Goal: Task Accomplishment & Management: Use online tool/utility

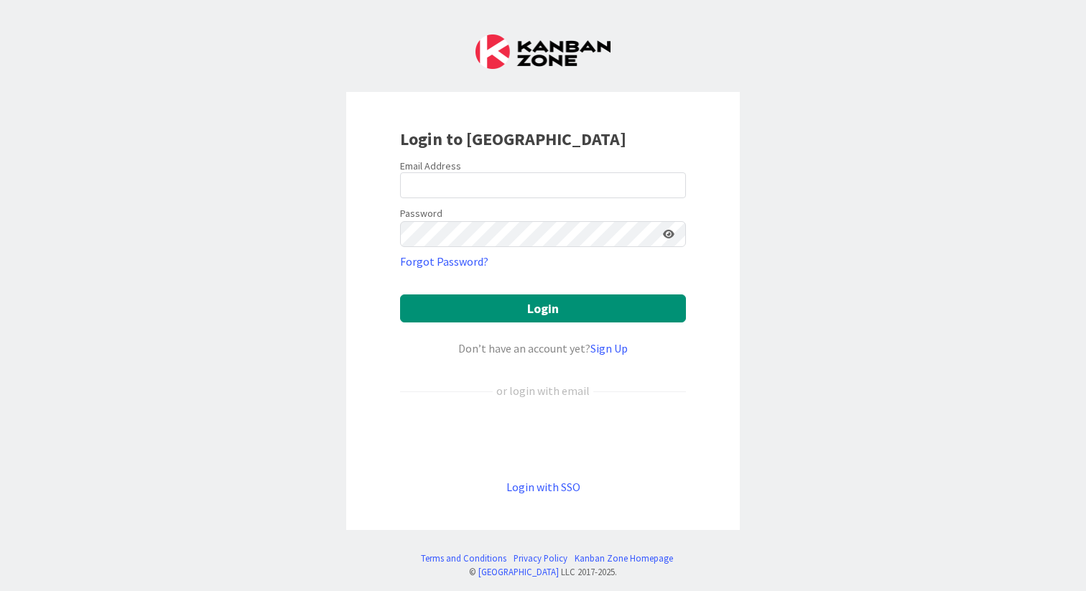
click at [495, 186] on input "email" at bounding box center [543, 185] width 286 height 26
type input "[MEDICAL_DATA][EMAIL_ADDRESS][DOMAIN_NAME]"
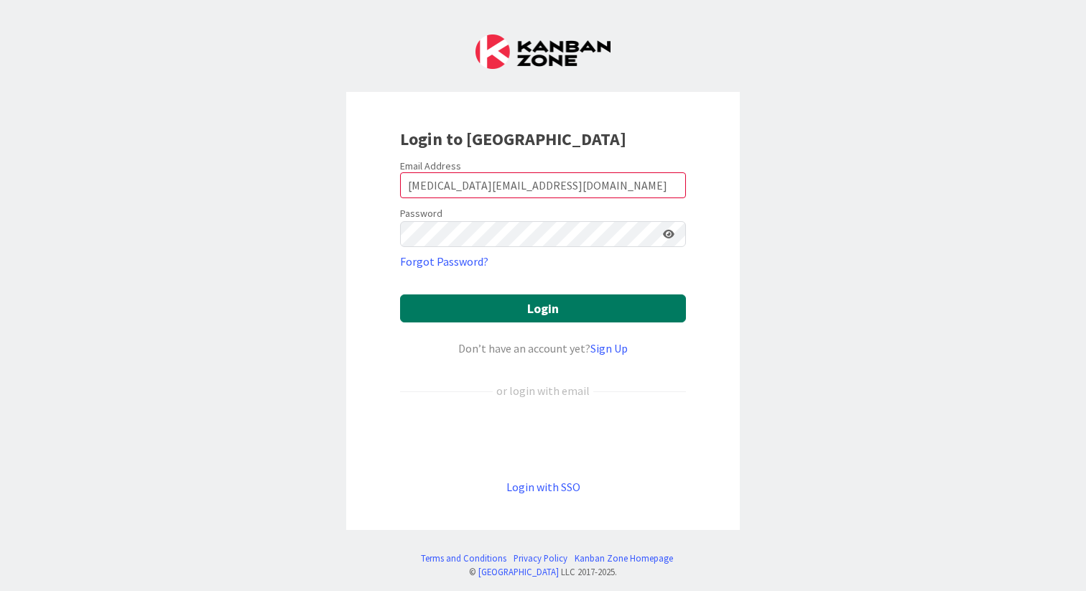
click at [550, 307] on button "Login" at bounding box center [543, 309] width 286 height 28
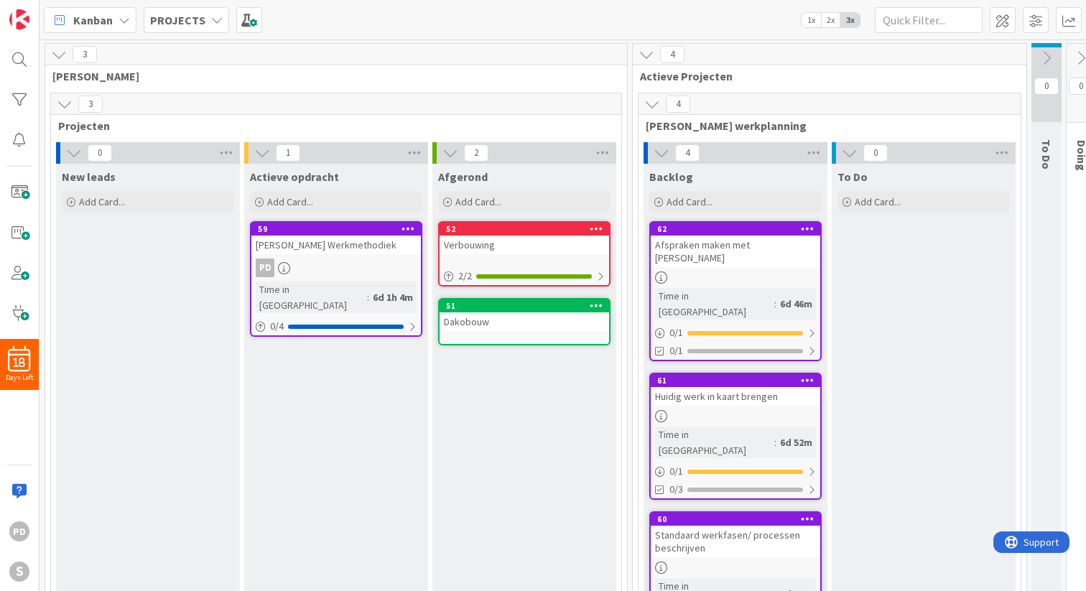
click at [121, 20] on icon at bounding box center [124, 19] width 11 height 11
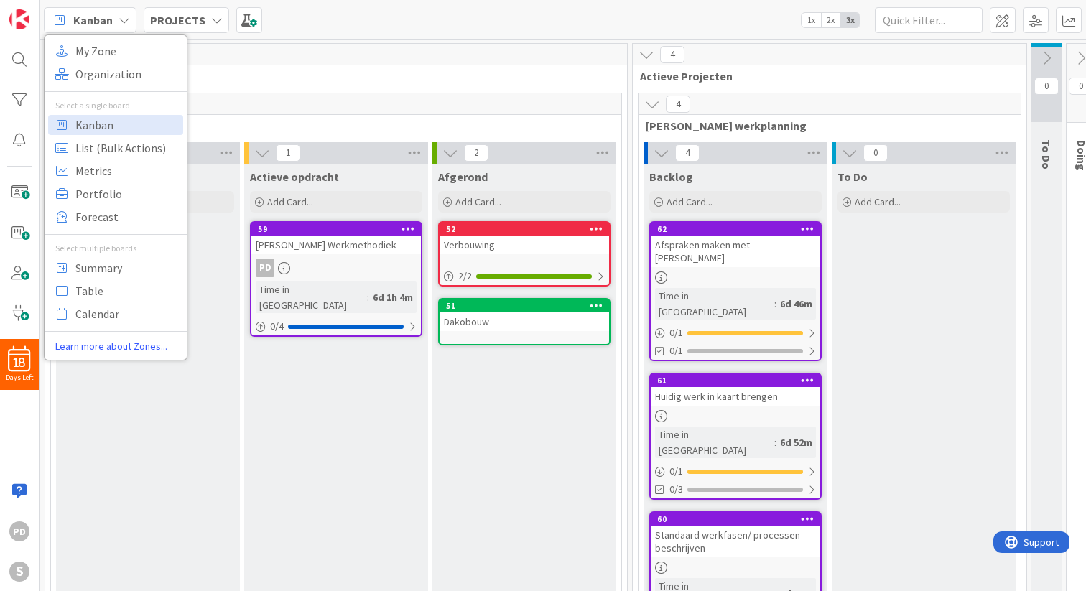
click at [121, 20] on icon at bounding box center [124, 19] width 11 height 11
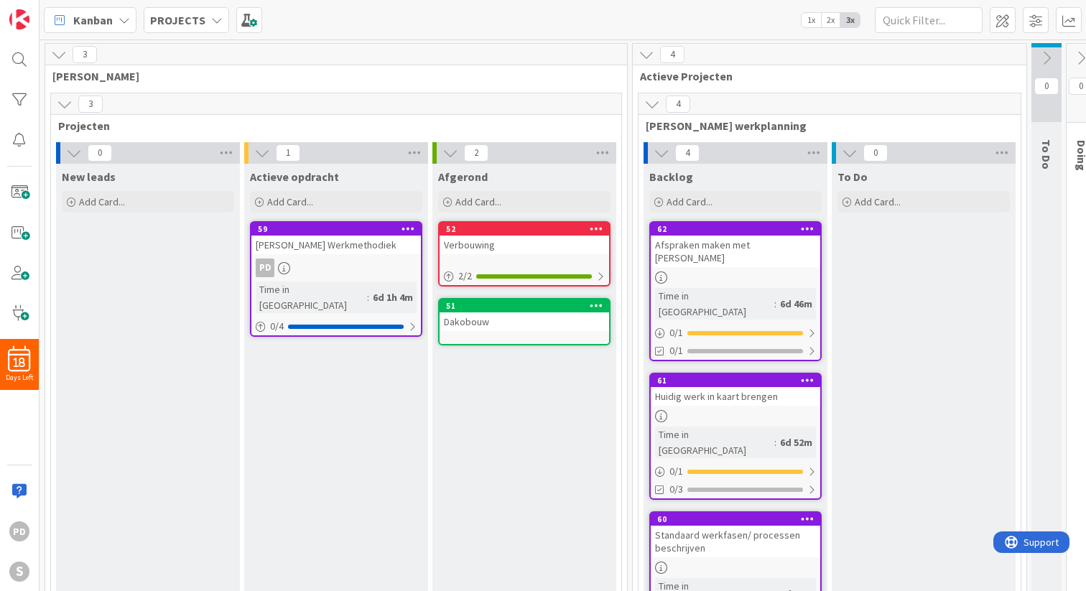
click at [211, 19] on icon at bounding box center [216, 19] width 11 height 11
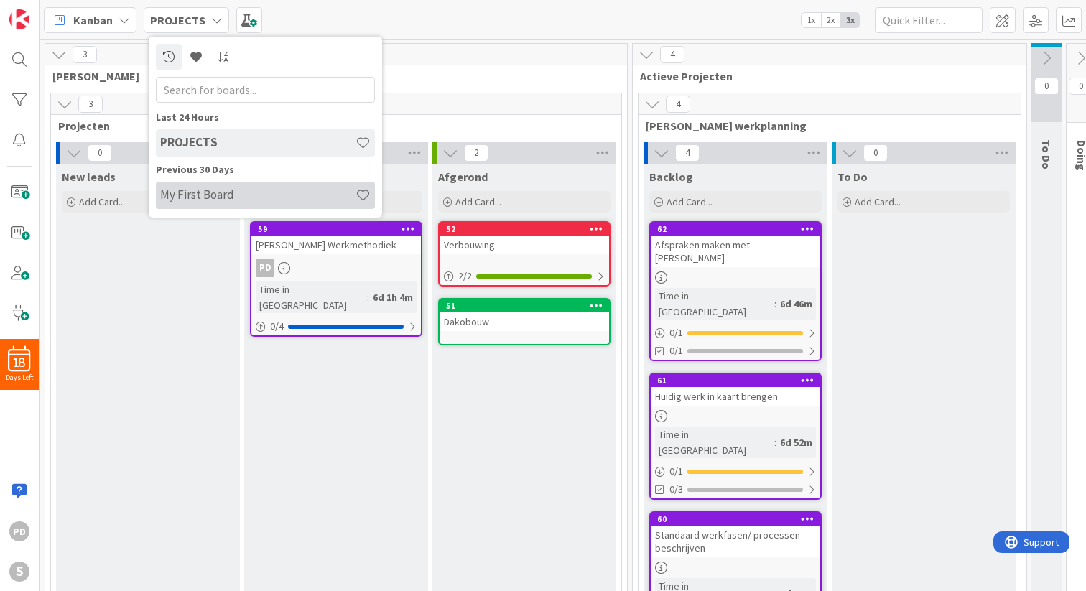
click at [198, 194] on h4 "My First Board" at bounding box center [257, 194] width 195 height 14
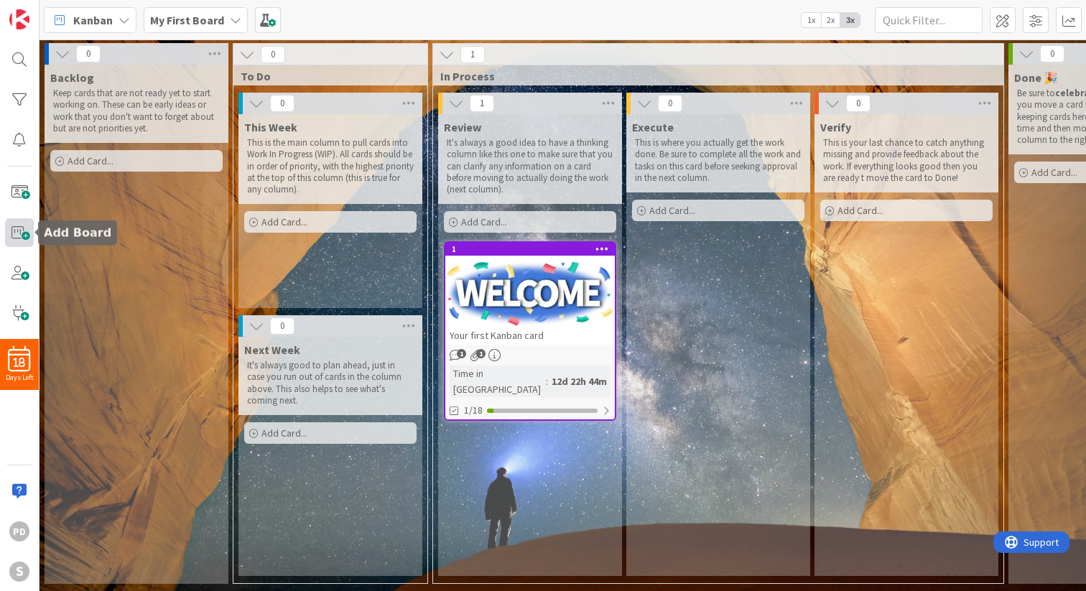
click at [13, 236] on span at bounding box center [19, 232] width 29 height 29
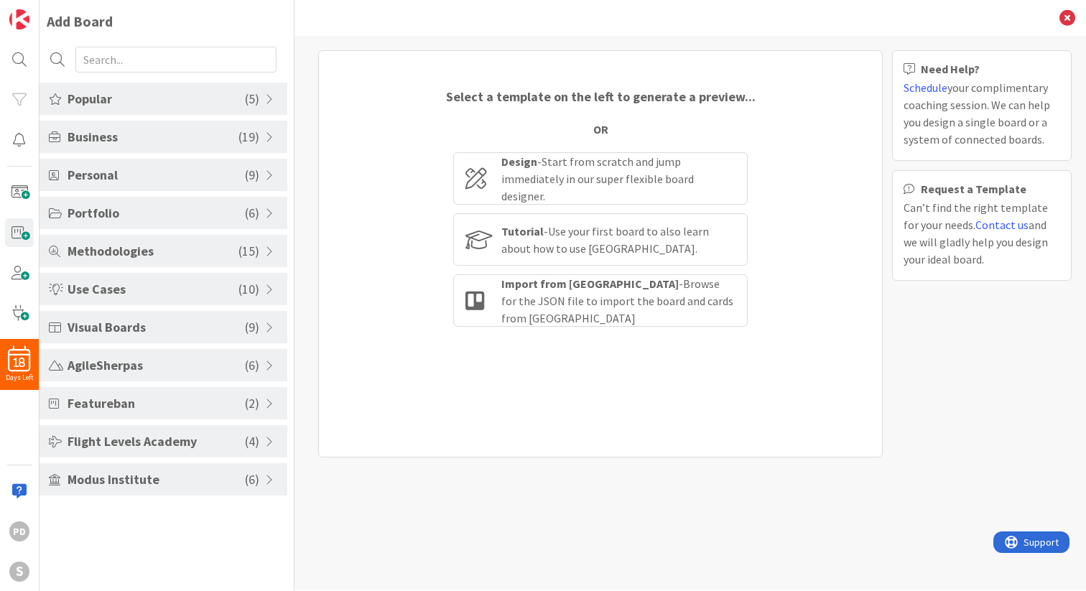
click at [111, 103] on span "Popular" at bounding box center [156, 98] width 177 height 19
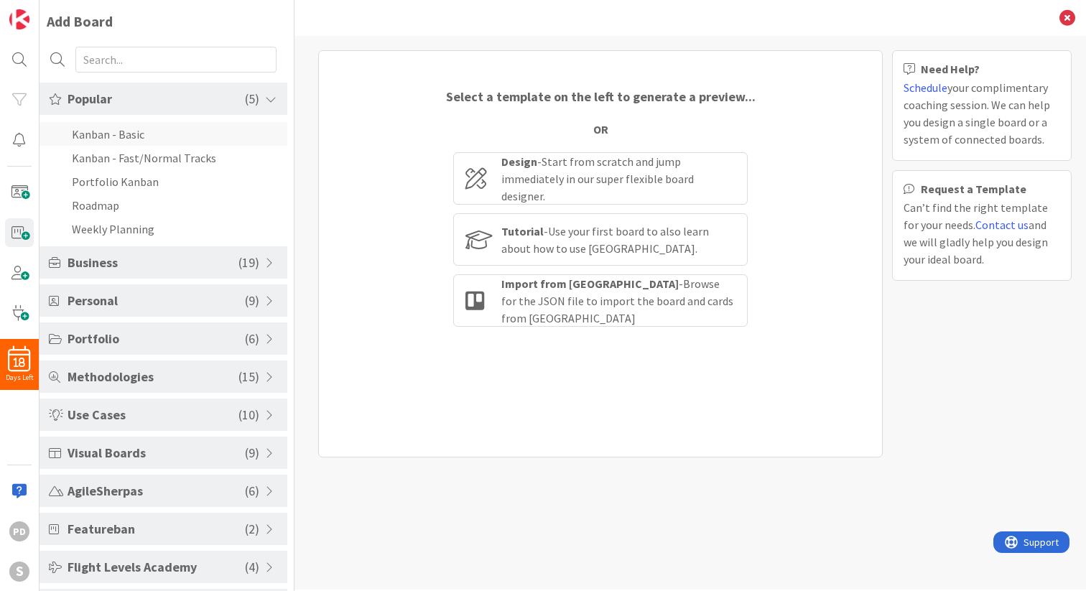
click at [111, 140] on li "Kanban - Basic" at bounding box center [164, 134] width 248 height 24
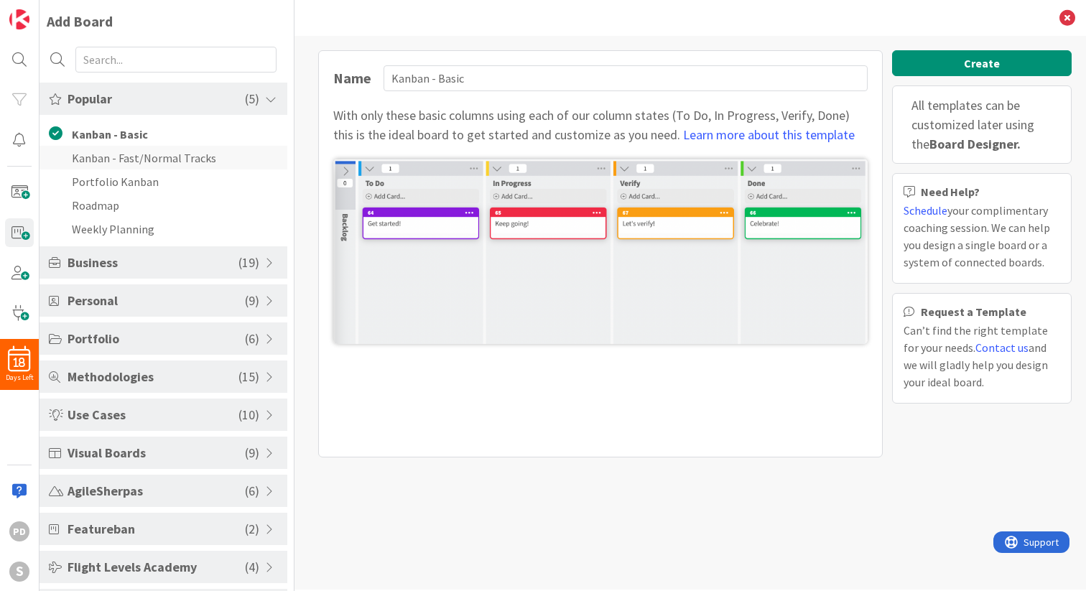
click at [111, 162] on li "Kanban - Fast/Normal Tracks" at bounding box center [164, 158] width 248 height 24
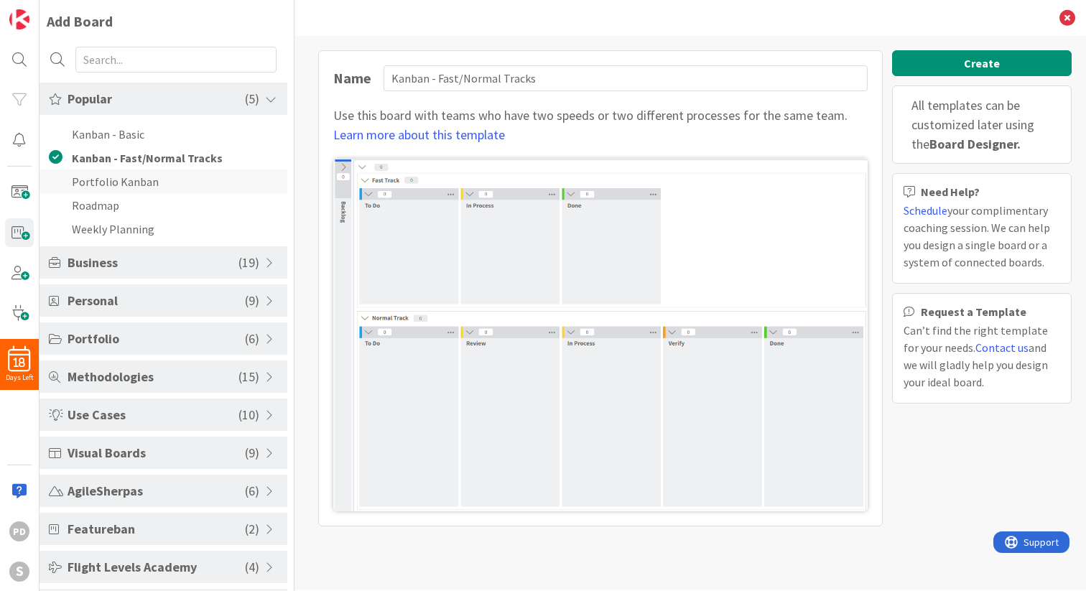
click at [93, 184] on li "Portfolio Kanban" at bounding box center [164, 182] width 248 height 24
type input "Portfolio Kanban"
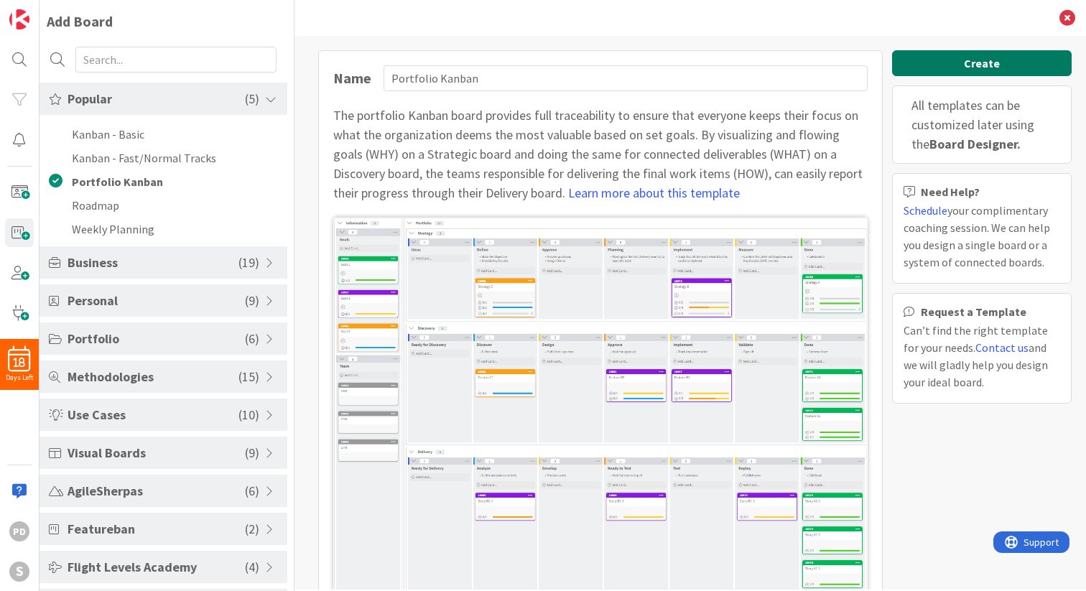
click at [1013, 60] on button "Create" at bounding box center [982, 63] width 180 height 26
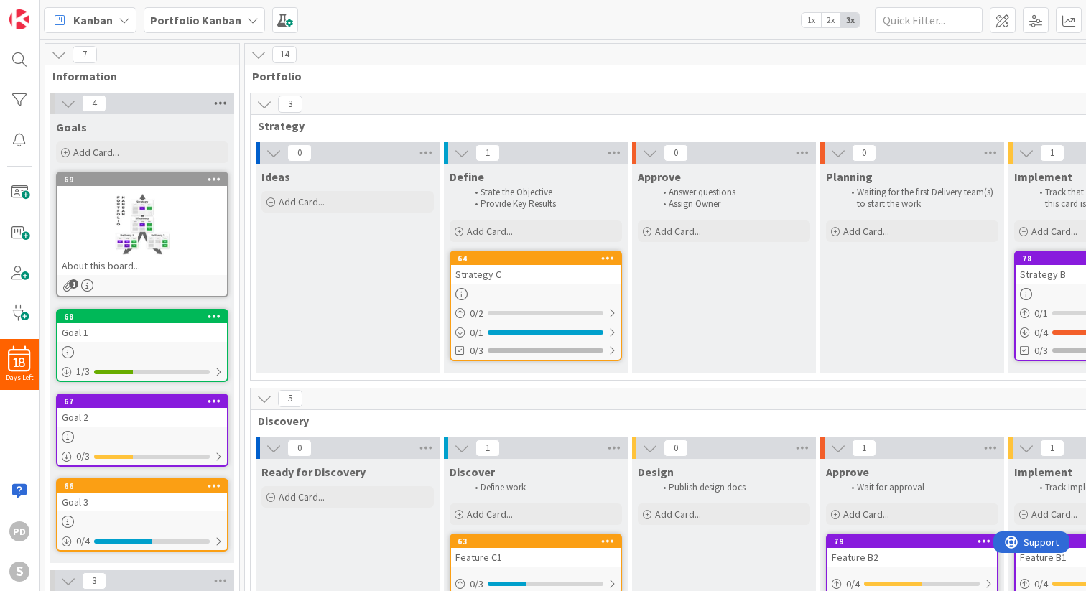
click at [226, 101] on icon at bounding box center [220, 104] width 19 height 22
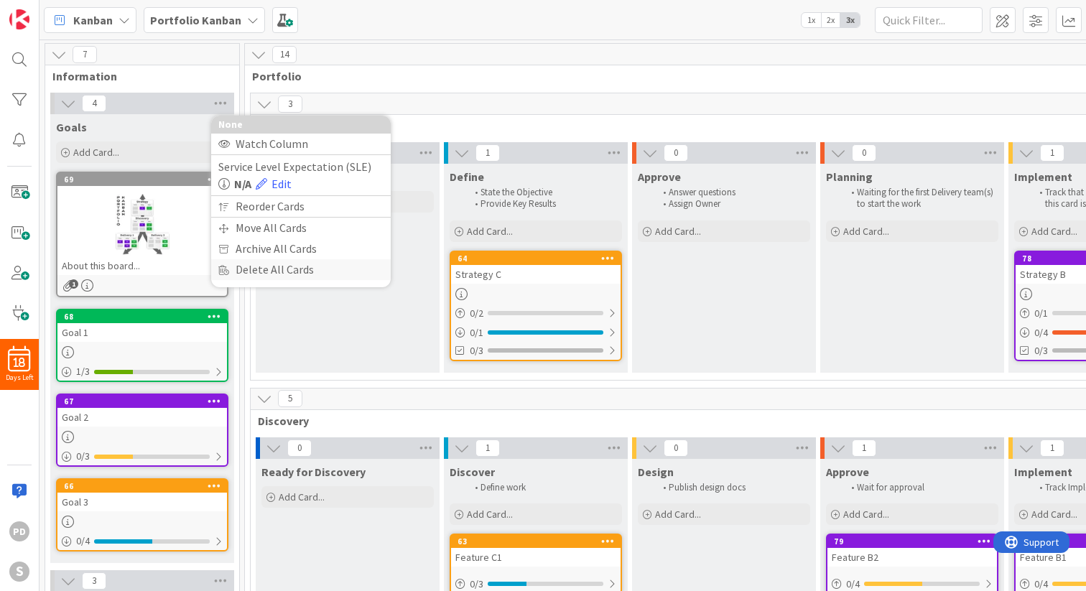
click at [251, 277] on div "Delete All Cards" at bounding box center [301, 269] width 180 height 21
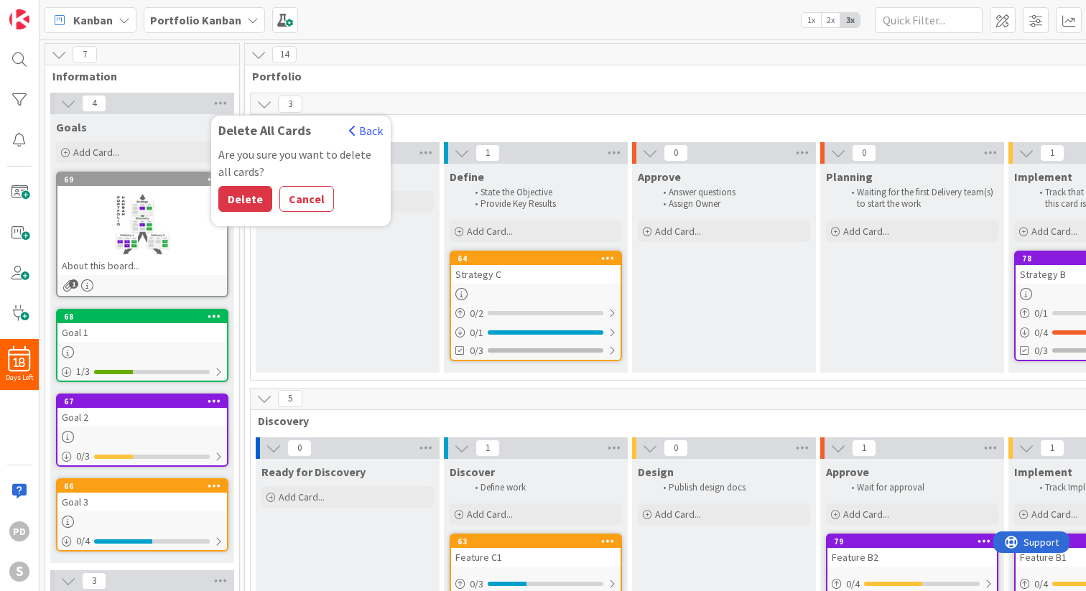
click at [392, 68] on div "14 Portfolio" at bounding box center [912, 65] width 1335 height 42
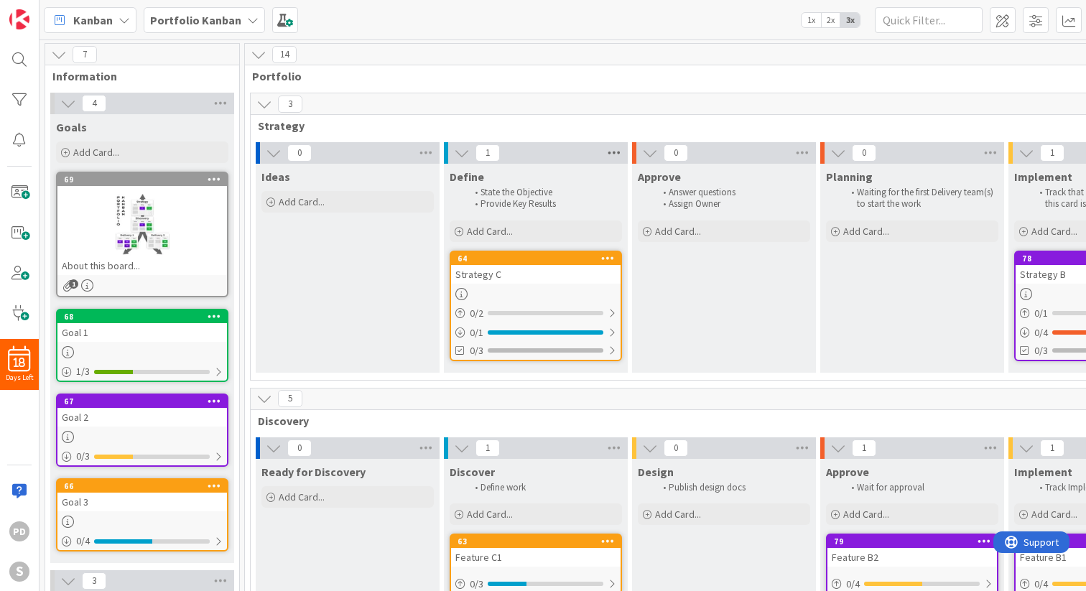
click at [616, 149] on icon at bounding box center [614, 153] width 19 height 22
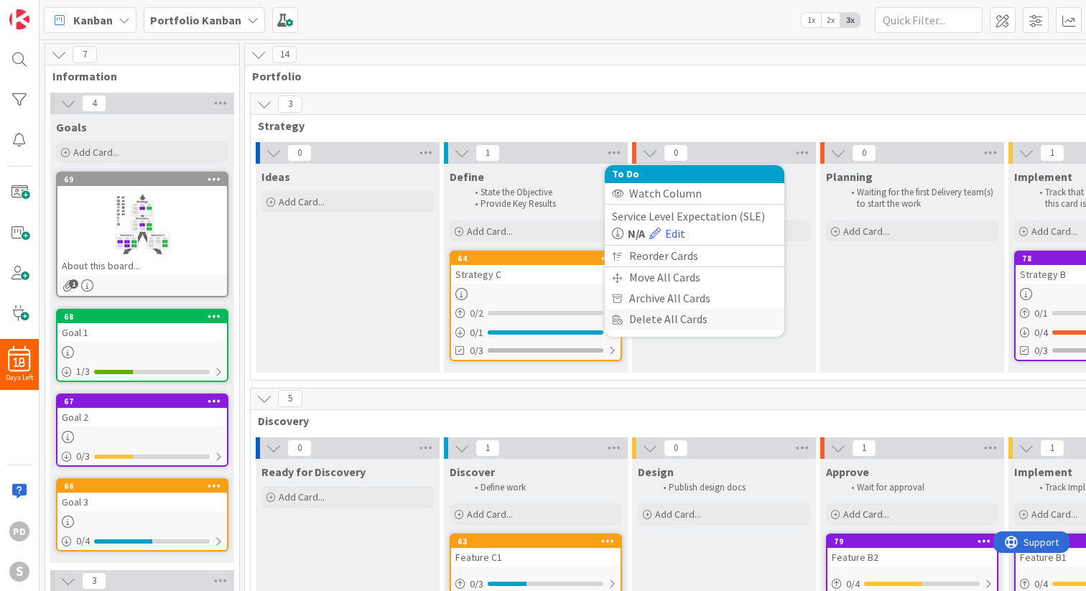
click at [639, 315] on div "Delete All Cards" at bounding box center [695, 319] width 180 height 21
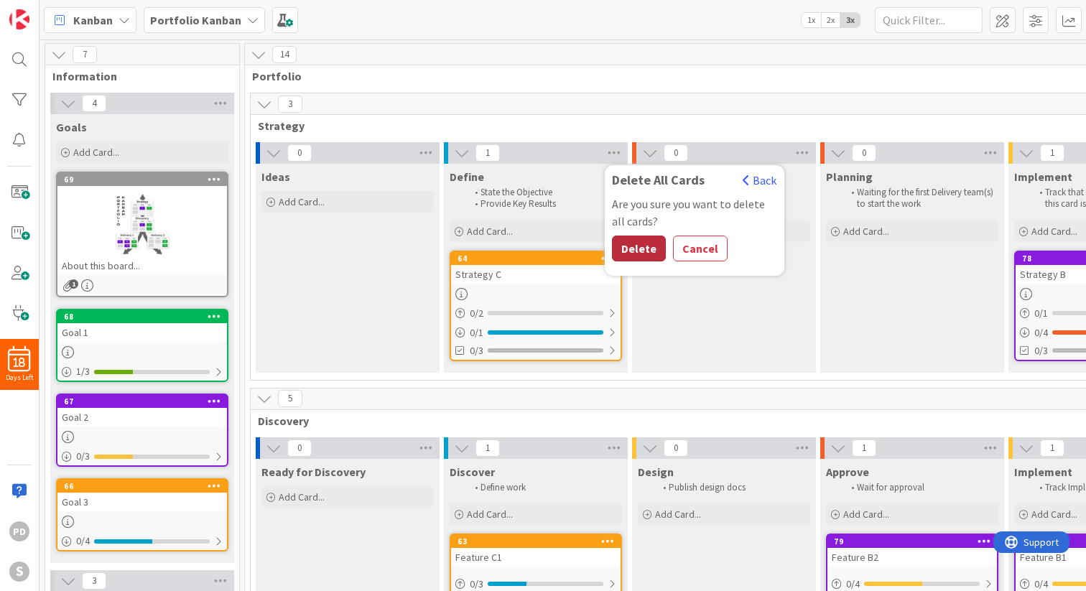
click at [639, 248] on button "Delete" at bounding box center [639, 249] width 54 height 26
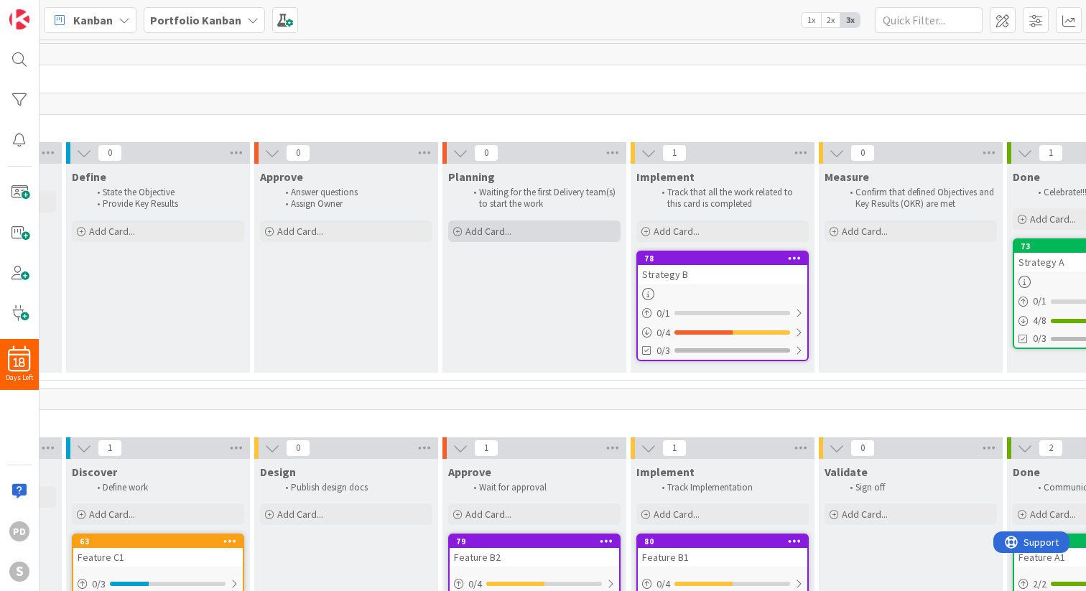
scroll to position [0, 444]
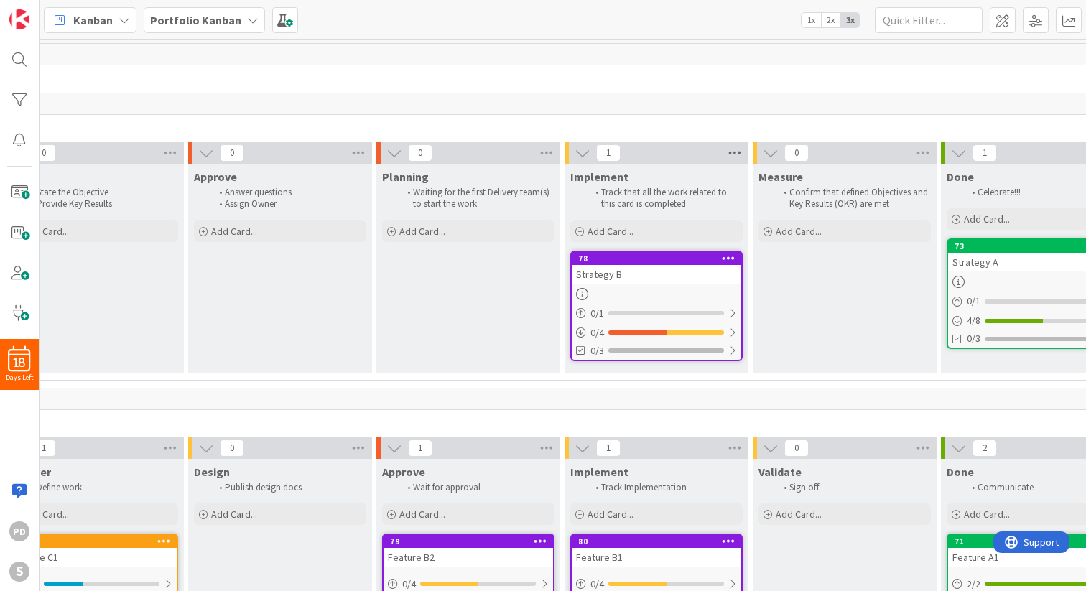
click at [728, 152] on icon at bounding box center [735, 153] width 19 height 22
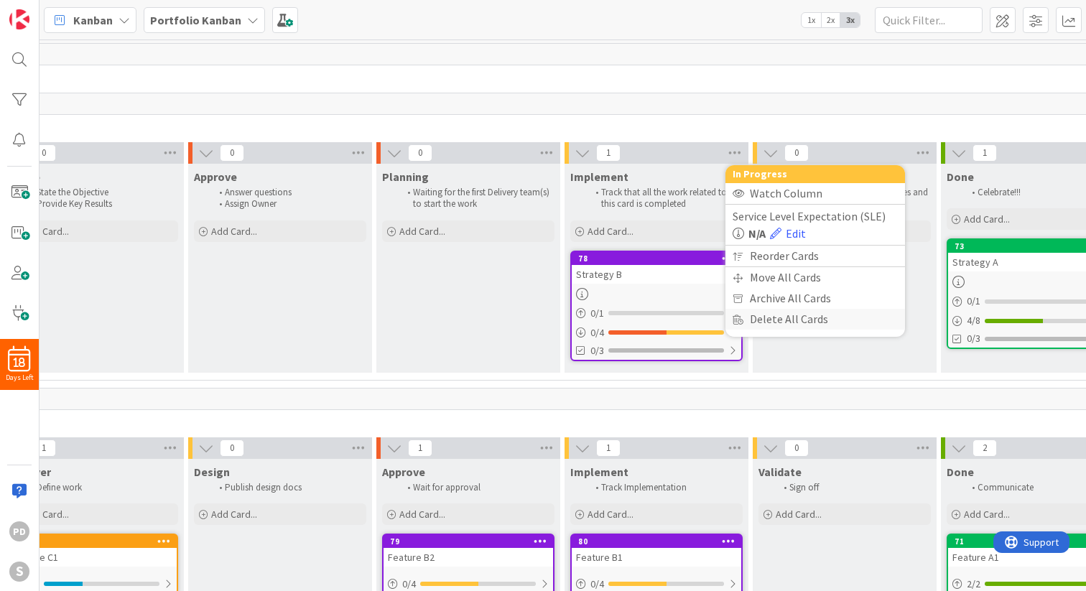
click at [789, 318] on div "Delete All Cards" at bounding box center [816, 319] width 180 height 21
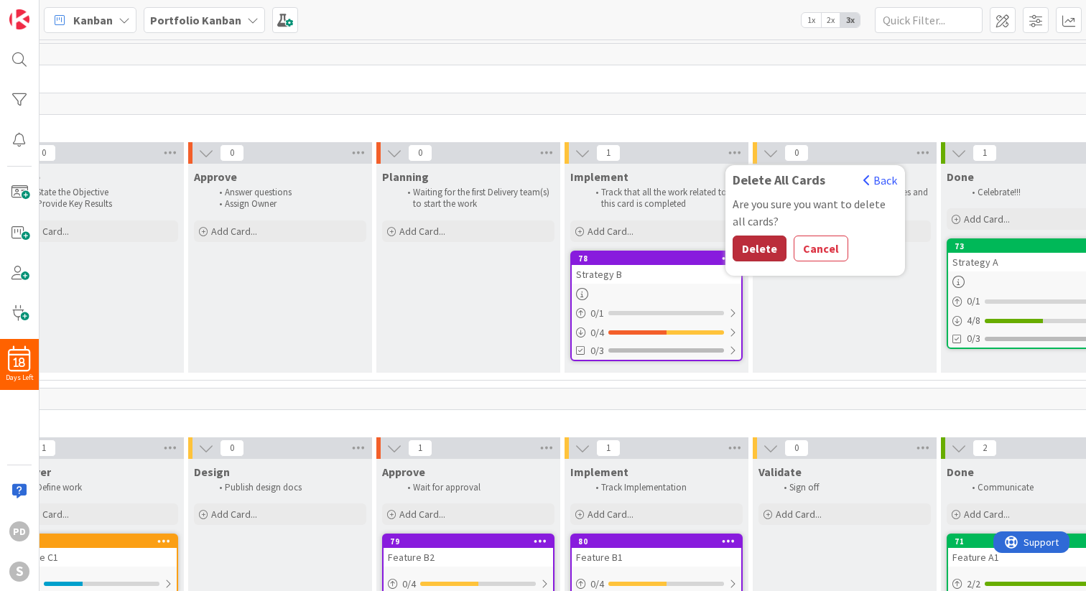
click at [756, 244] on button "Delete" at bounding box center [760, 249] width 54 height 26
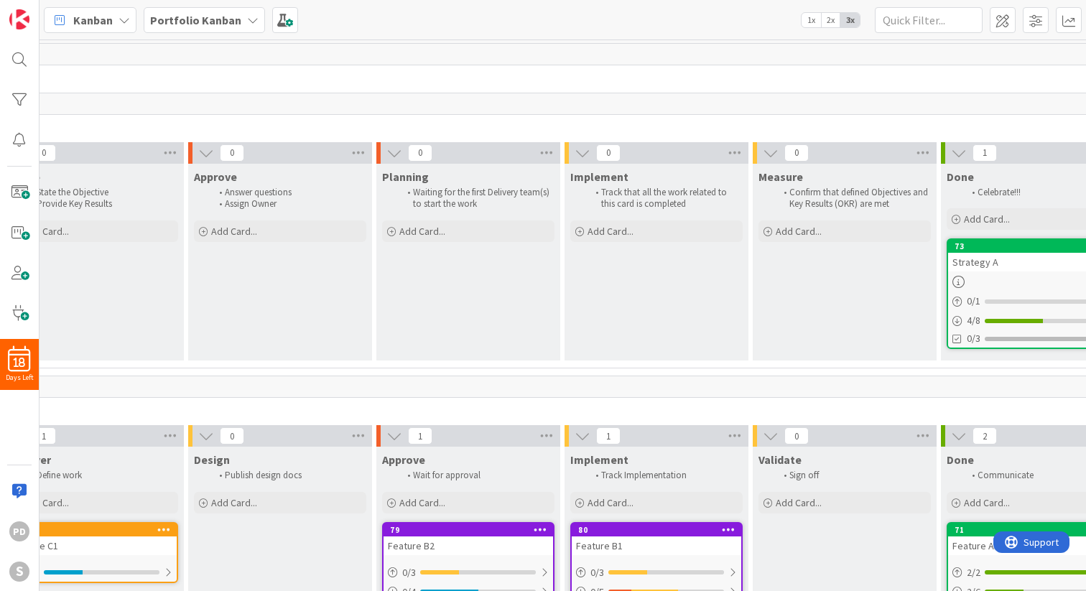
scroll to position [0, 575]
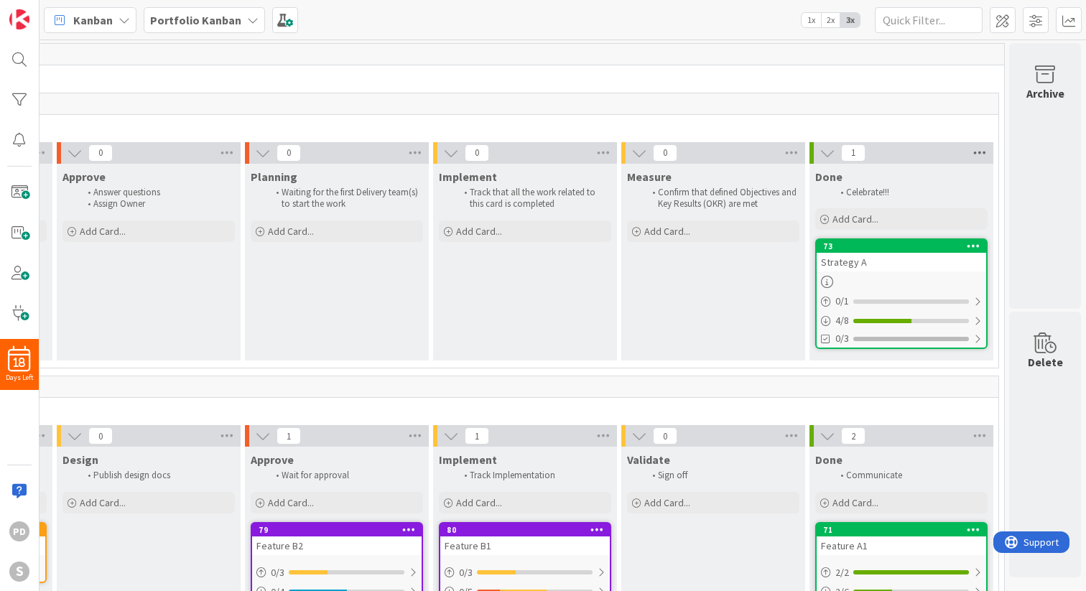
click at [979, 150] on icon at bounding box center [980, 153] width 19 height 22
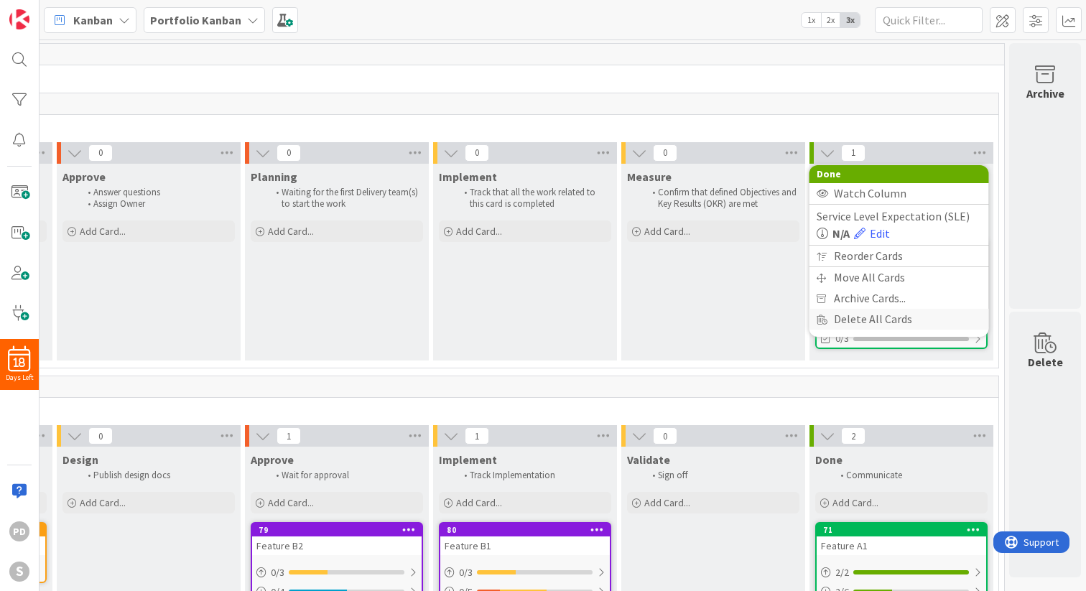
click at [854, 323] on div "Delete All Cards" at bounding box center [900, 319] width 180 height 21
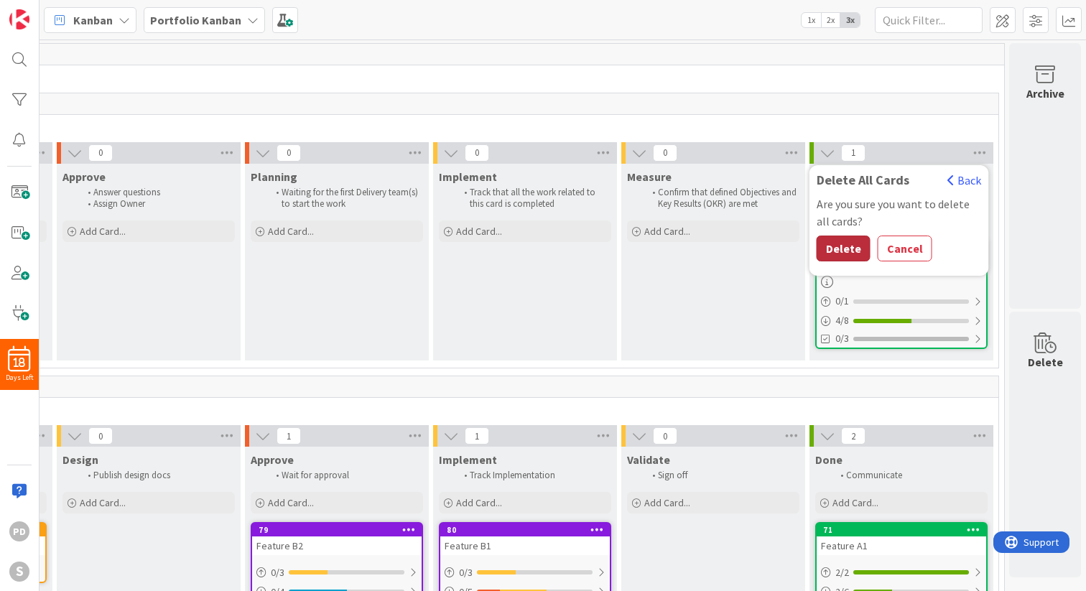
click at [841, 252] on button "Delete" at bounding box center [844, 249] width 54 height 26
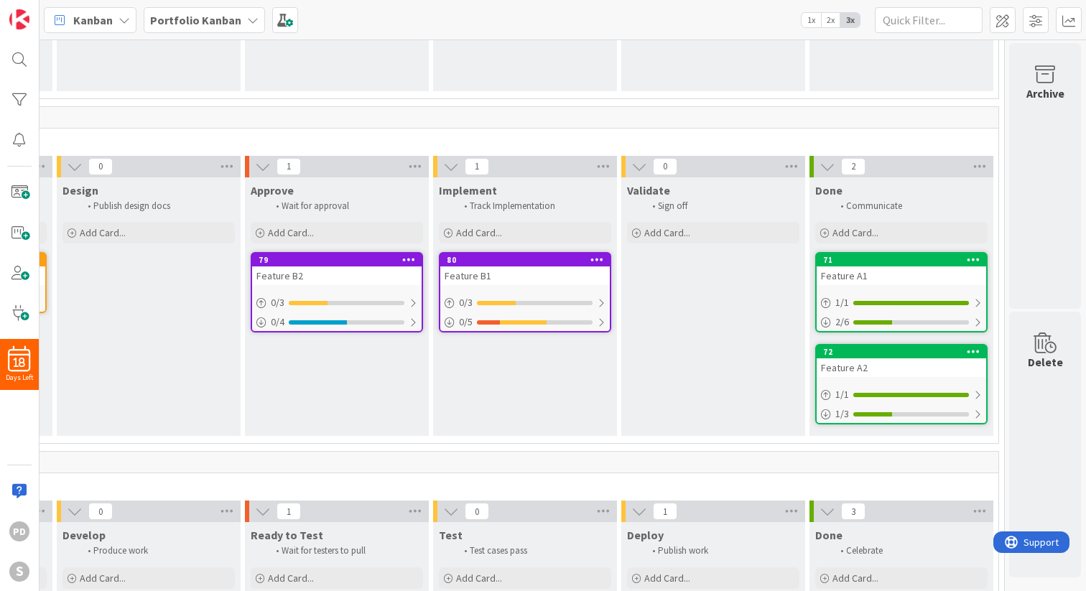
scroll to position [277, 575]
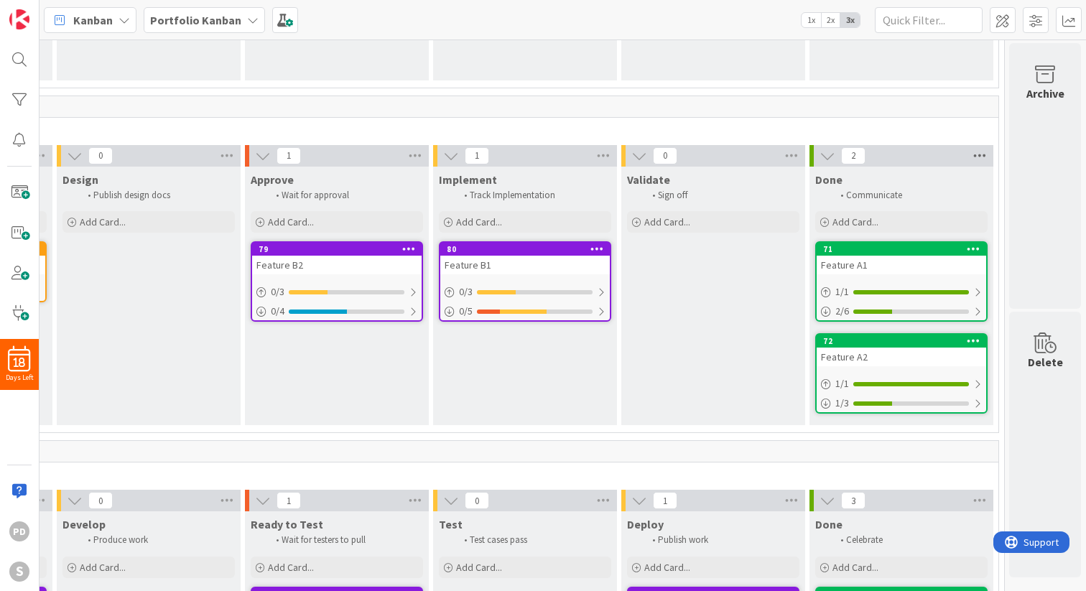
click at [978, 157] on icon at bounding box center [980, 156] width 19 height 22
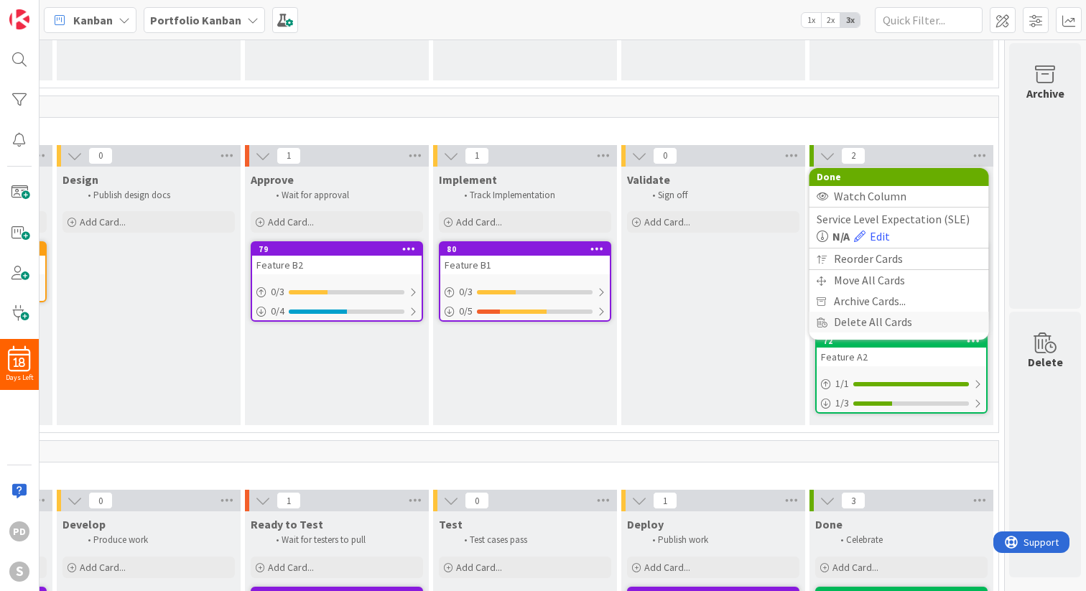
click at [856, 325] on div "Delete All Cards" at bounding box center [900, 322] width 180 height 21
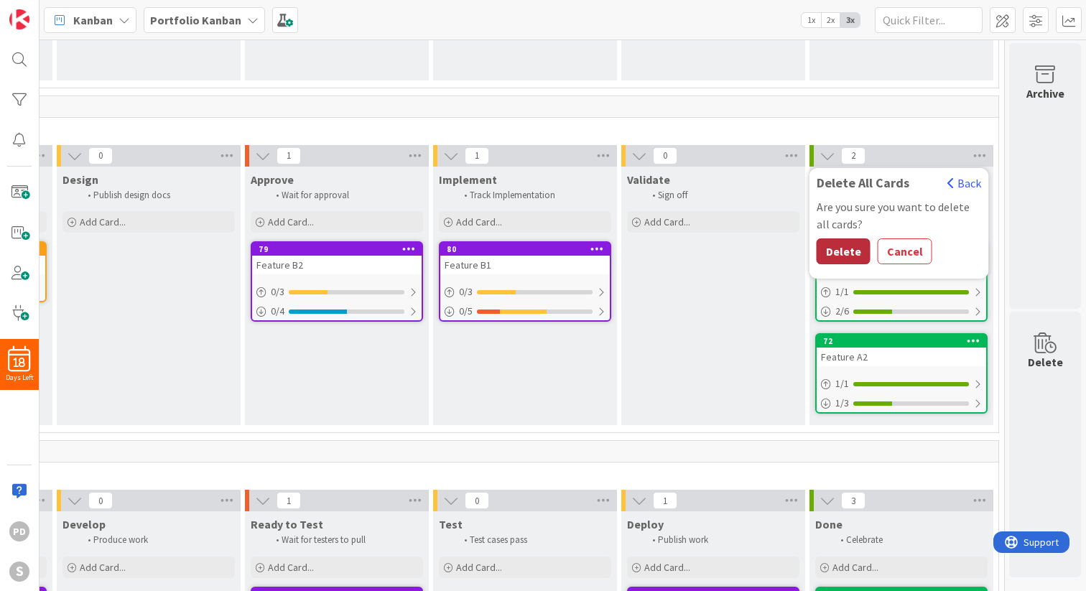
click at [848, 246] on button "Delete" at bounding box center [844, 252] width 54 height 26
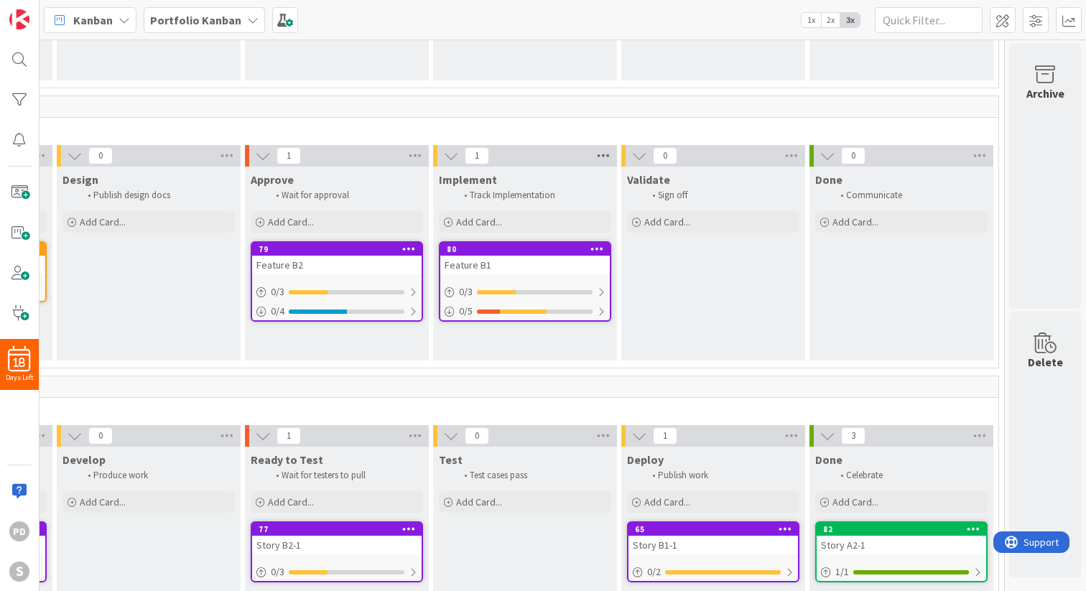
click at [601, 155] on icon at bounding box center [603, 156] width 19 height 22
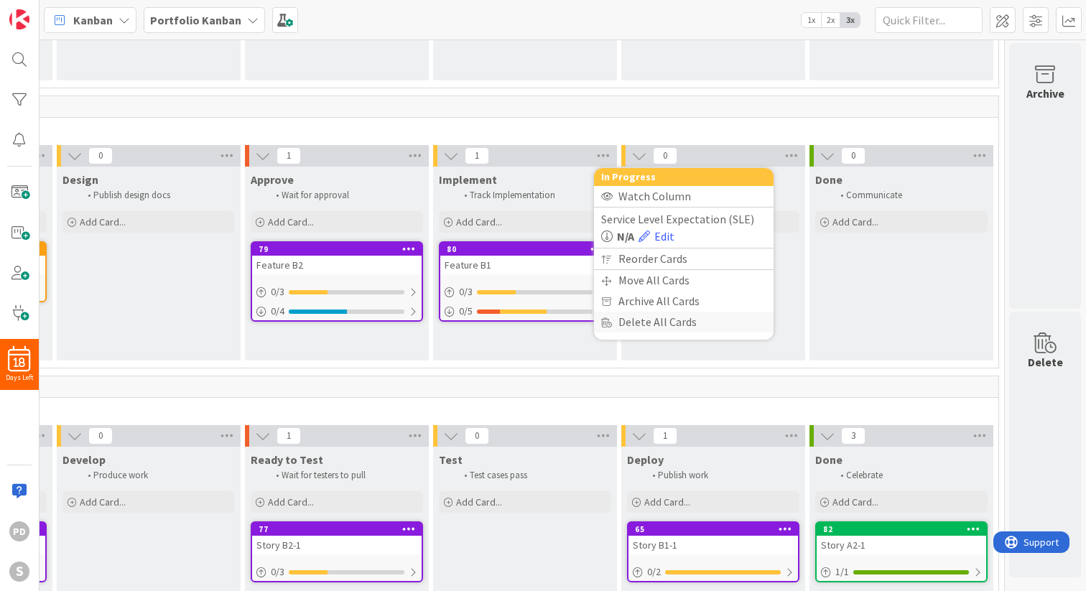
click at [622, 326] on div "Delete All Cards" at bounding box center [684, 322] width 180 height 21
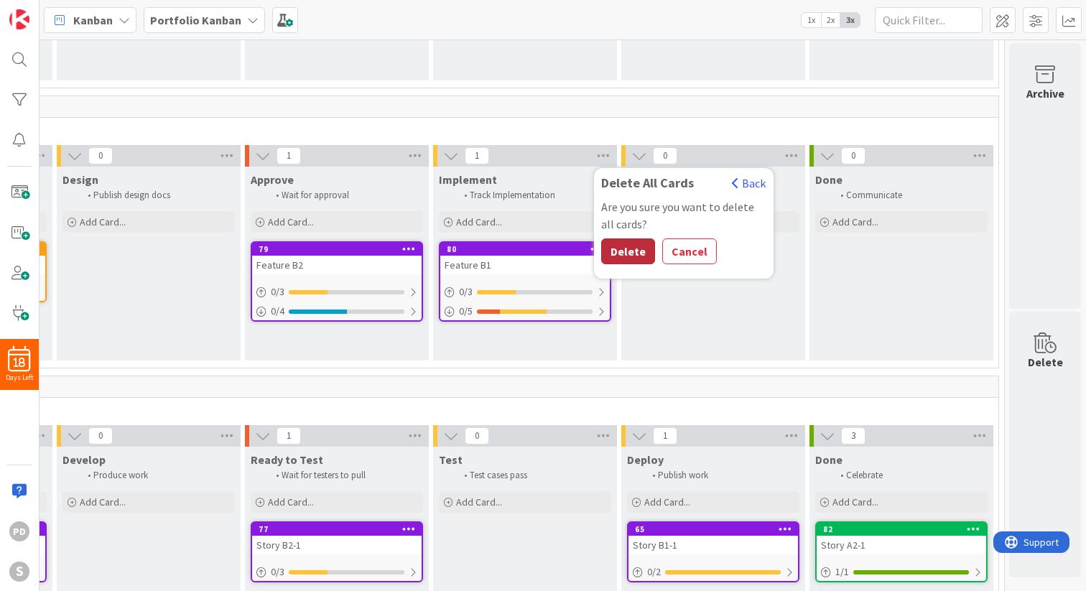
click at [619, 253] on button "Delete" at bounding box center [628, 252] width 54 height 26
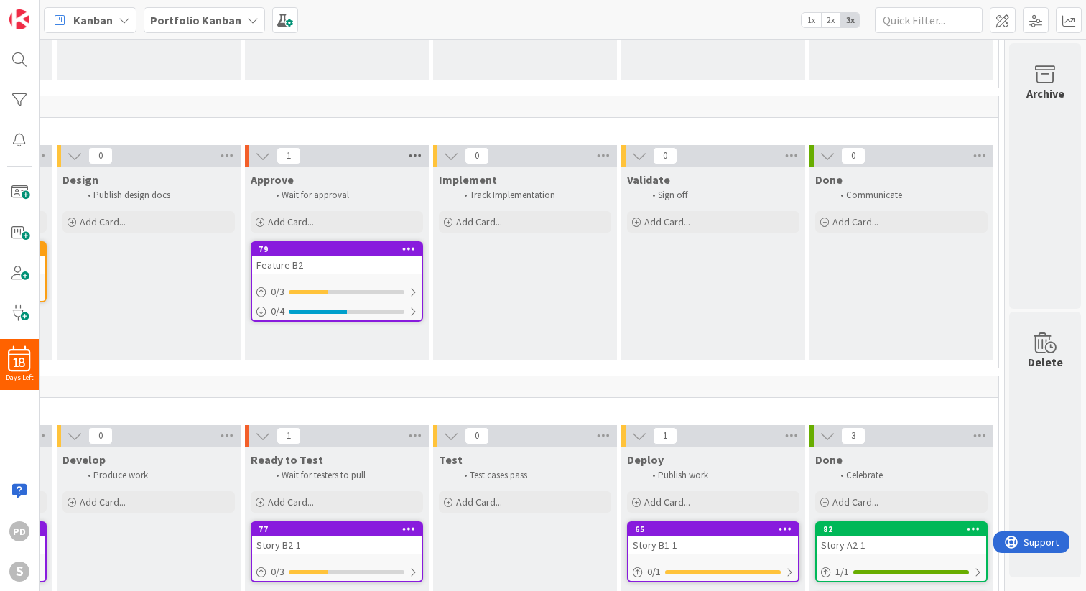
click at [416, 147] on icon at bounding box center [415, 156] width 19 height 22
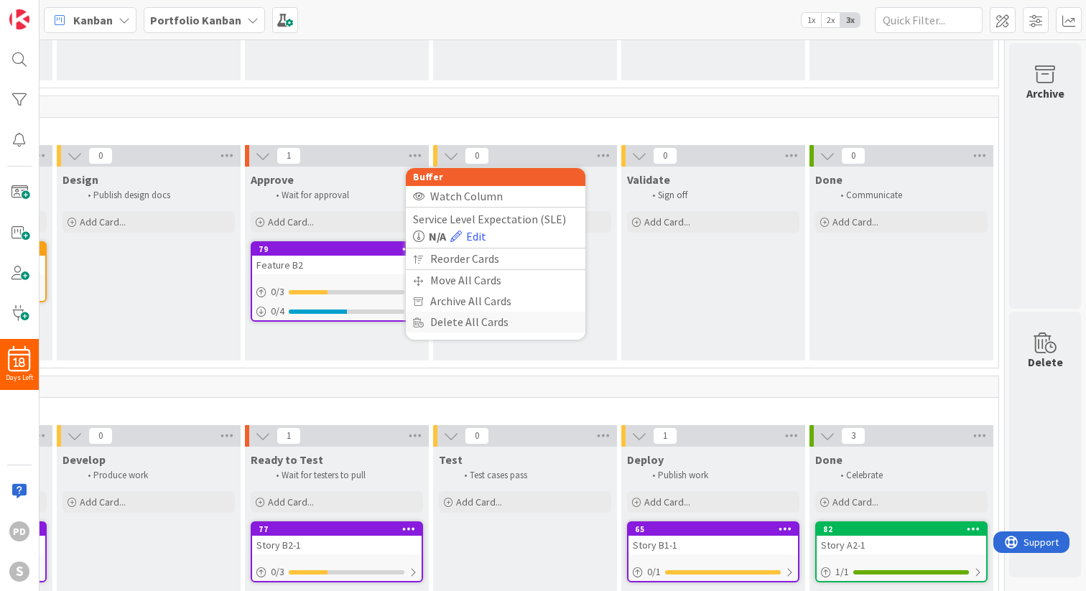
click at [436, 325] on div "Delete All Cards" at bounding box center [496, 322] width 180 height 21
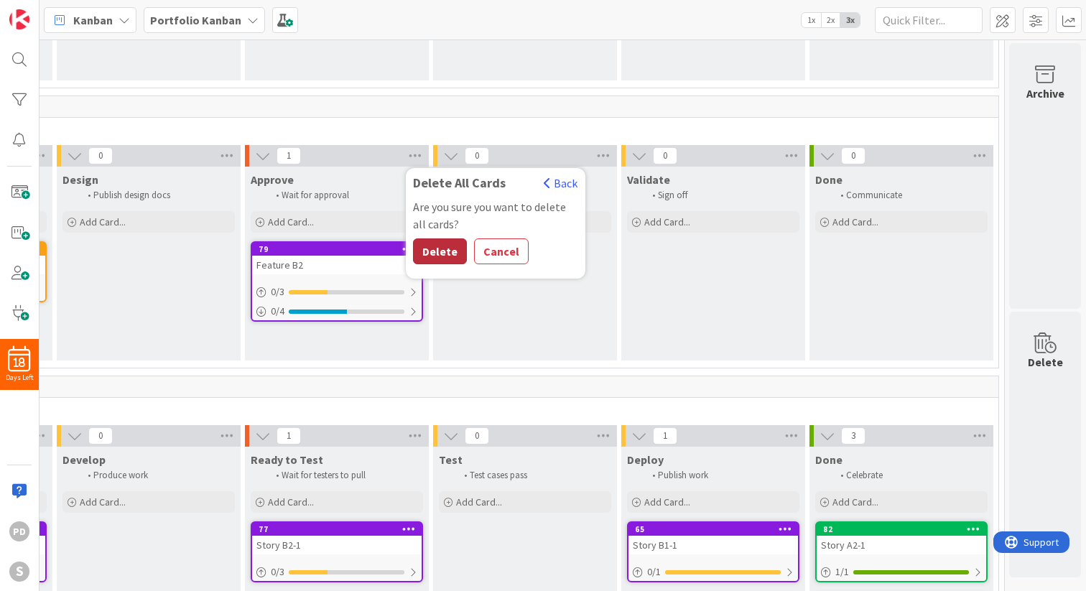
click at [440, 249] on button "Delete" at bounding box center [440, 252] width 54 height 26
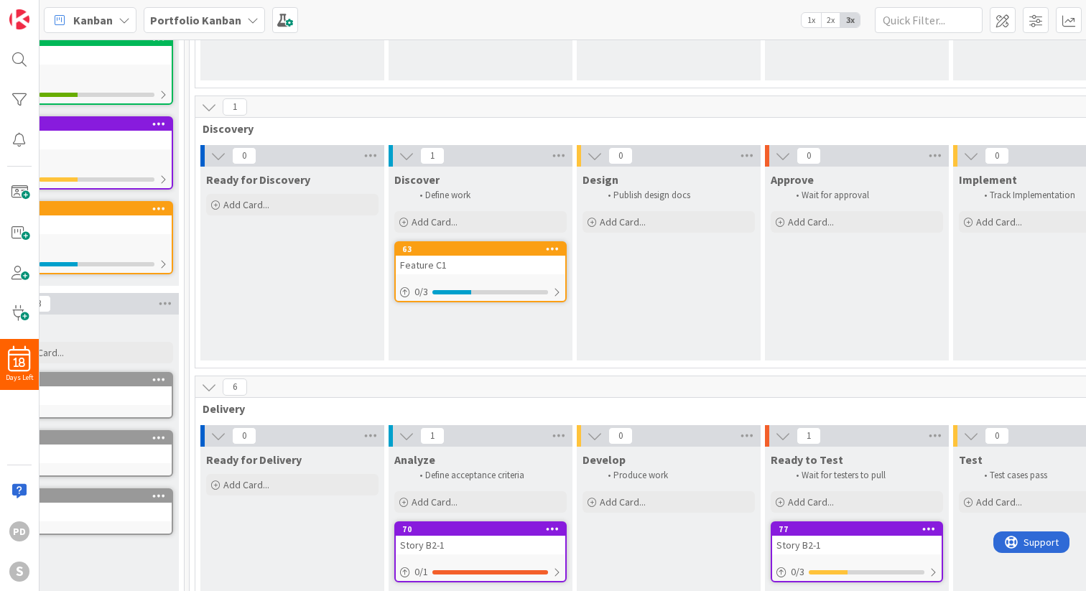
scroll to position [277, 19]
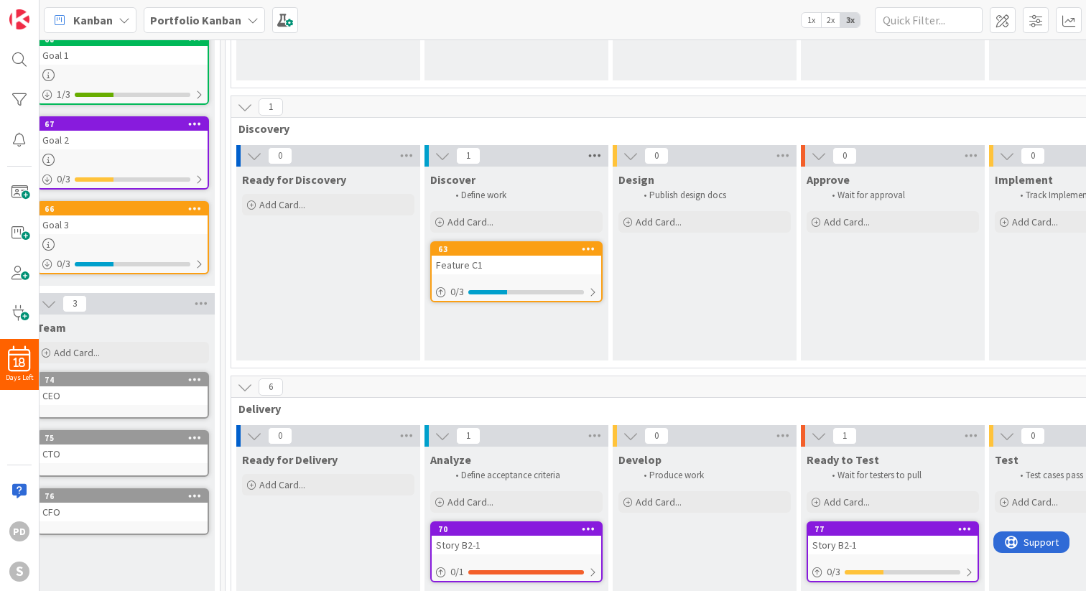
click at [593, 156] on icon at bounding box center [594, 156] width 19 height 22
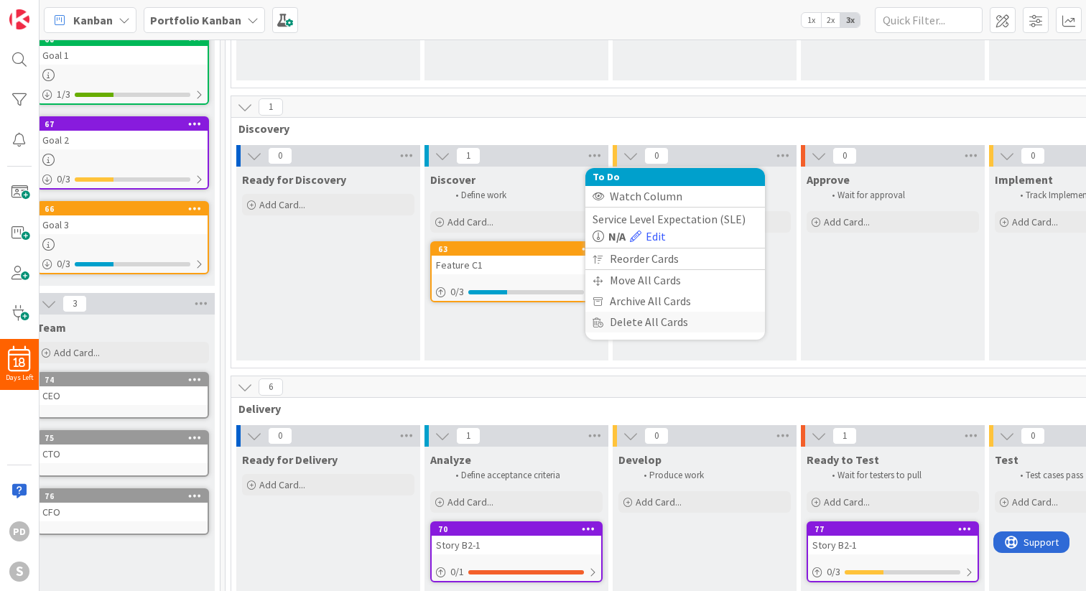
click at [626, 323] on div "Delete All Cards" at bounding box center [675, 322] width 180 height 21
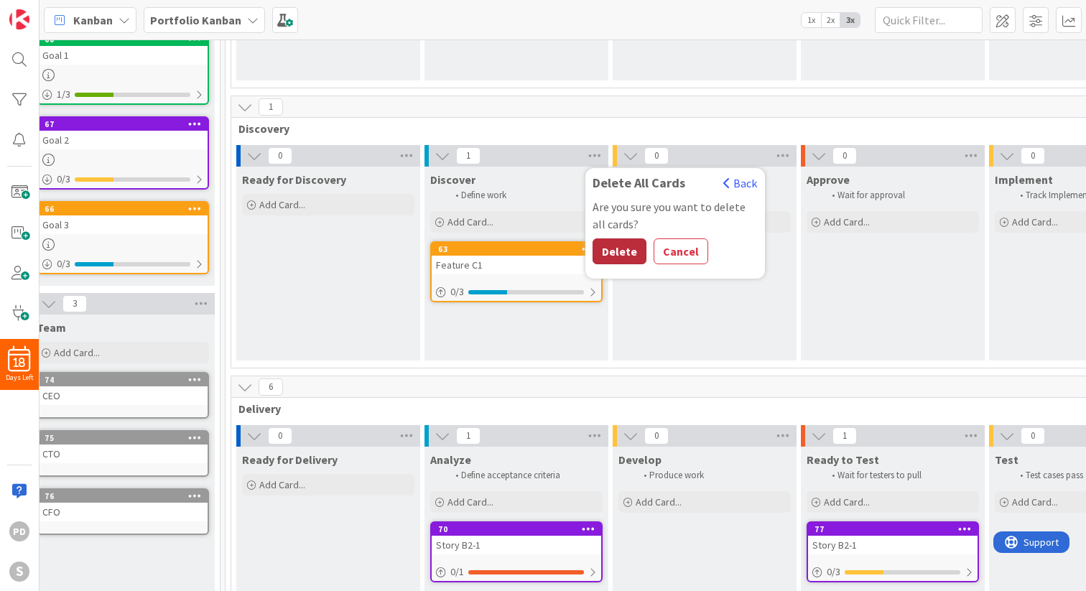
click at [611, 254] on button "Delete" at bounding box center [620, 252] width 54 height 26
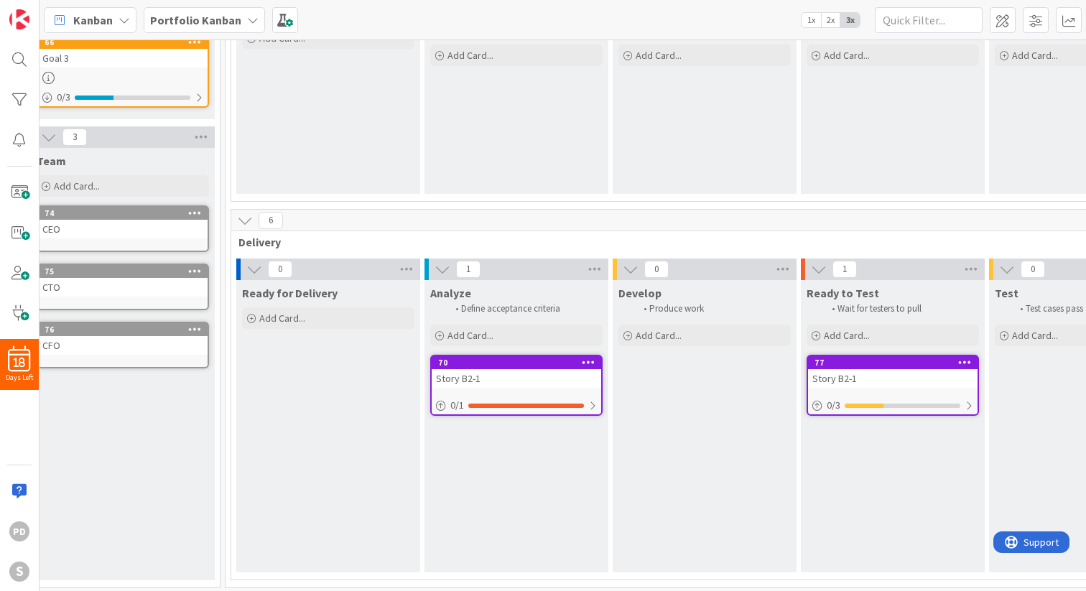
scroll to position [448, 19]
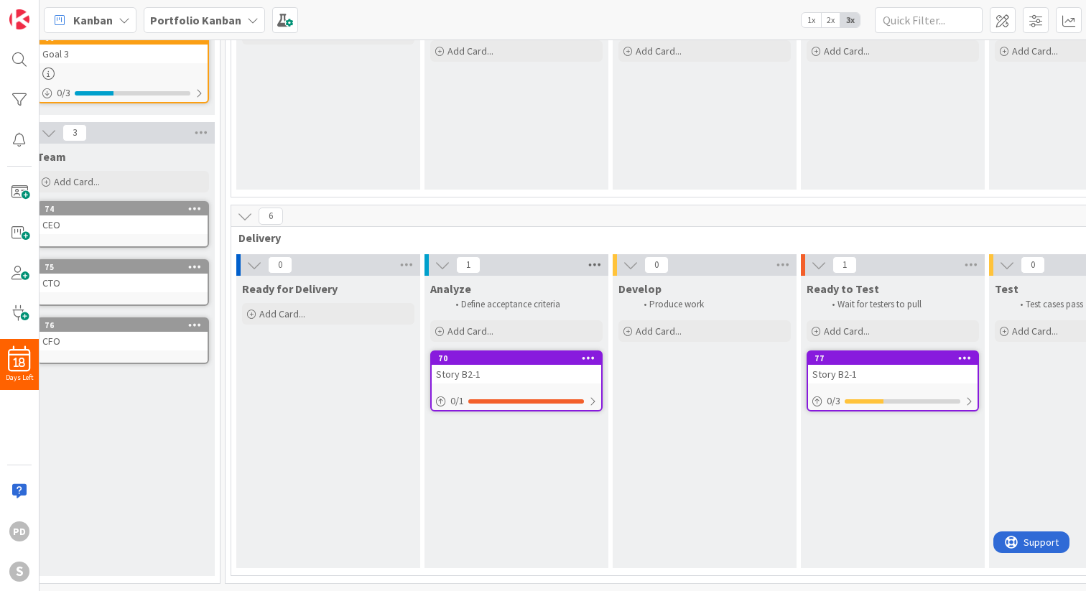
click at [600, 264] on icon at bounding box center [594, 265] width 19 height 22
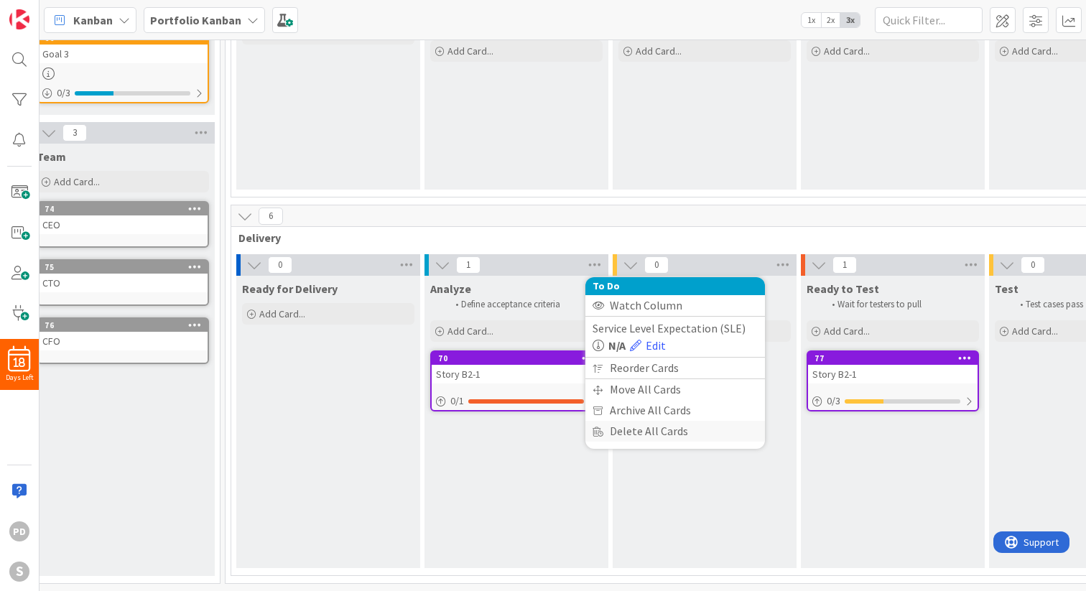
click at [621, 435] on div "Delete All Cards" at bounding box center [675, 431] width 180 height 21
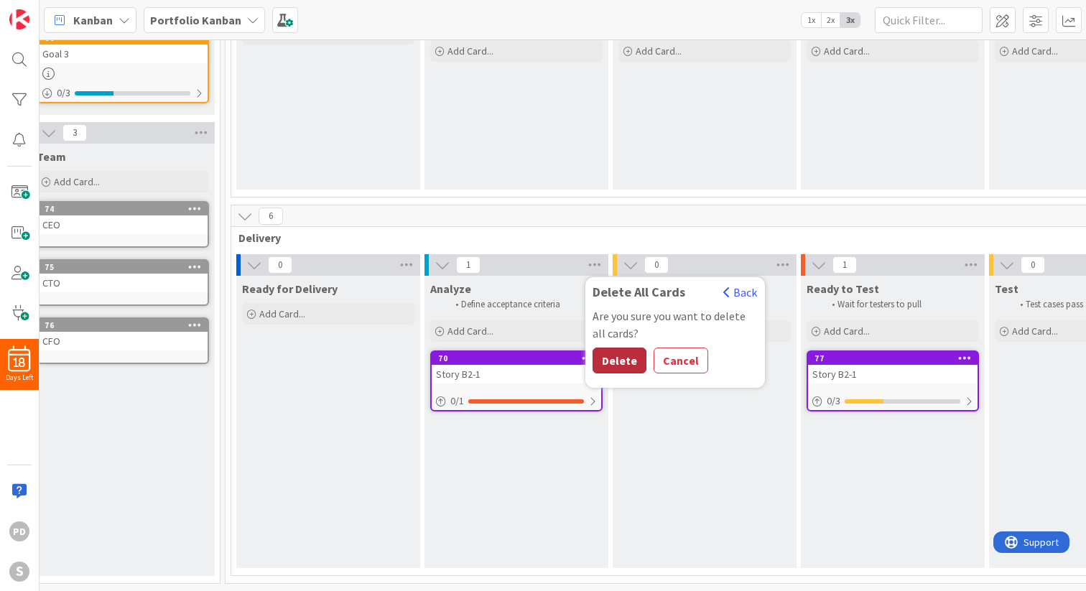
click at [623, 359] on button "Delete" at bounding box center [620, 361] width 54 height 26
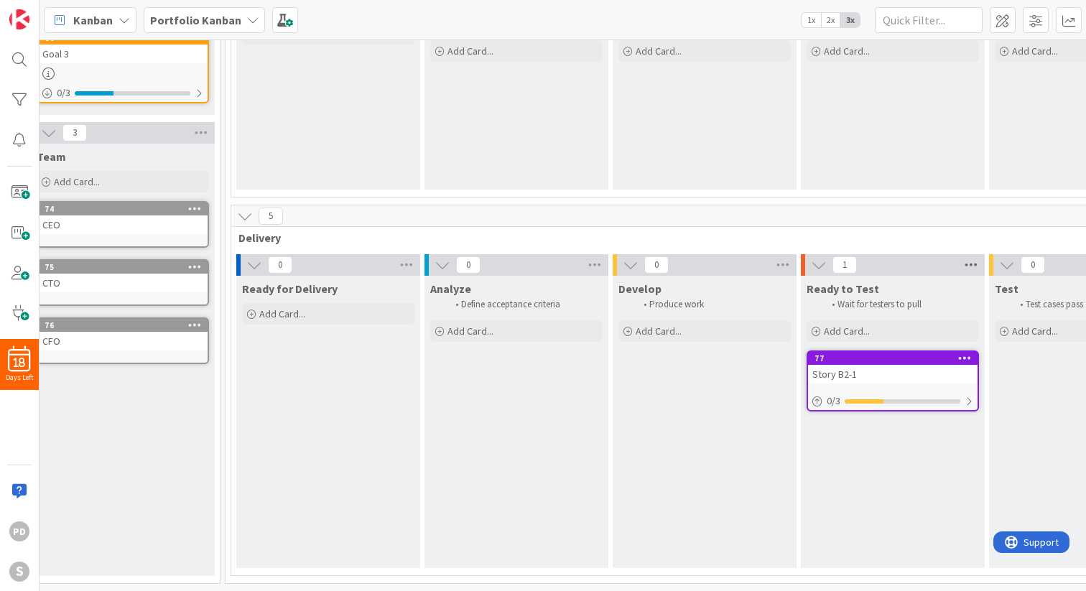
click at [973, 264] on icon at bounding box center [971, 265] width 19 height 22
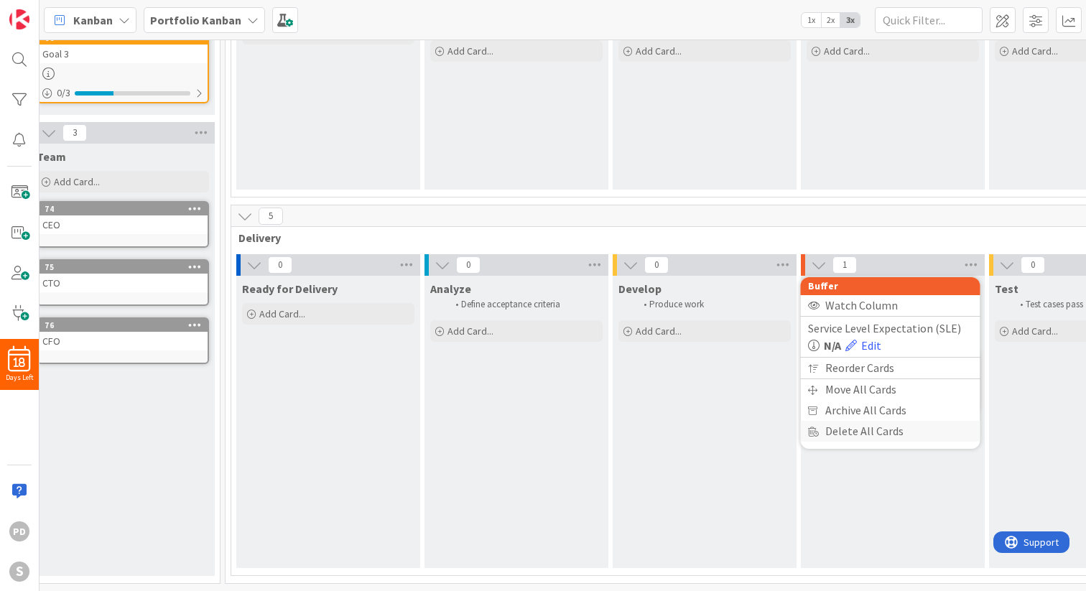
click at [854, 433] on div "Delete All Cards" at bounding box center [891, 431] width 180 height 21
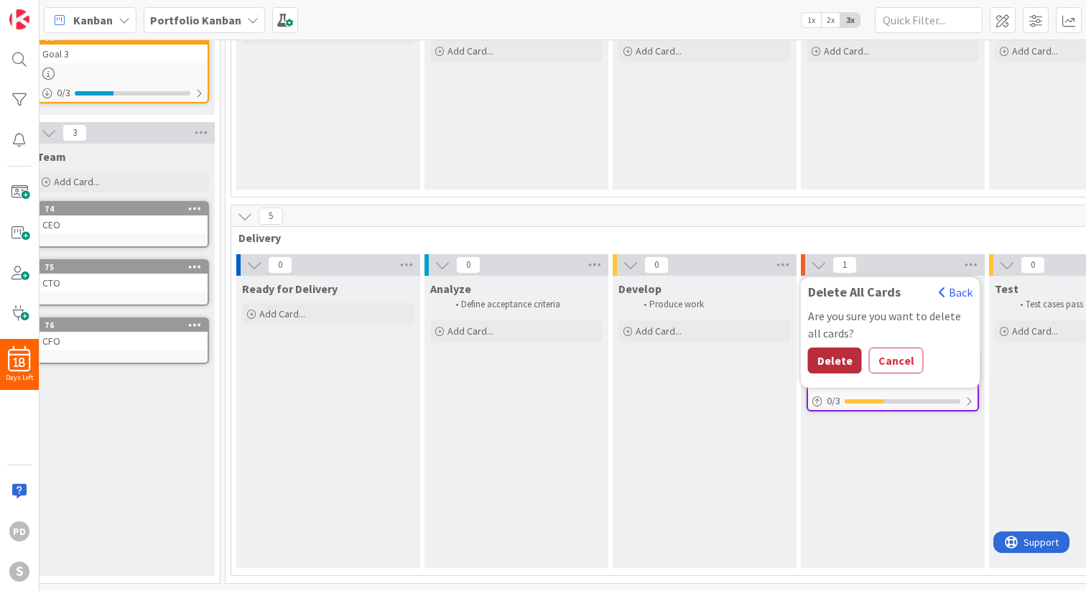
click at [830, 350] on button "Delete" at bounding box center [835, 361] width 54 height 26
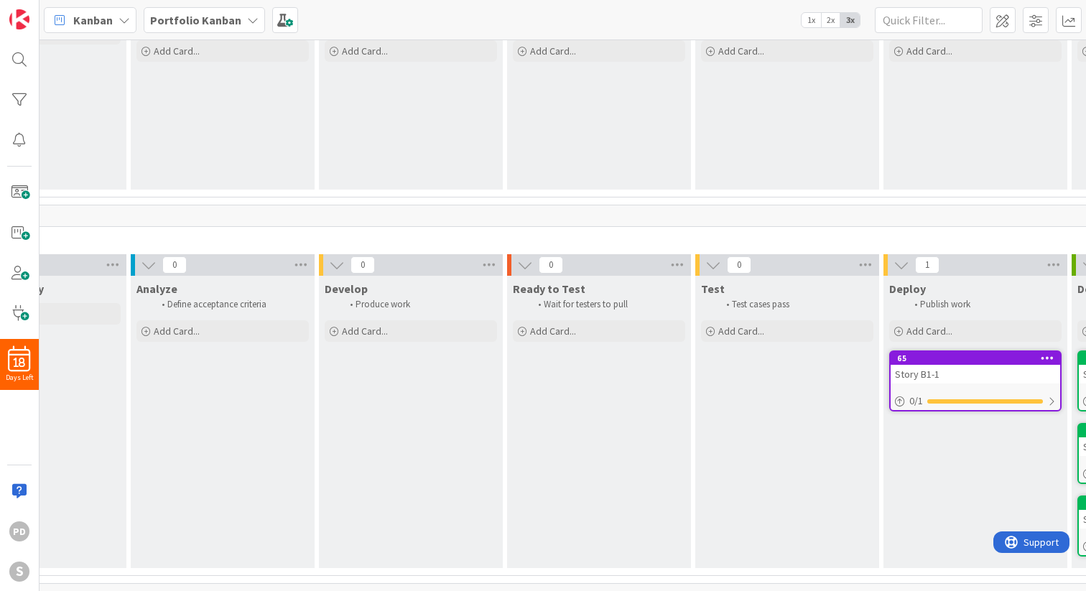
scroll to position [448, 575]
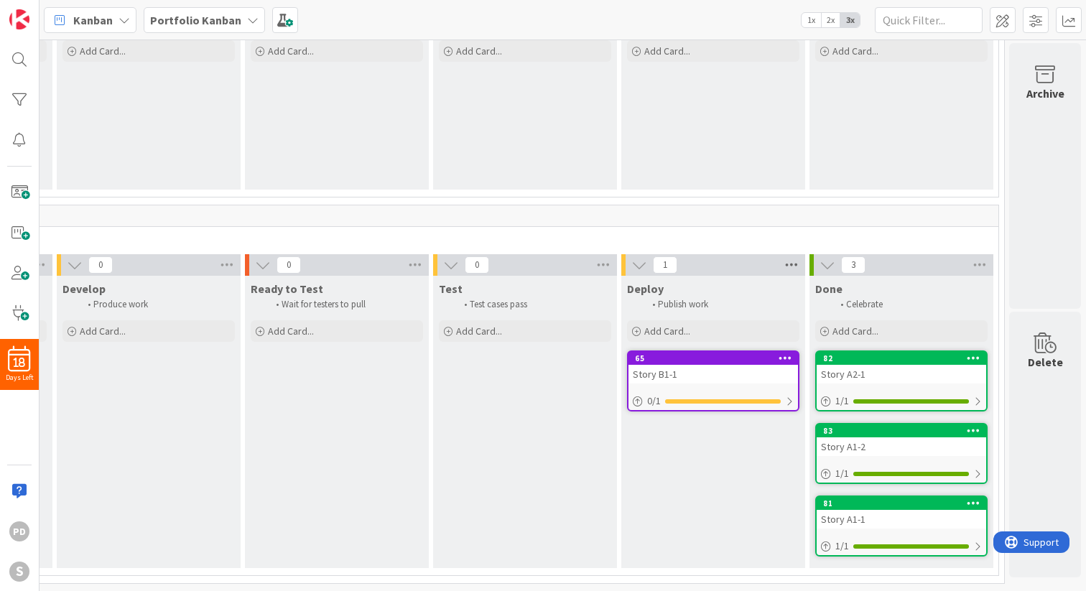
click at [793, 260] on icon at bounding box center [791, 265] width 19 height 22
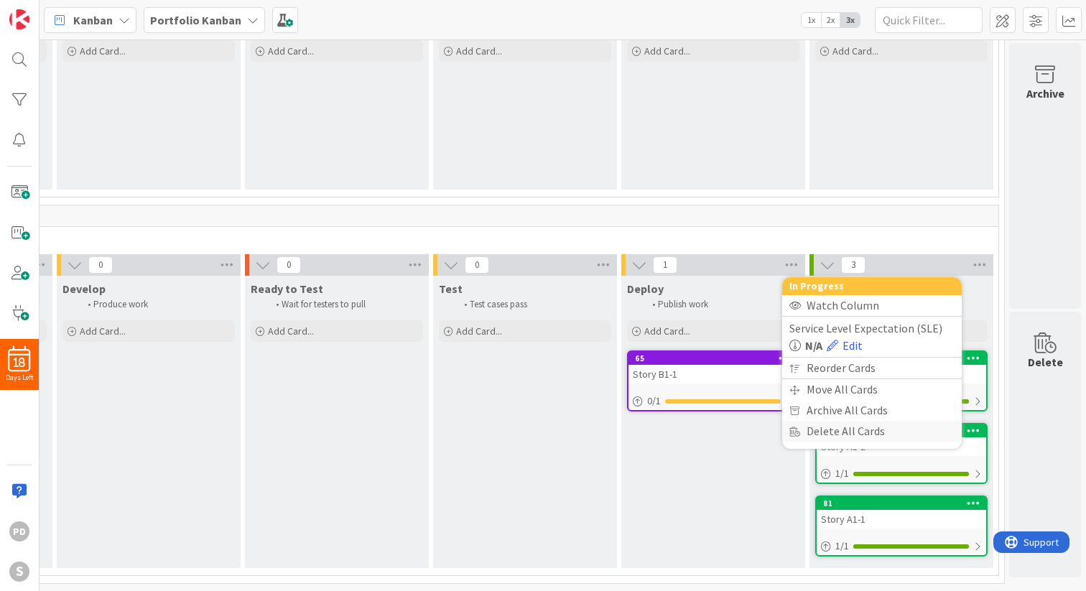
click at [818, 436] on div "Delete All Cards" at bounding box center [872, 431] width 180 height 21
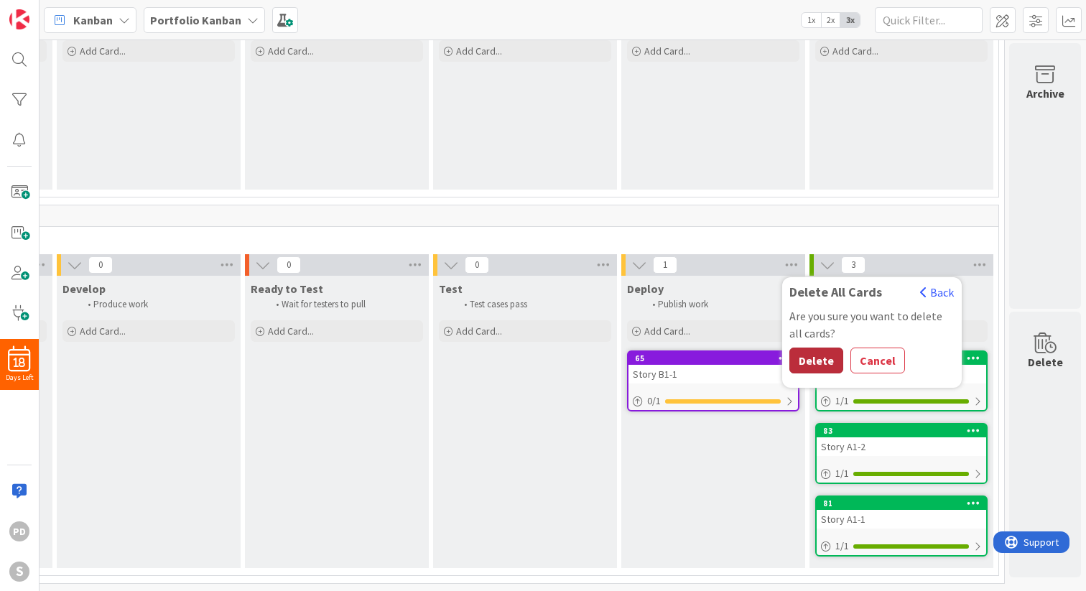
click at [812, 356] on button "Delete" at bounding box center [817, 361] width 54 height 26
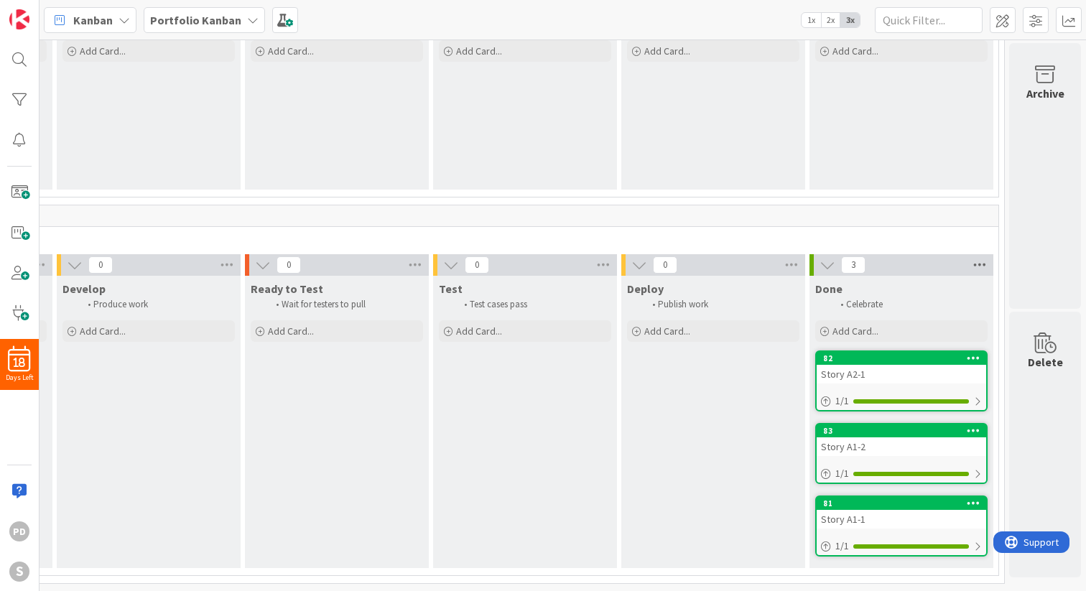
click at [980, 267] on icon at bounding box center [980, 265] width 19 height 22
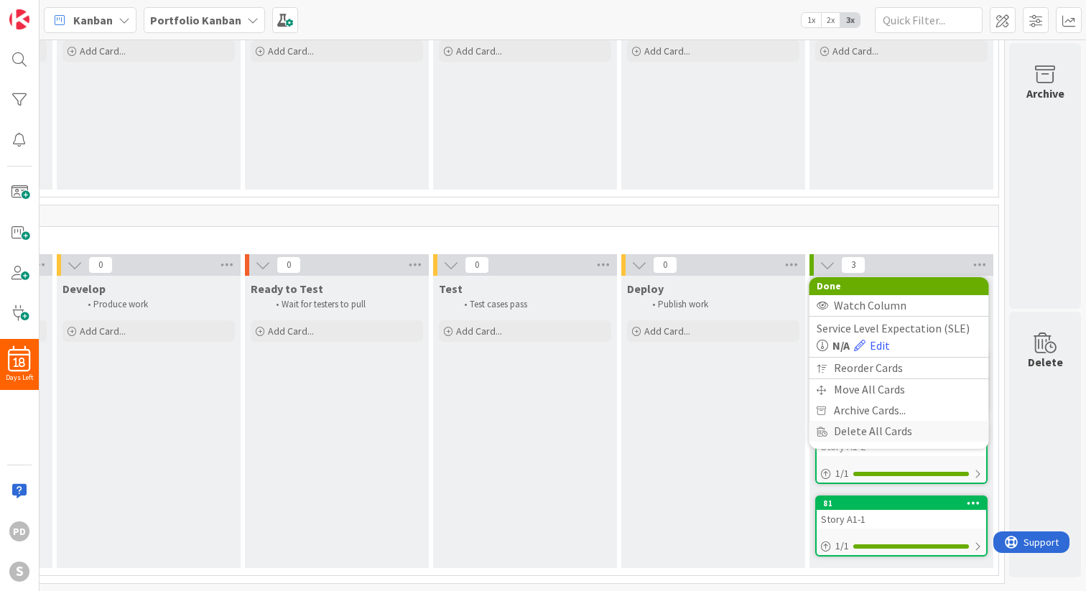
click at [850, 426] on div "Delete All Cards" at bounding box center [900, 431] width 180 height 21
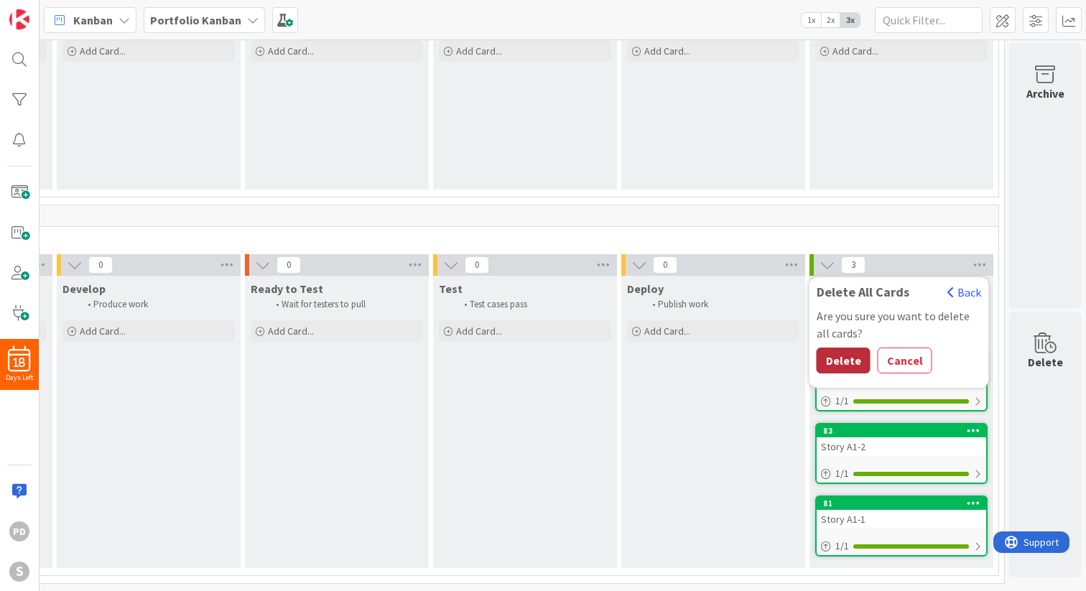
click at [840, 358] on button "Delete" at bounding box center [844, 361] width 54 height 26
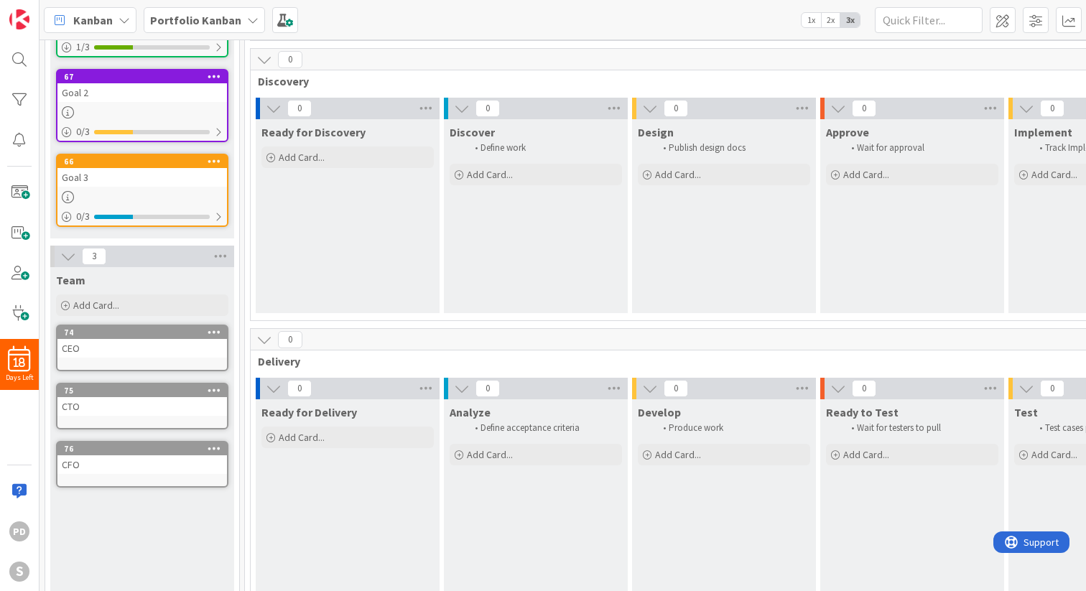
scroll to position [350, 0]
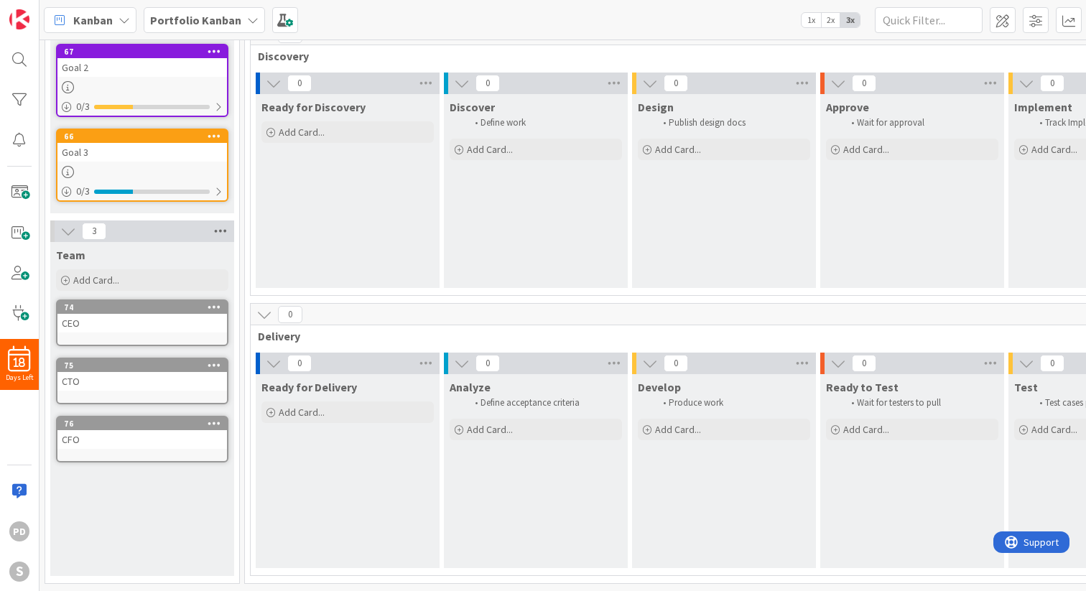
click at [223, 230] on icon at bounding box center [220, 232] width 19 height 22
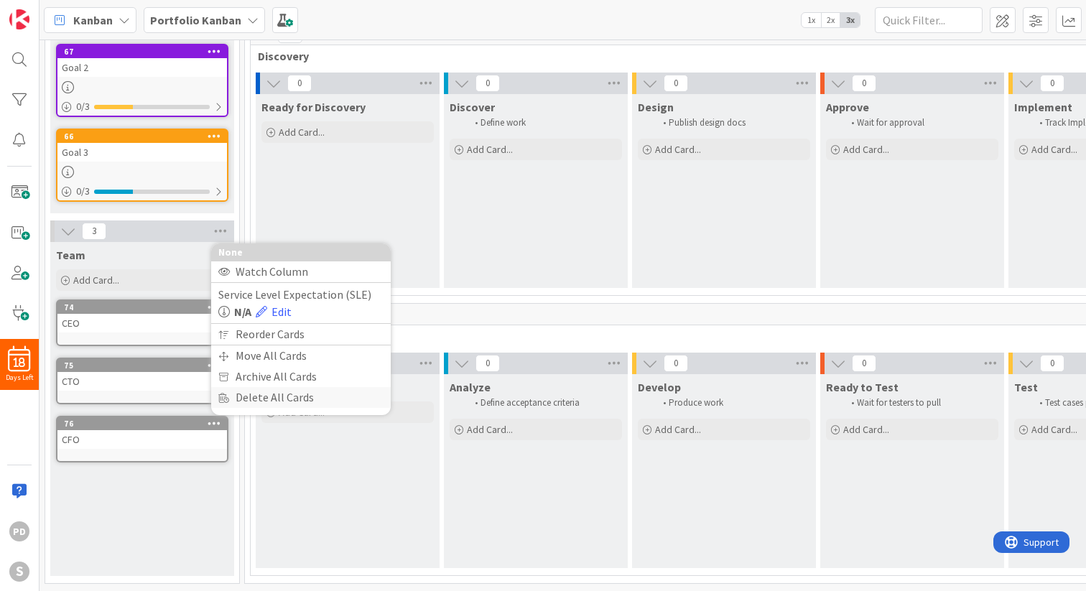
click at [252, 399] on div "Delete All Cards" at bounding box center [301, 397] width 180 height 21
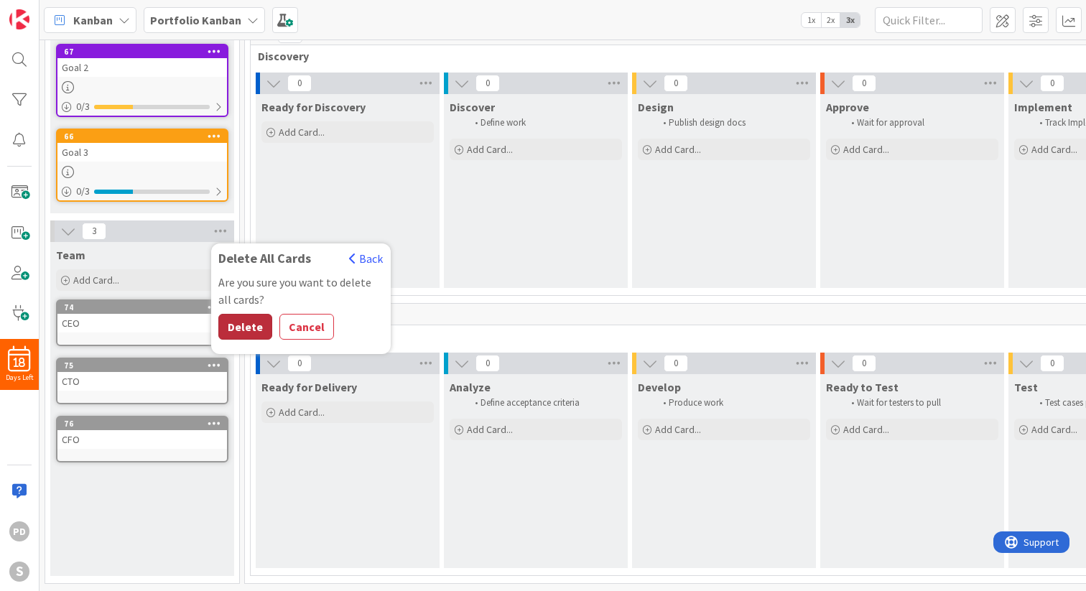
click at [240, 326] on button "Delete" at bounding box center [245, 327] width 54 height 26
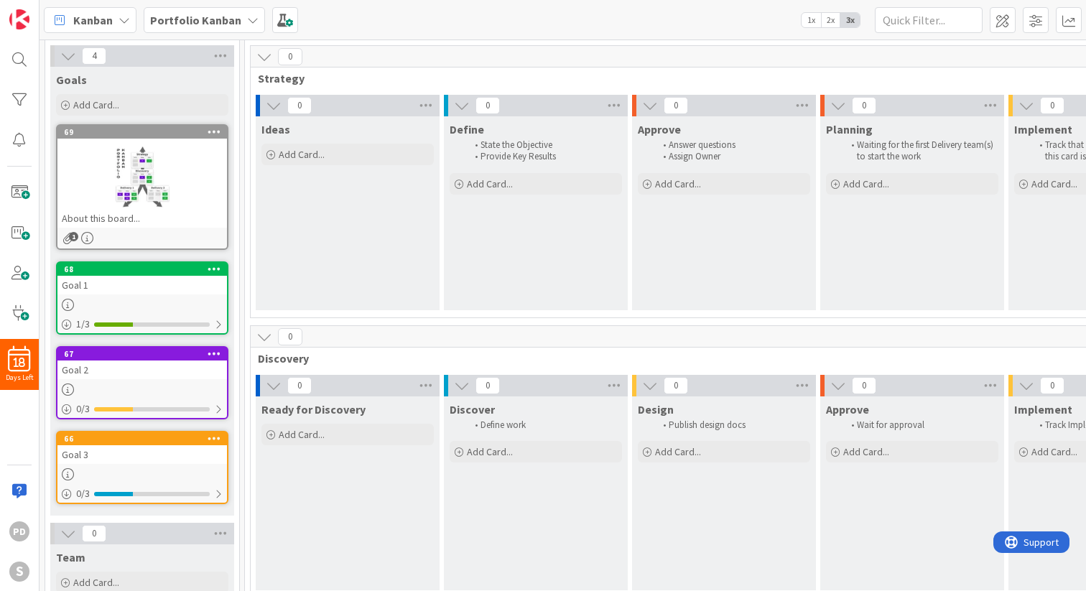
scroll to position [49, 0]
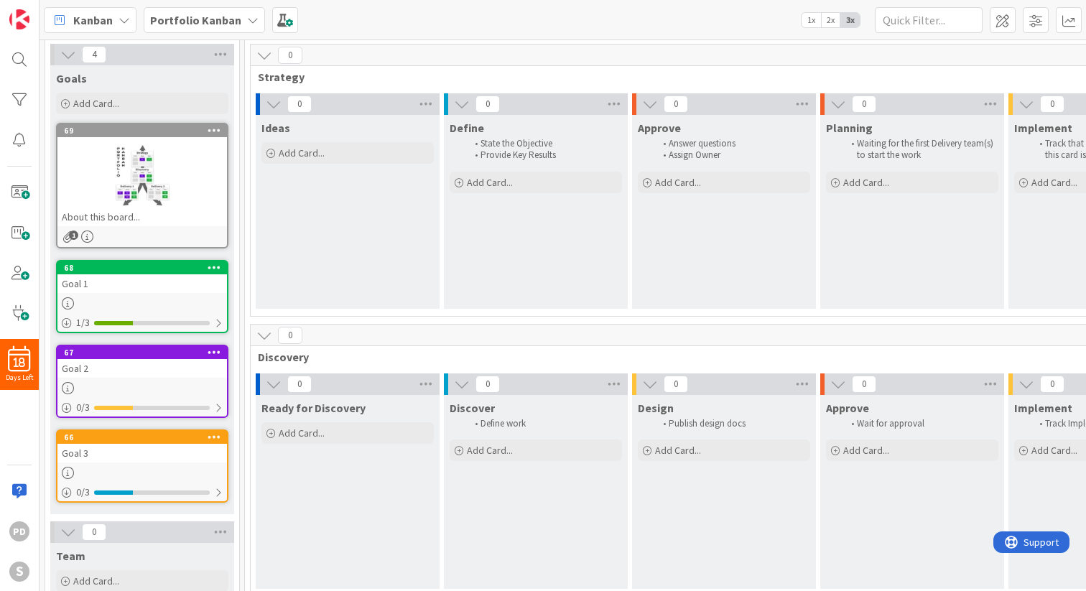
click at [210, 268] on icon at bounding box center [215, 267] width 14 height 10
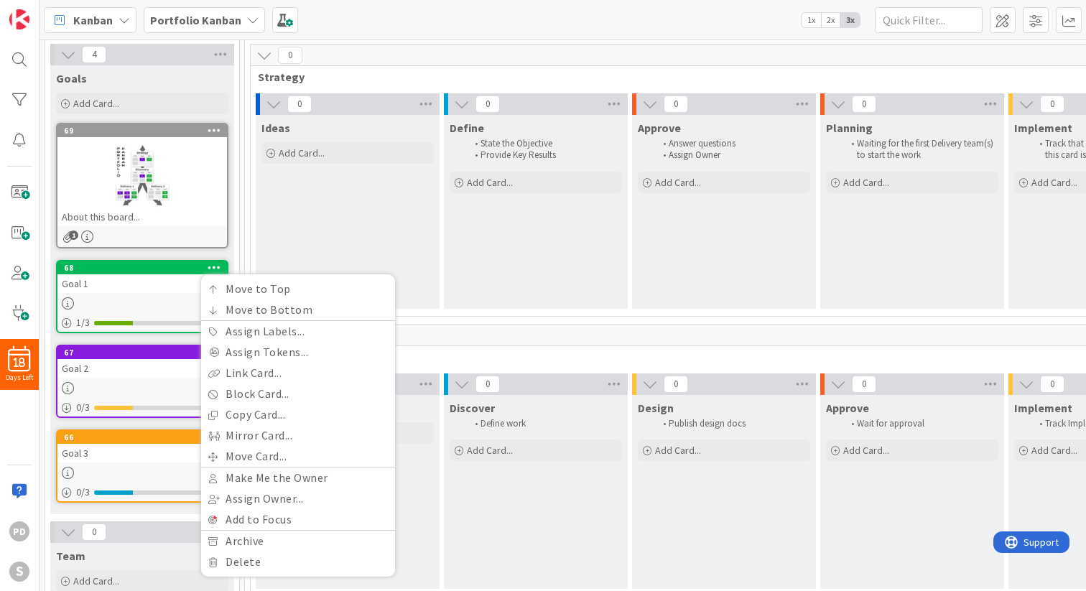
click at [165, 277] on div "Goal 1" at bounding box center [142, 283] width 170 height 19
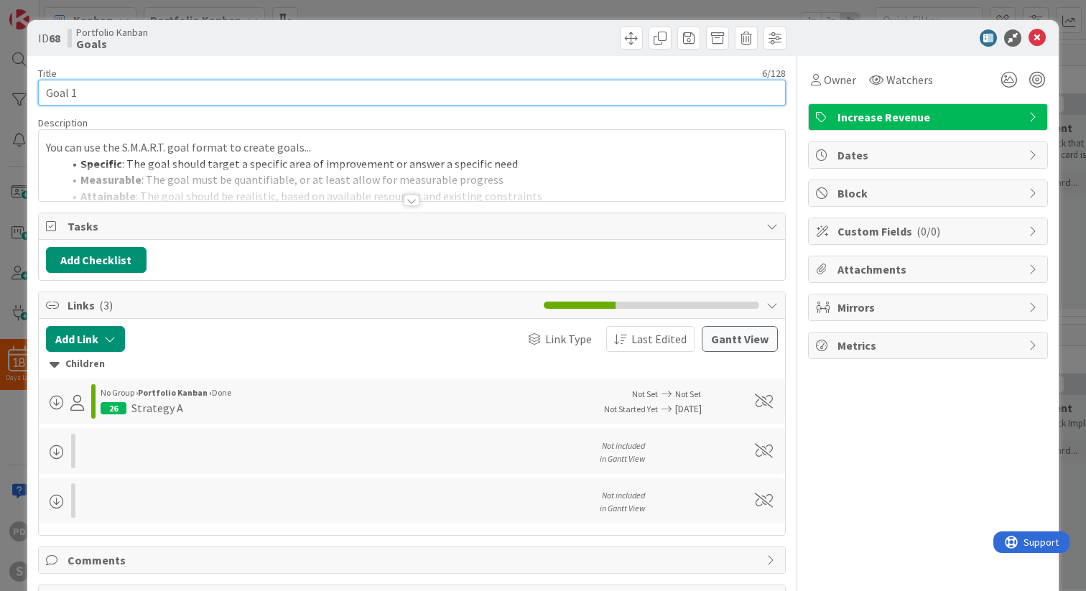
click at [105, 96] on input "Goal 1" at bounding box center [412, 93] width 748 height 26
type input "Kast Mirre"
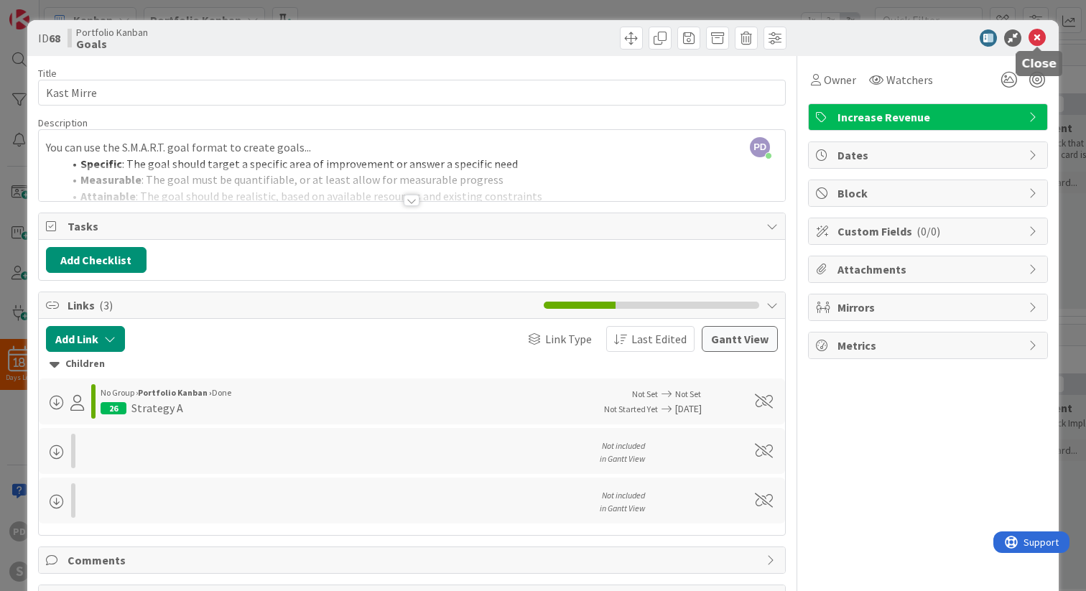
click at [1038, 36] on icon at bounding box center [1037, 37] width 17 height 17
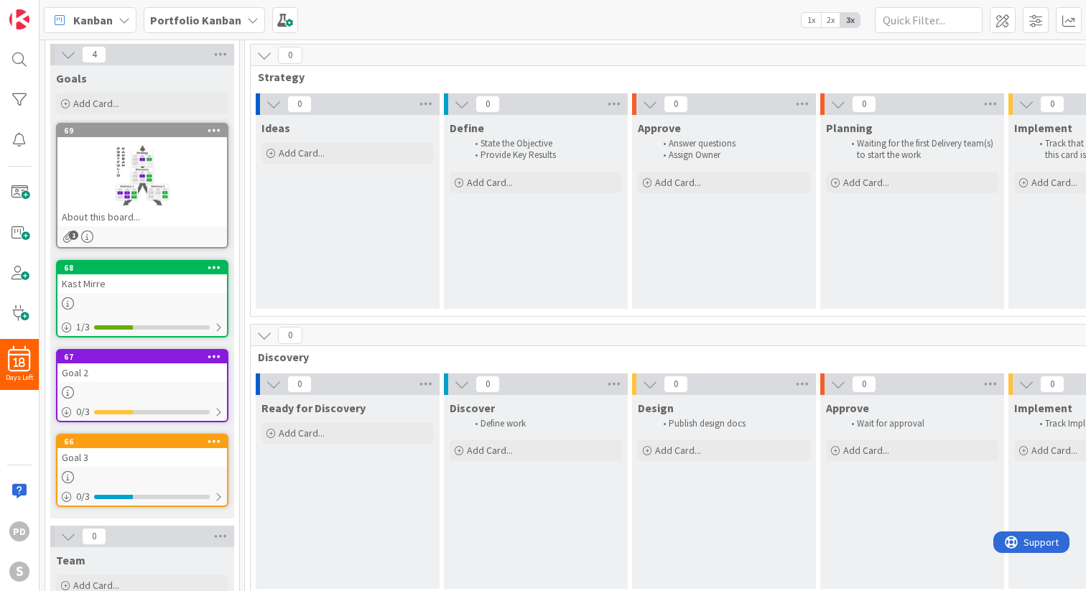
click at [213, 354] on icon at bounding box center [215, 356] width 14 height 10
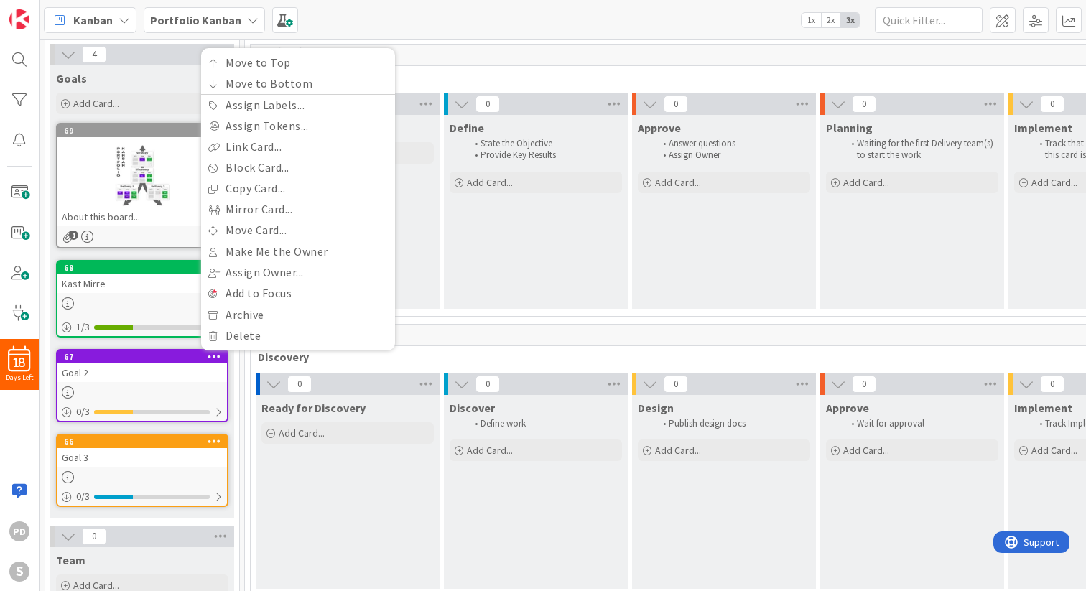
click at [101, 376] on div "Goal 2" at bounding box center [142, 373] width 170 height 19
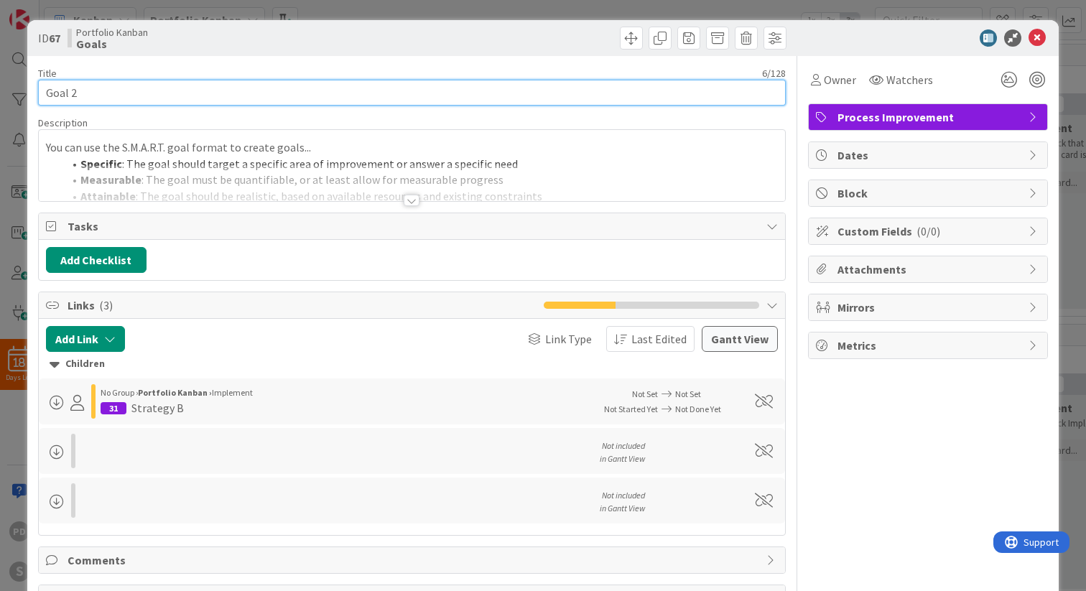
click at [147, 90] on input "Goal 2" at bounding box center [412, 93] width 748 height 26
click at [82, 92] on input "Klusseni n huis" at bounding box center [412, 93] width 748 height 26
type input "Klussen in huis"
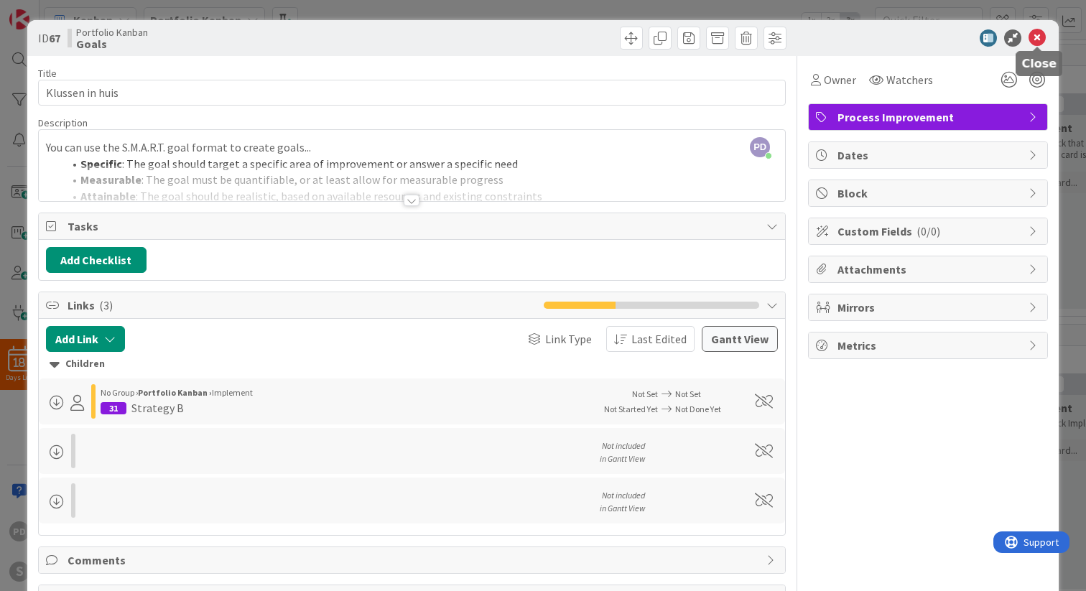
click at [1034, 39] on icon at bounding box center [1037, 37] width 17 height 17
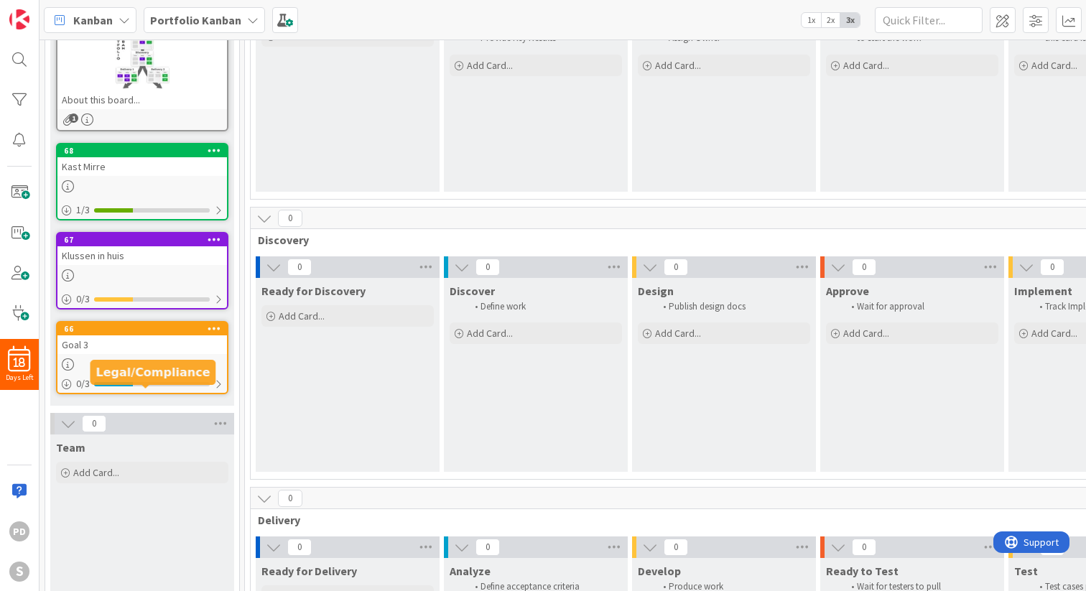
scroll to position [272, 0]
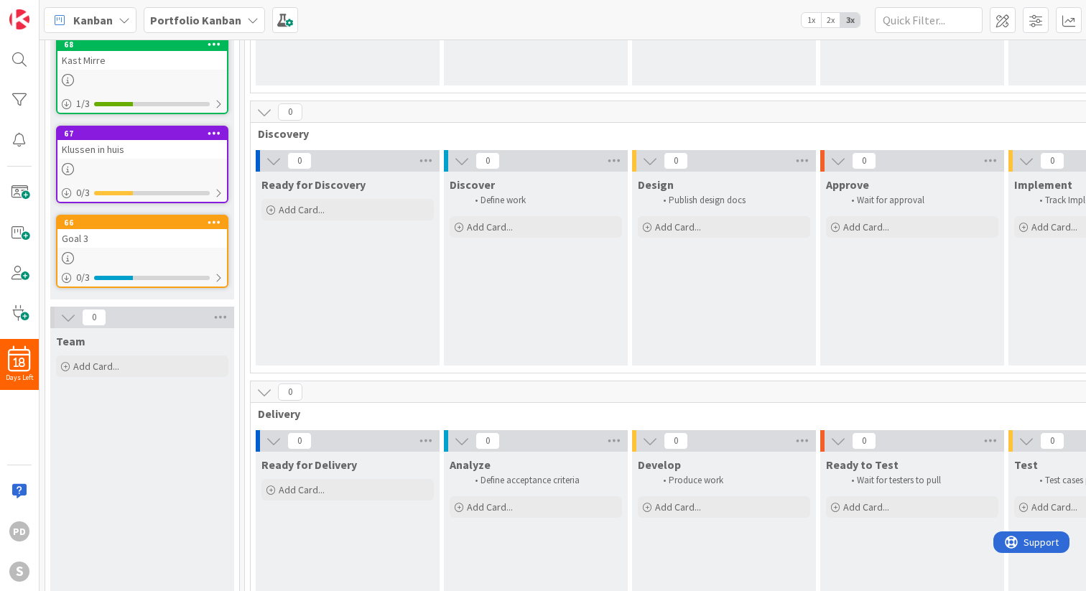
click at [144, 236] on div "Goal 3" at bounding box center [142, 238] width 170 height 19
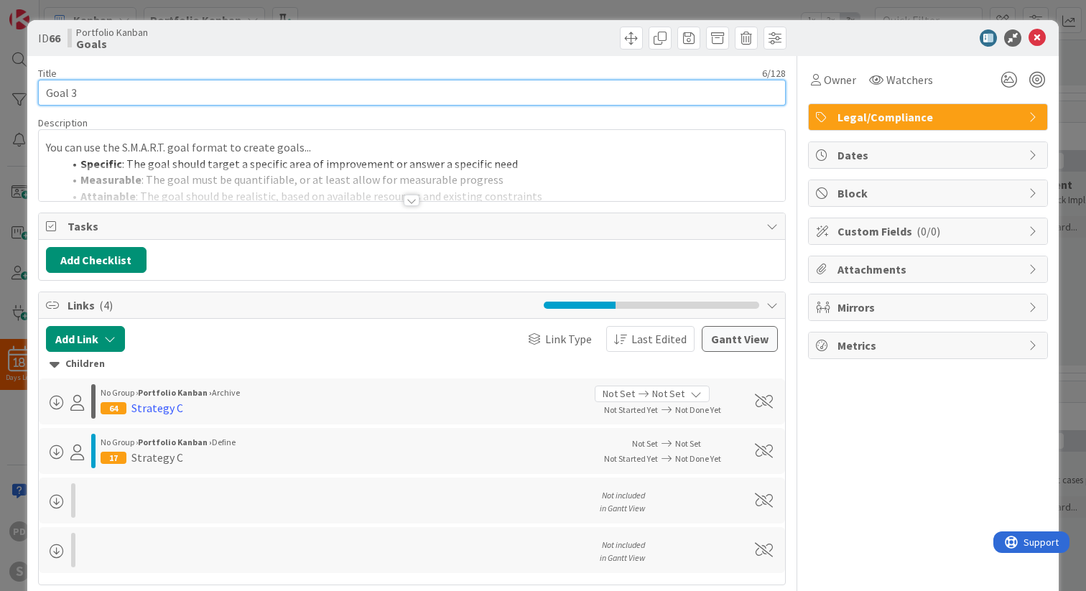
click at [159, 93] on input "Goal 3" at bounding box center [412, 93] width 748 height 26
click at [109, 95] on input "Professionele Jelle" at bounding box center [412, 93] width 748 height 26
click at [45, 93] on input "Professionele) [PERSON_NAME]" at bounding box center [412, 93] width 748 height 26
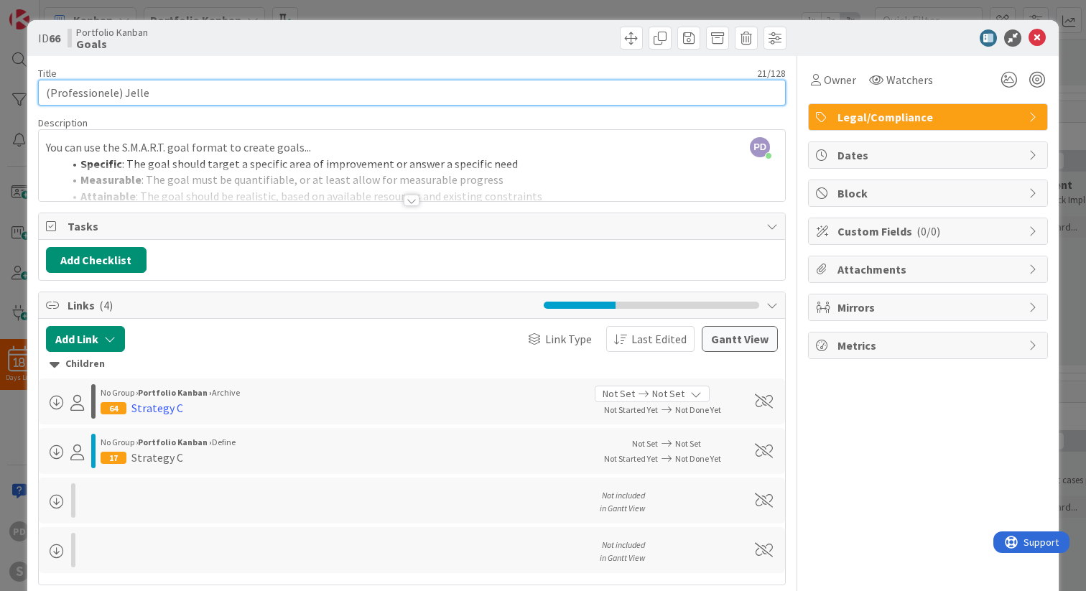
type input "(Professionele) Jelle"
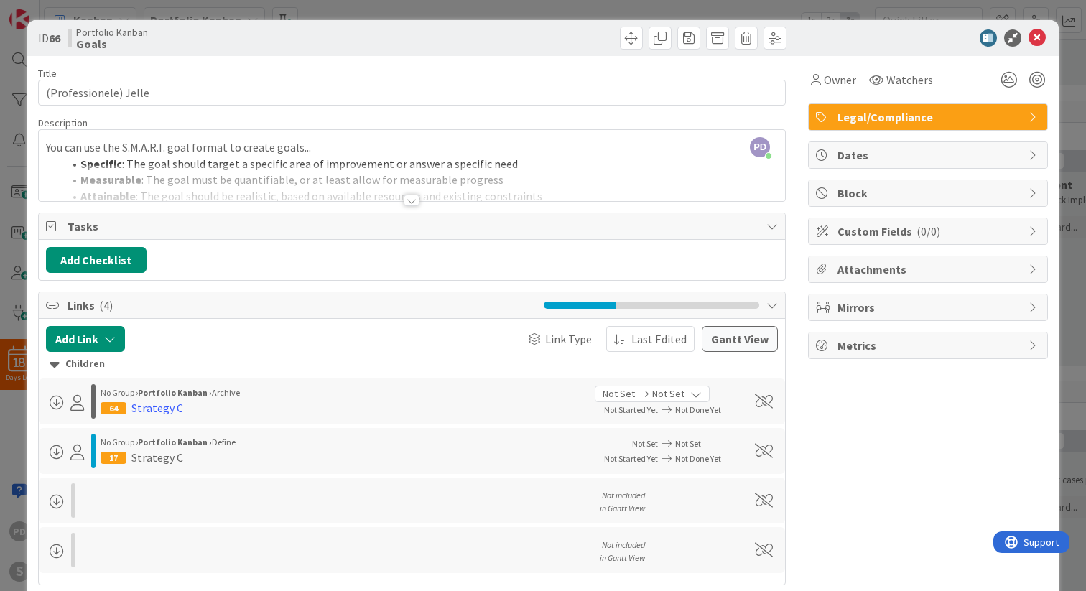
click at [325, 117] on div "Description" at bounding box center [412, 122] width 748 height 13
click at [1037, 34] on icon at bounding box center [1037, 37] width 17 height 17
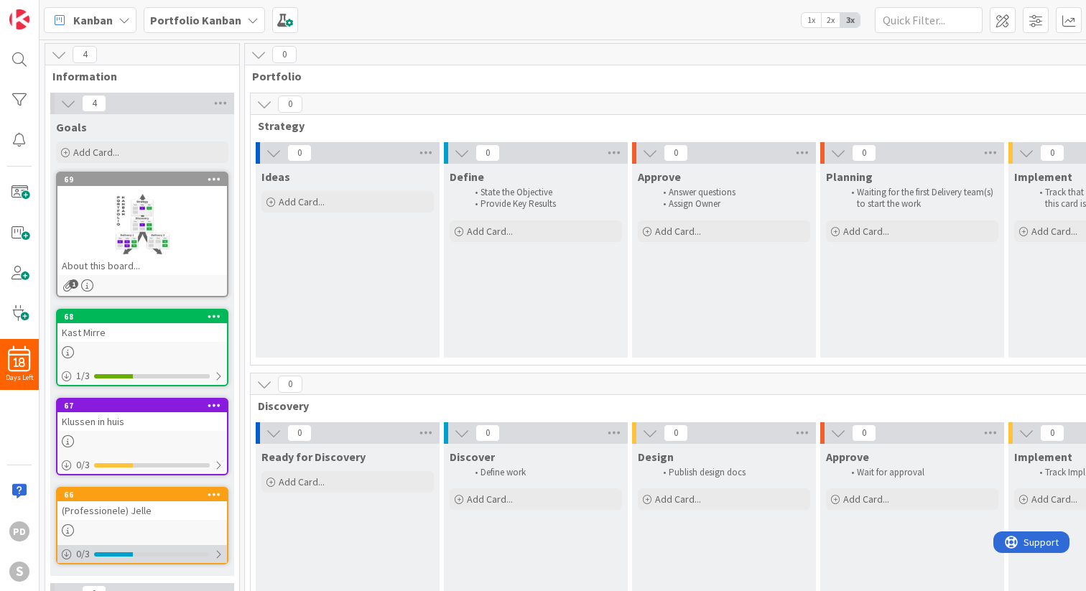
click at [220, 551] on div at bounding box center [218, 554] width 9 height 11
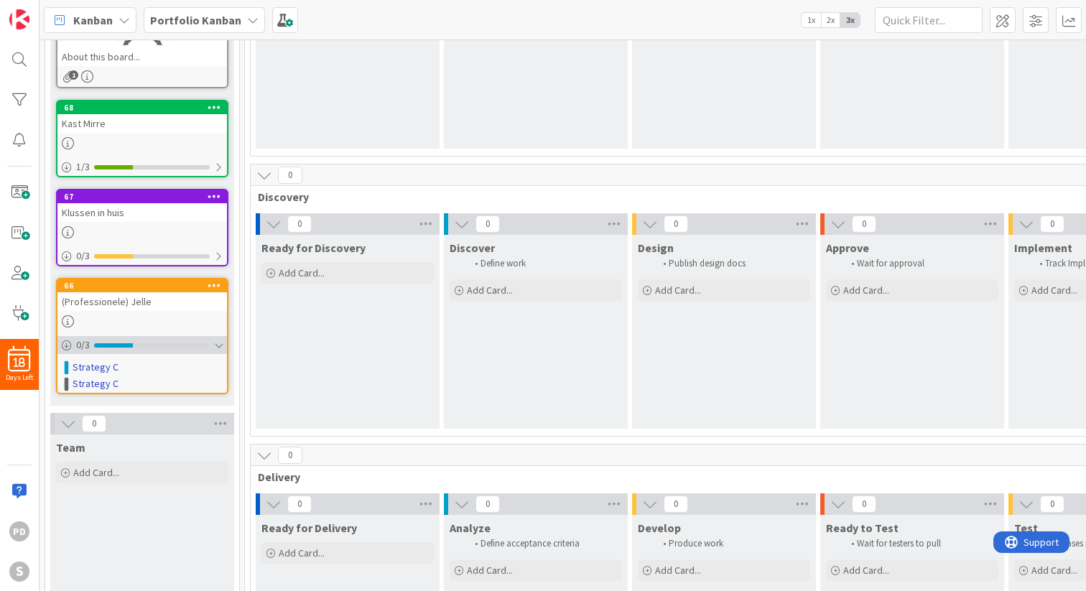
scroll to position [251, 0]
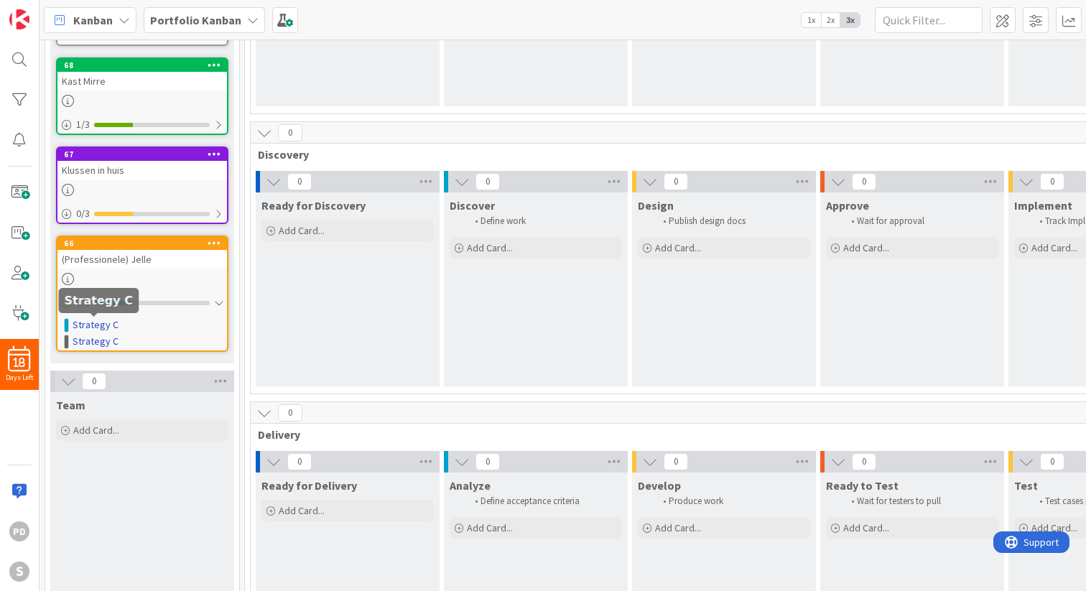
click at [92, 328] on link "Strategy C" at bounding box center [96, 325] width 46 height 15
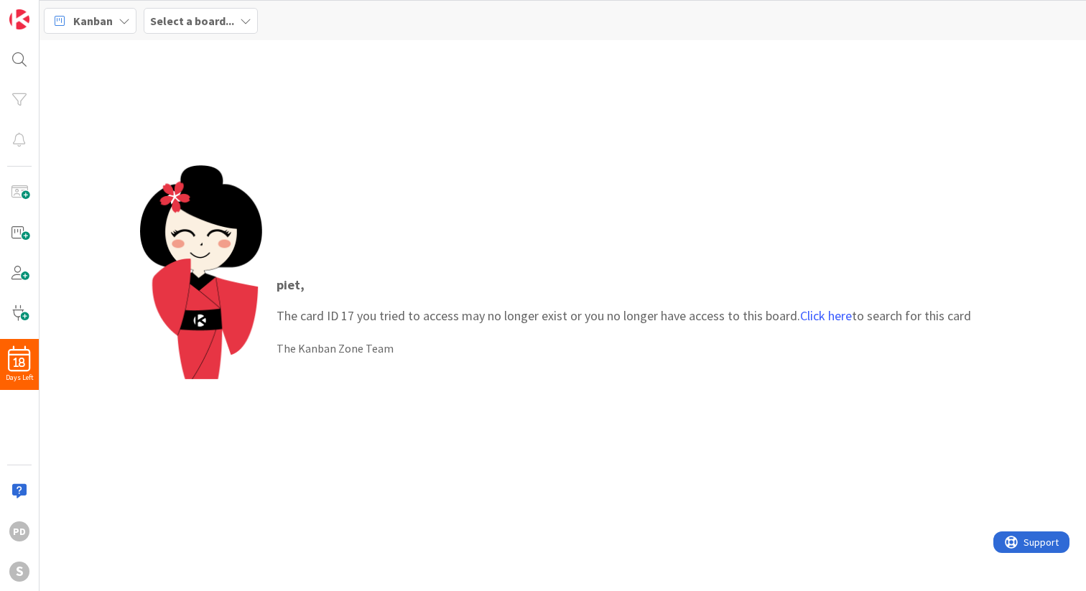
click at [222, 20] on b "Select a board..." at bounding box center [192, 21] width 84 height 14
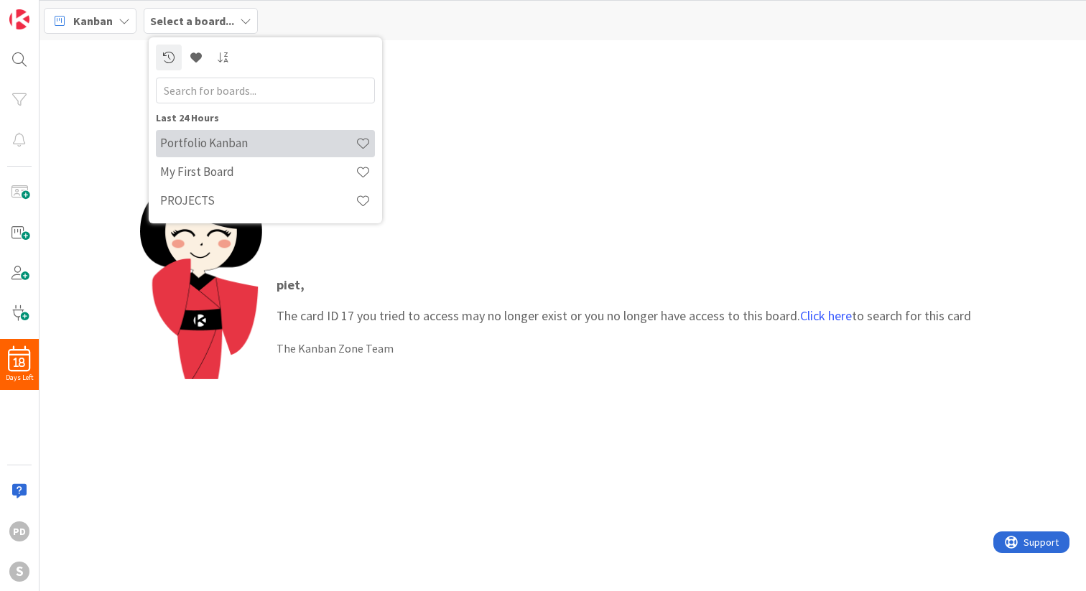
click at [210, 143] on h4 "Portfolio Kanban" at bounding box center [257, 143] width 195 height 14
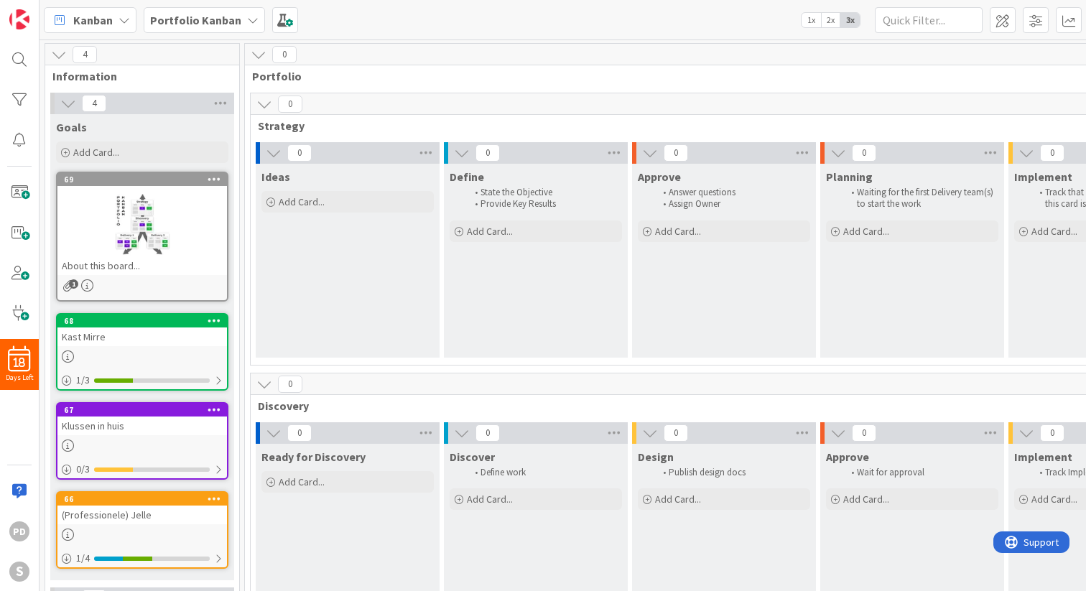
click at [197, 22] on b "Portfolio Kanban" at bounding box center [195, 20] width 91 height 14
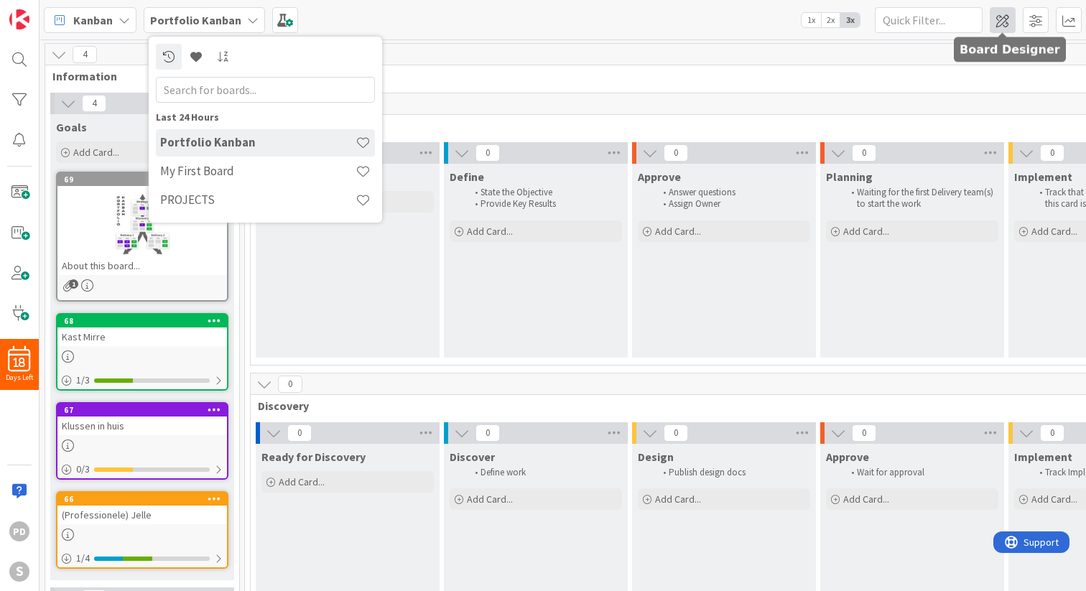
click at [1004, 24] on span at bounding box center [1003, 20] width 26 height 26
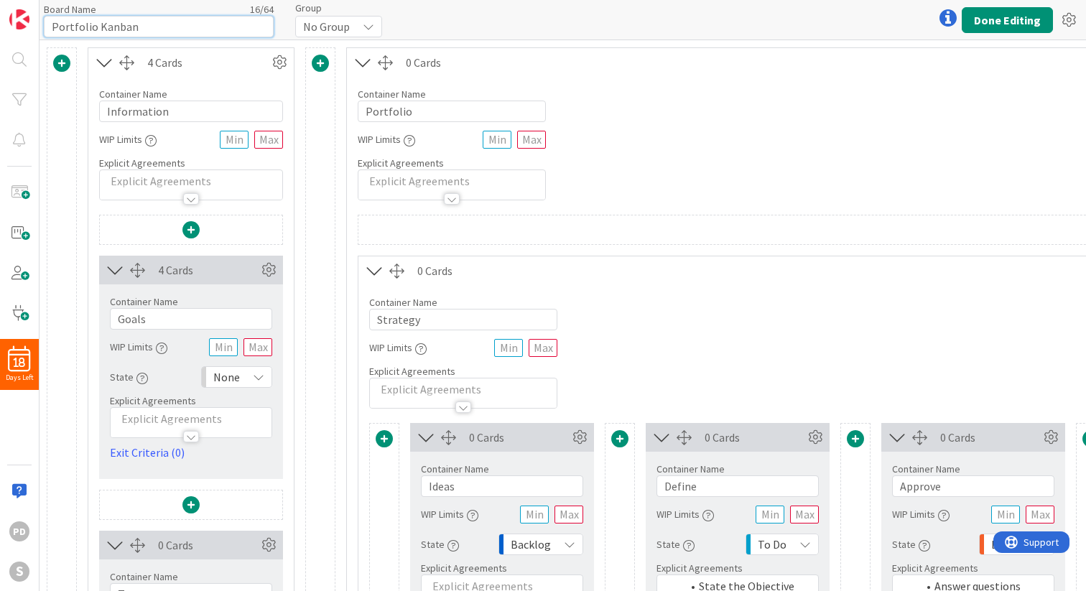
click at [139, 28] on input "Portfolio Kanban" at bounding box center [159, 27] width 230 height 22
type input "Jelle"
click at [982, 21] on button "Done Editing" at bounding box center [1007, 20] width 91 height 26
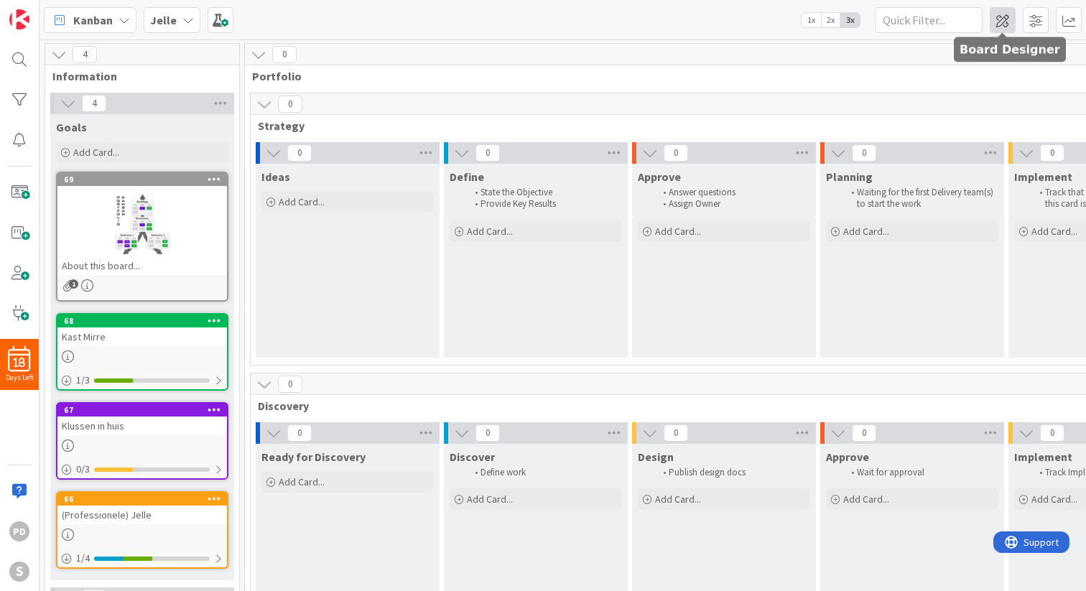
click at [1002, 16] on span at bounding box center [1003, 20] width 26 height 26
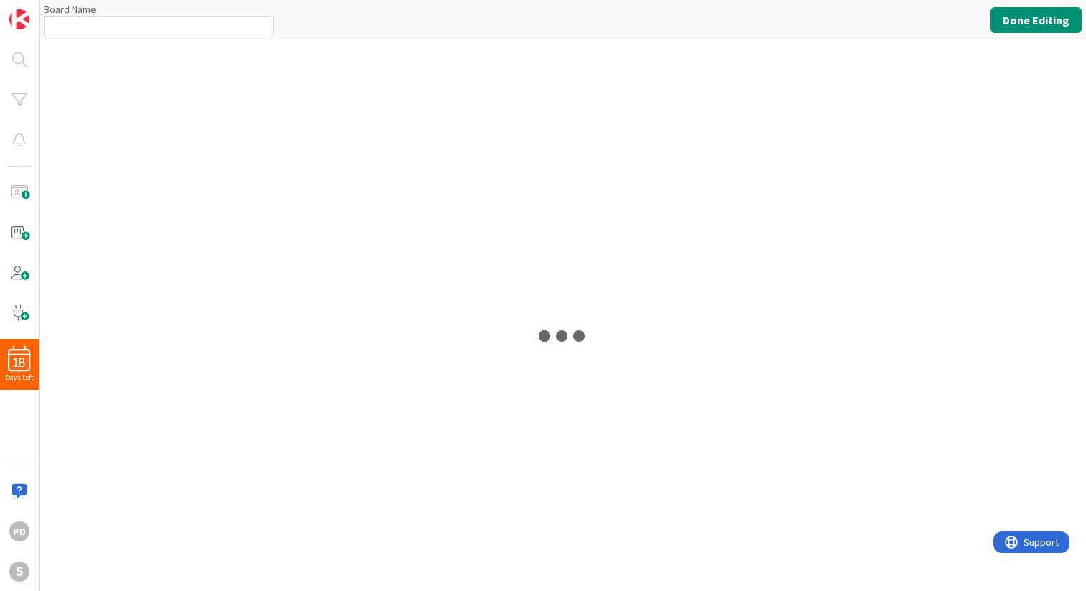
type input "Jelle"
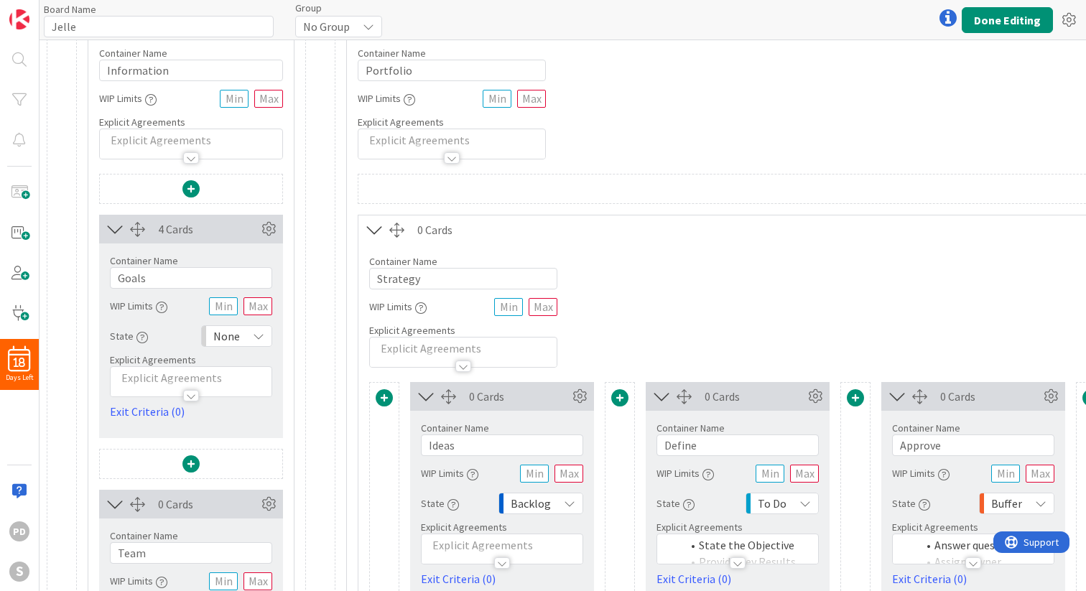
scroll to position [59, 0]
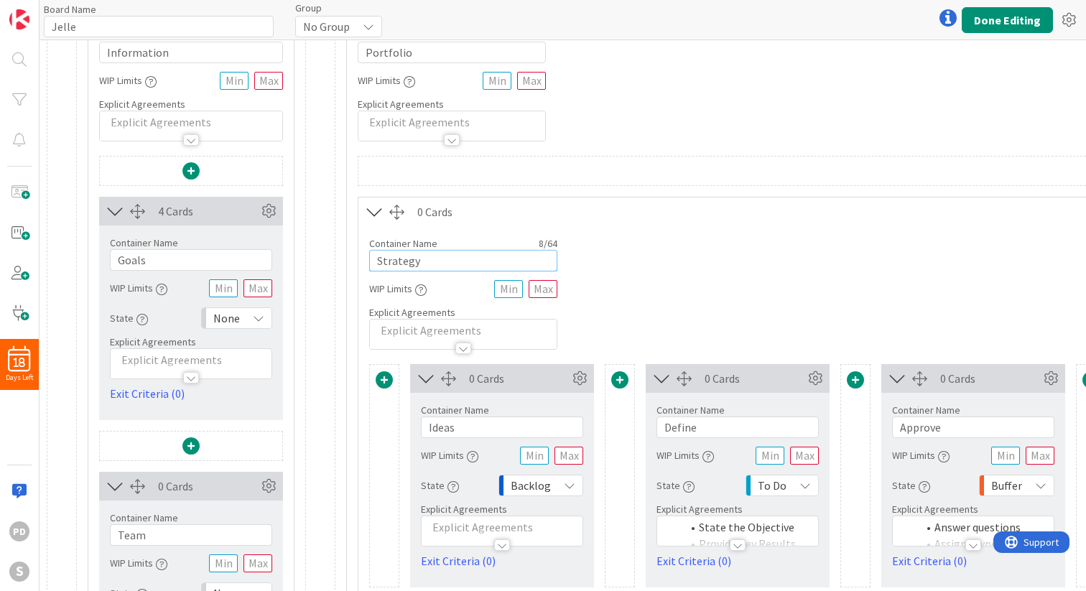
click at [432, 254] on input "Strategy" at bounding box center [463, 261] width 188 height 22
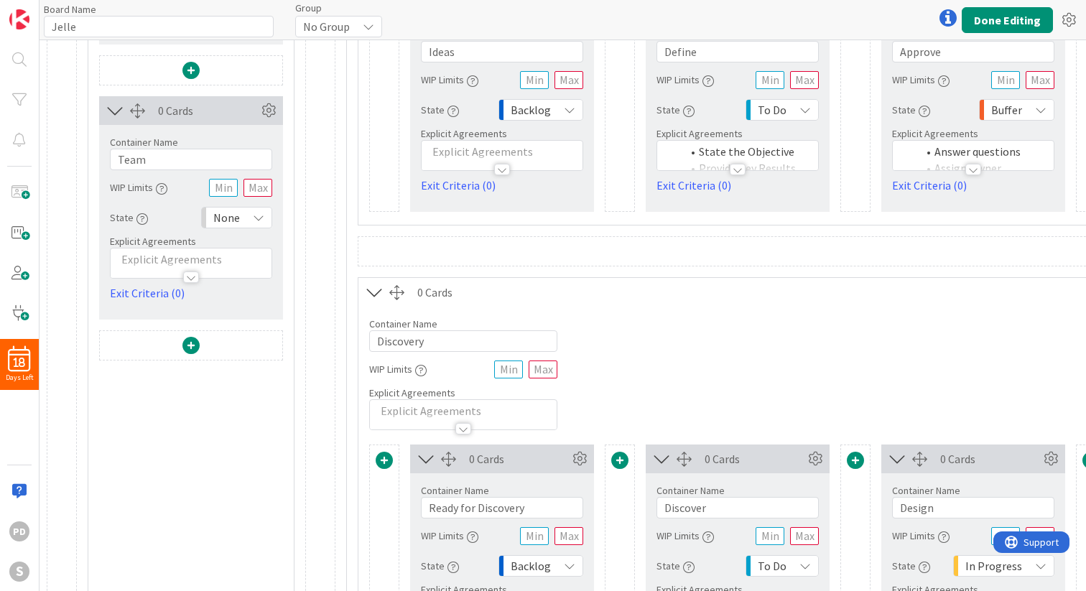
scroll to position [445, 0]
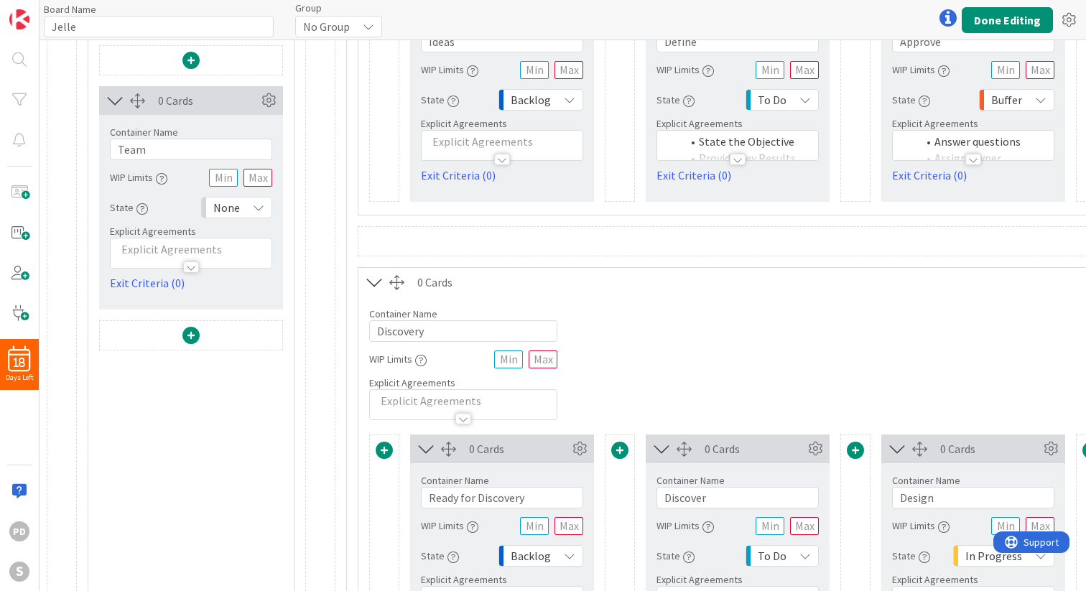
type input "Kasten"
click at [441, 332] on input "Discovery" at bounding box center [463, 331] width 188 height 22
type input "P"
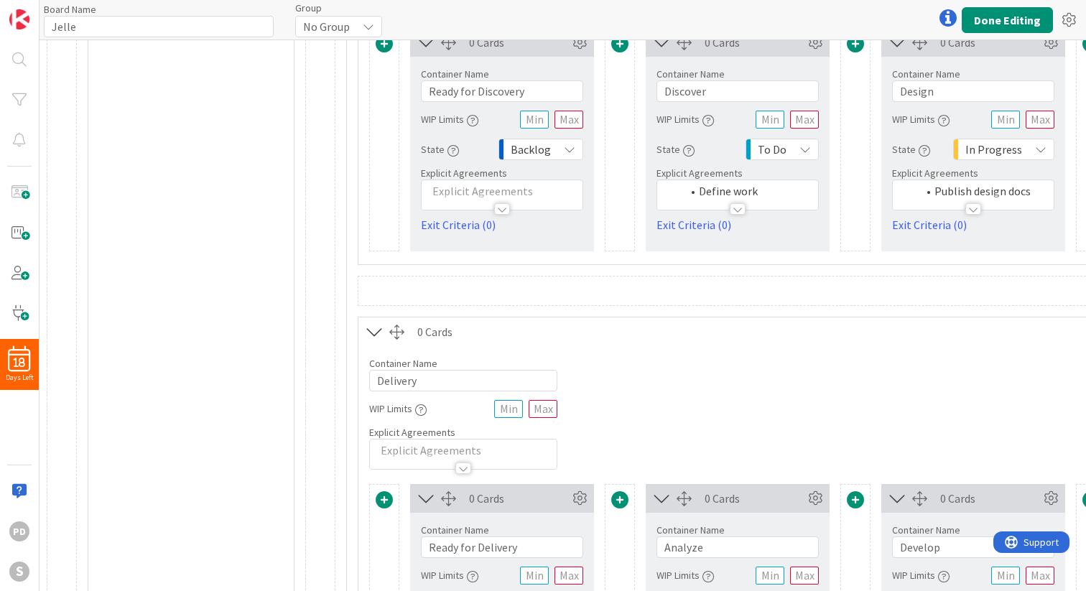
scroll to position [857, 0]
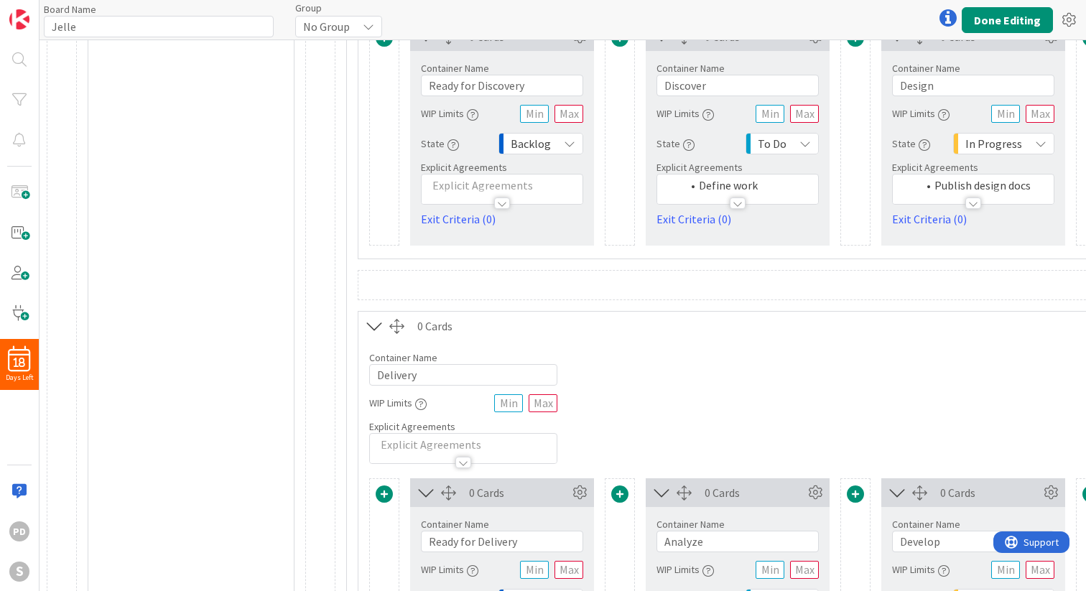
type input "Jelle"
click at [431, 376] on input "Delivery" at bounding box center [463, 375] width 188 height 22
type input "Klussen thuis"
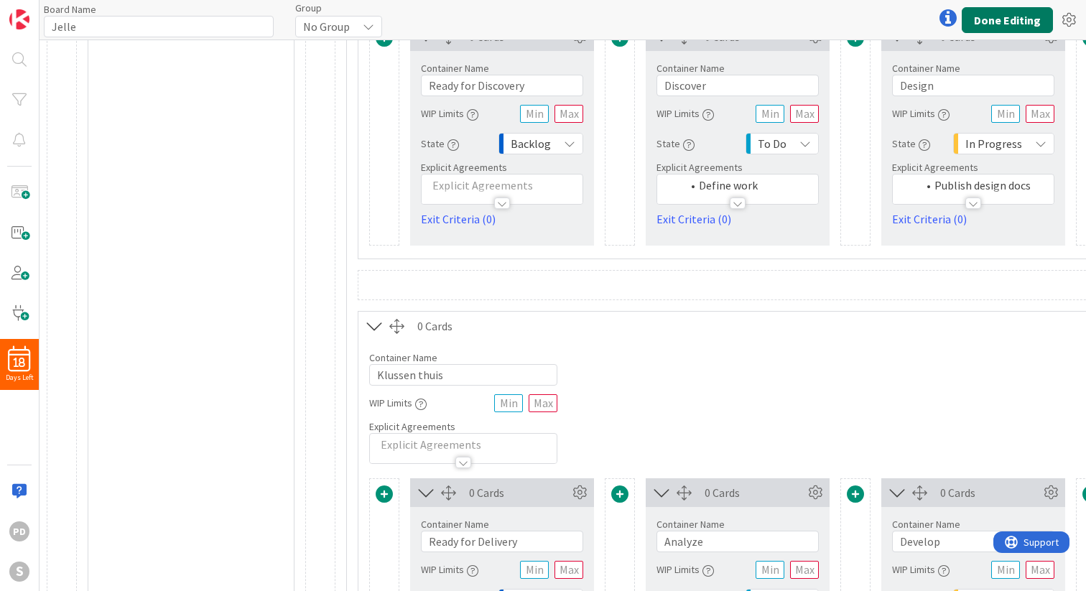
click at [1017, 22] on button "Done Editing" at bounding box center [1007, 20] width 91 height 26
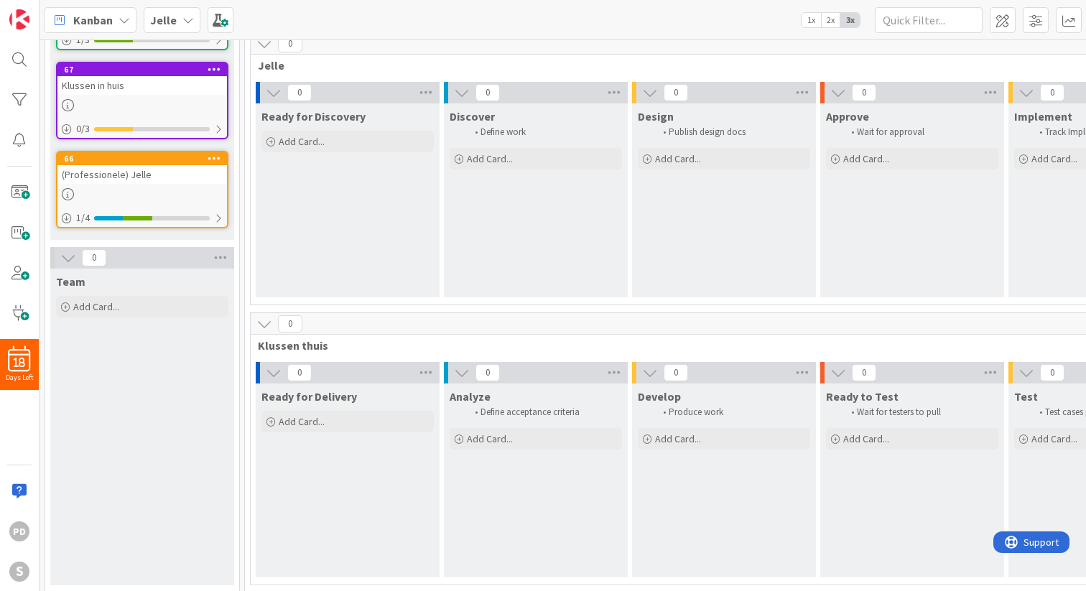
scroll to position [350, 0]
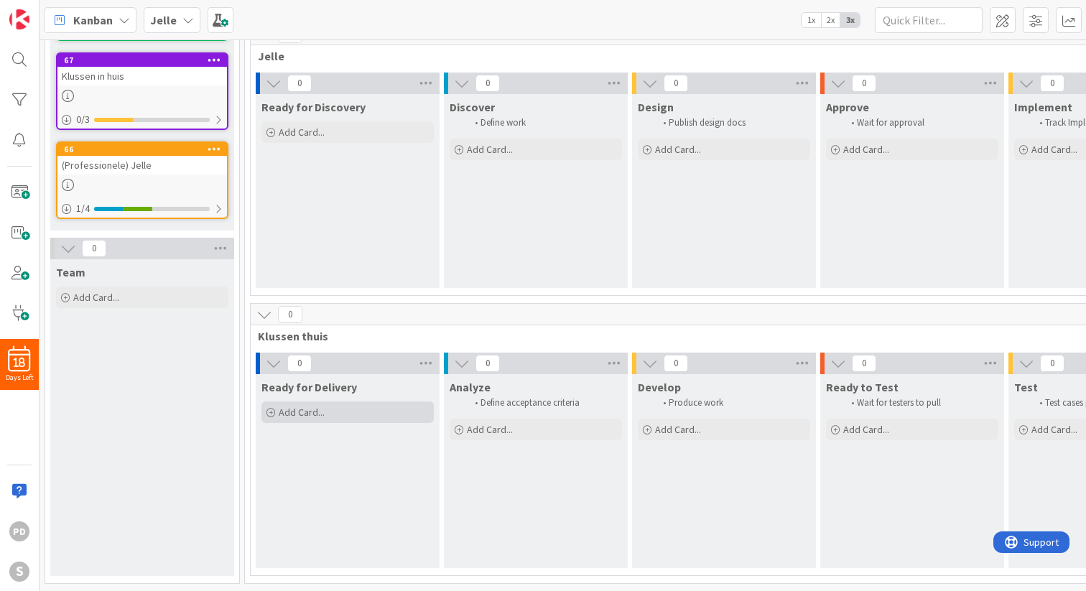
click at [304, 409] on span "Add Card..." at bounding box center [302, 412] width 46 height 13
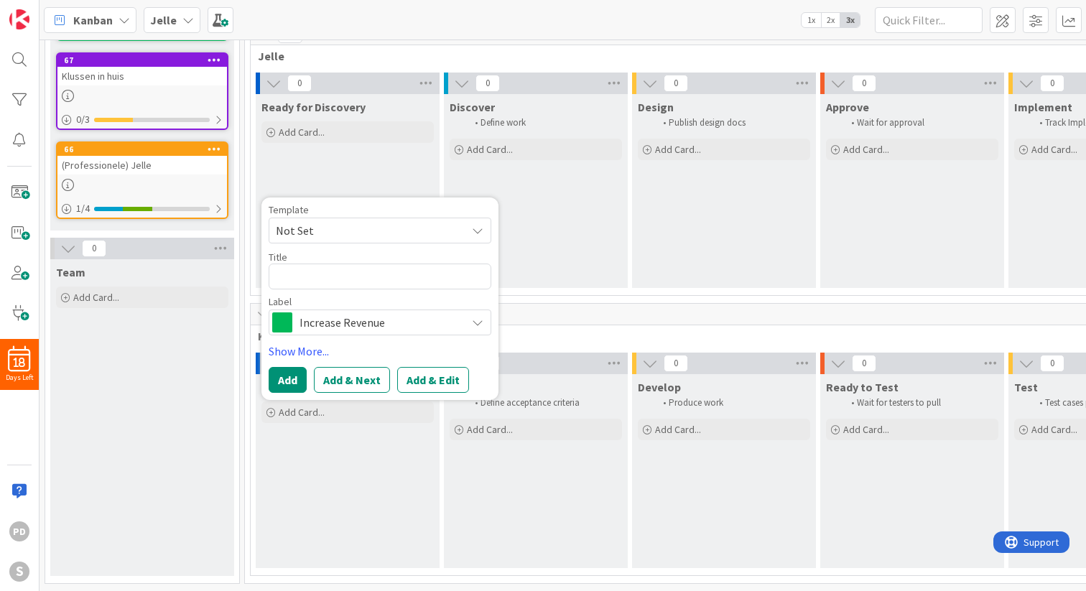
type textarea "x"
type textarea "K"
type textarea "x"
type textarea "Ko"
type textarea "x"
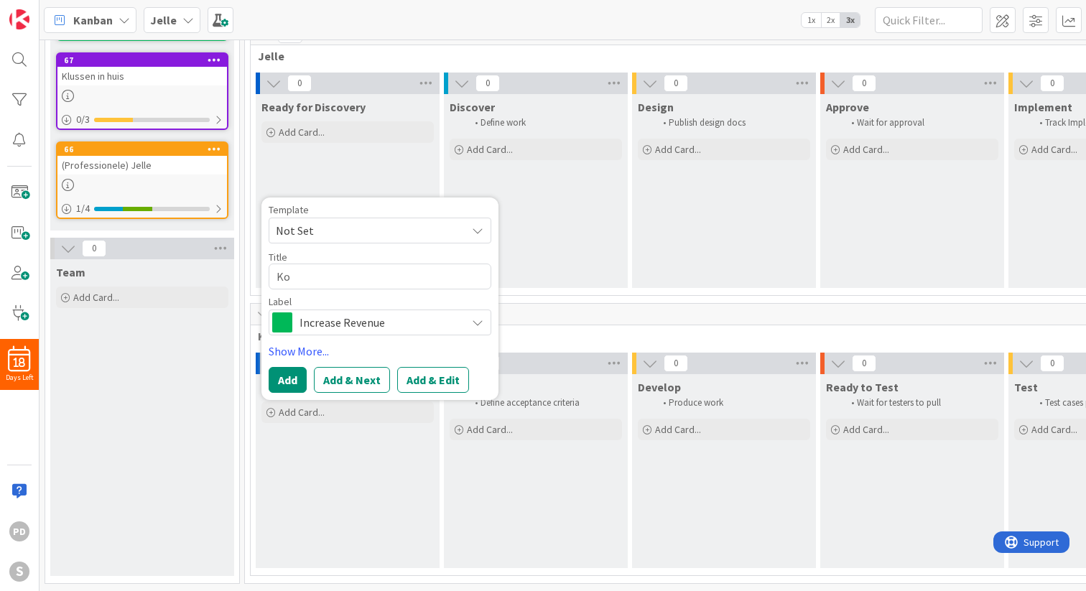
type textarea "Kof"
type textarea "x"
type textarea "Koff"
type textarea "x"
type textarea "Koffi"
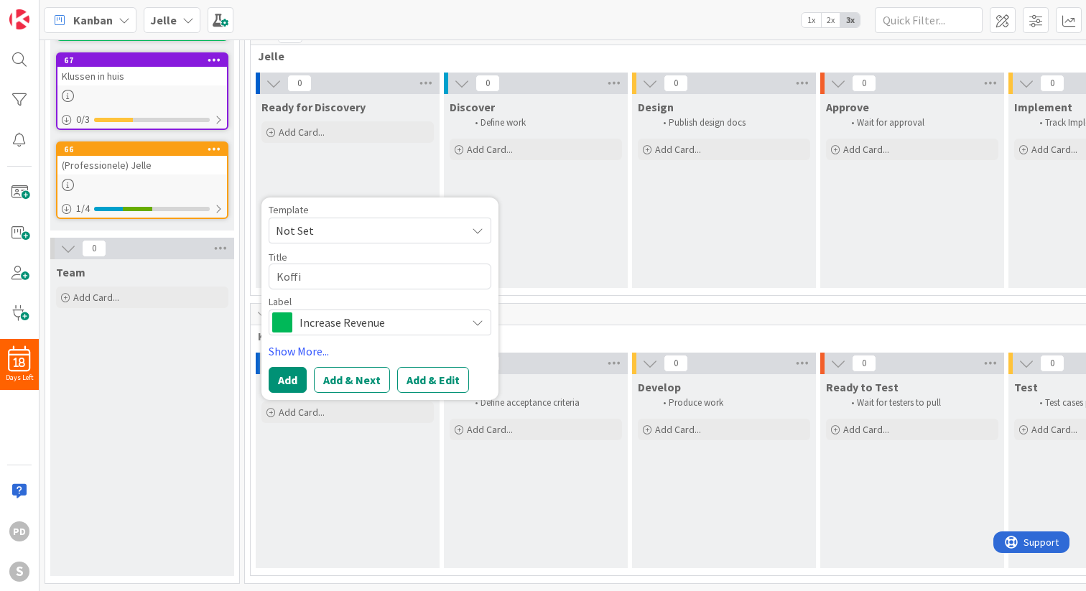
type textarea "x"
type textarea "Koffie"
type textarea "x"
type textarea "Koffie"
type textarea "x"
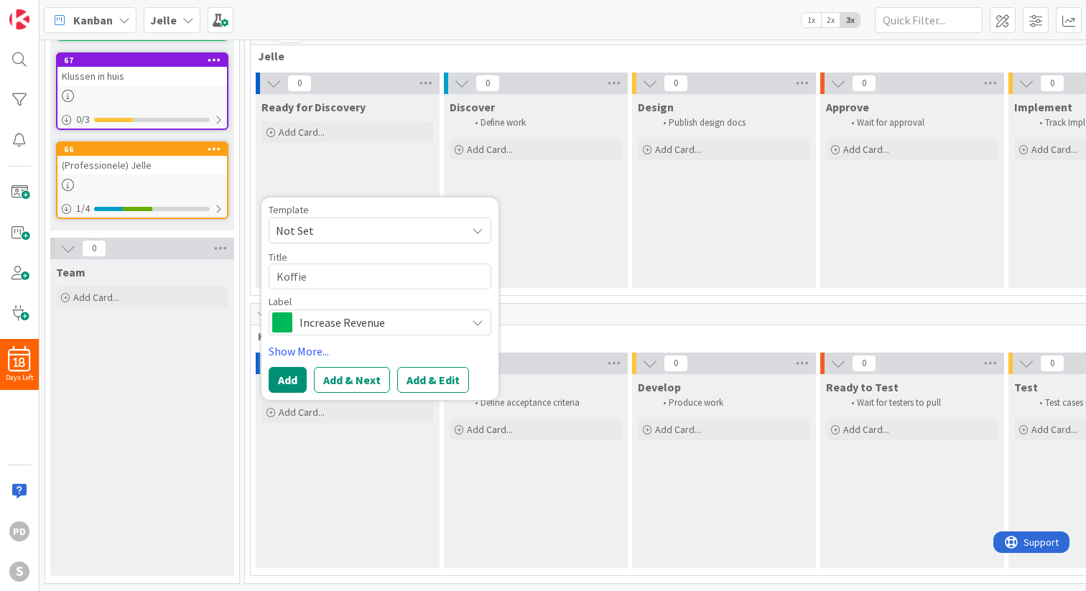
type textarea "Koffie o"
type textarea "x"
type textarea "Koffie on"
type textarea "x"
type textarea "Koffie ond"
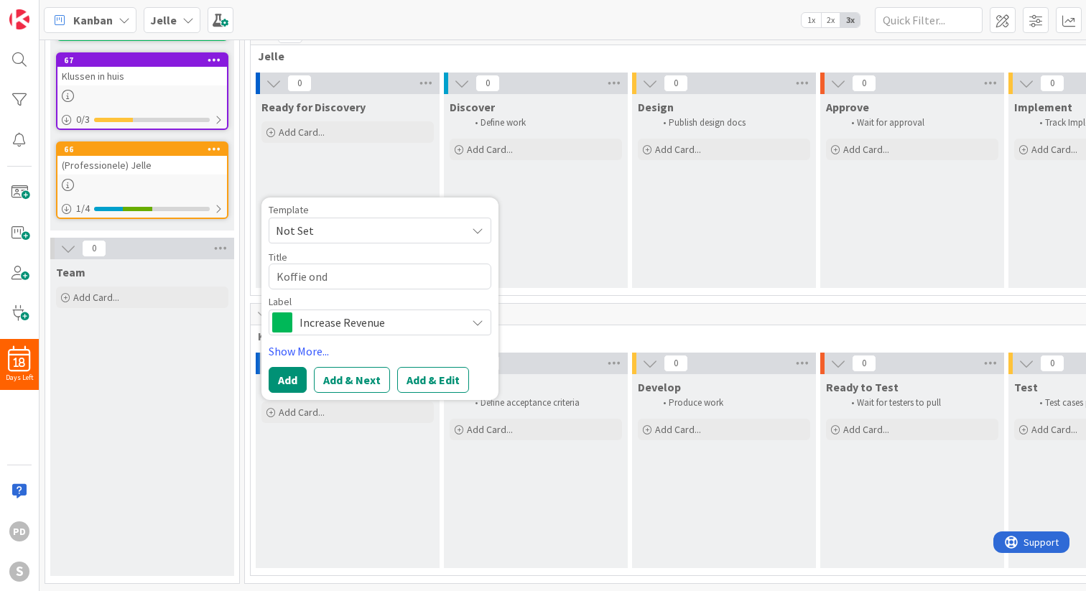
type textarea "x"
type textarea "Koffie onde"
type textarea "x"
type textarea "Koffie onder"
type textarea "x"
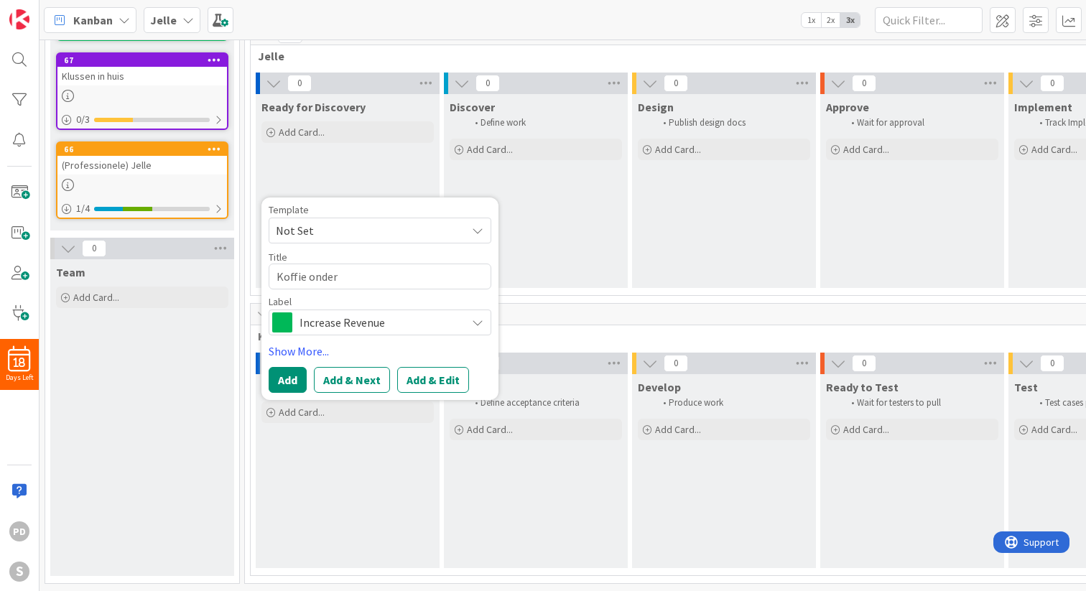
type textarea "Koffie onderz"
type textarea "x"
type textarea "Koffie onderze"
type textarea "x"
type textarea "Koffie onderzet"
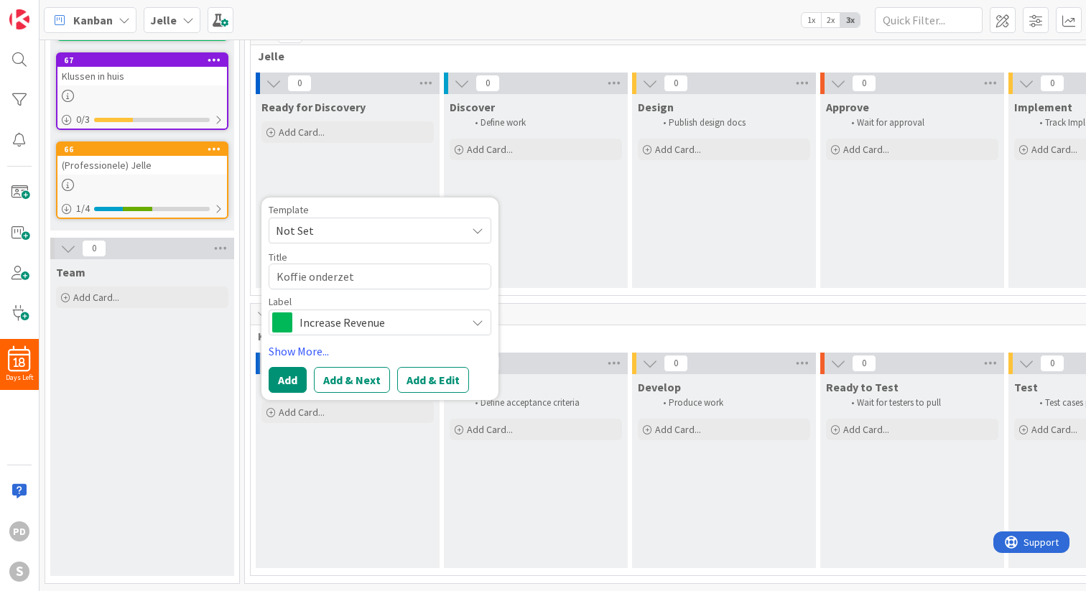
type textarea "x"
type textarea "Koffie onderzett"
type textarea "x"
type textarea "Koffie onderzette"
type textarea "x"
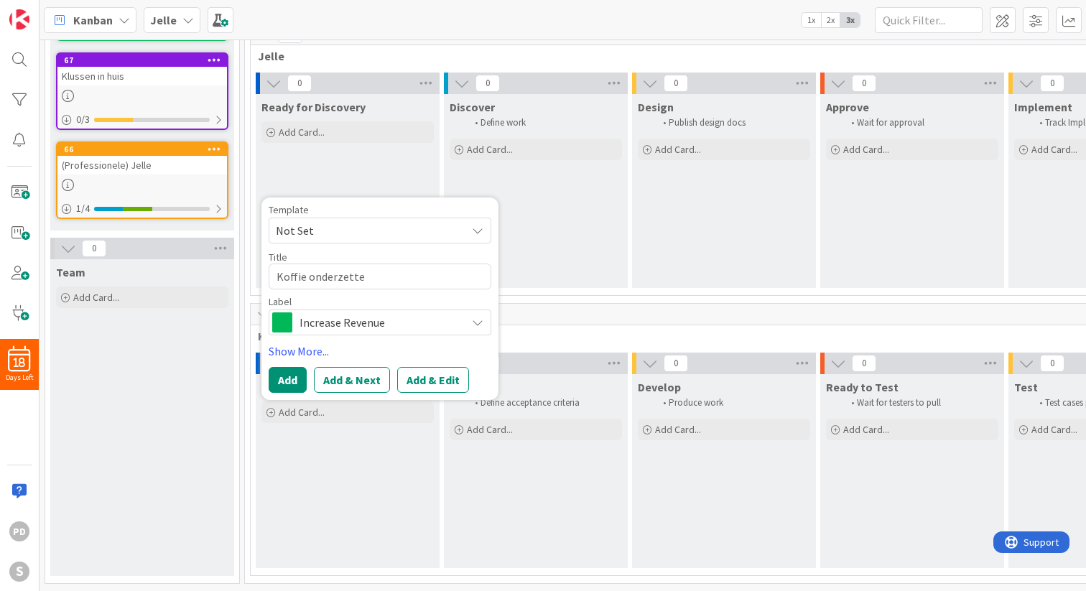
type textarea "Koffie onderzetter"
click at [303, 279] on textarea "Koffie onderzetter" at bounding box center [380, 277] width 223 height 26
type textarea "x"
type textarea "Koffiem onderzetter"
type textarea "x"
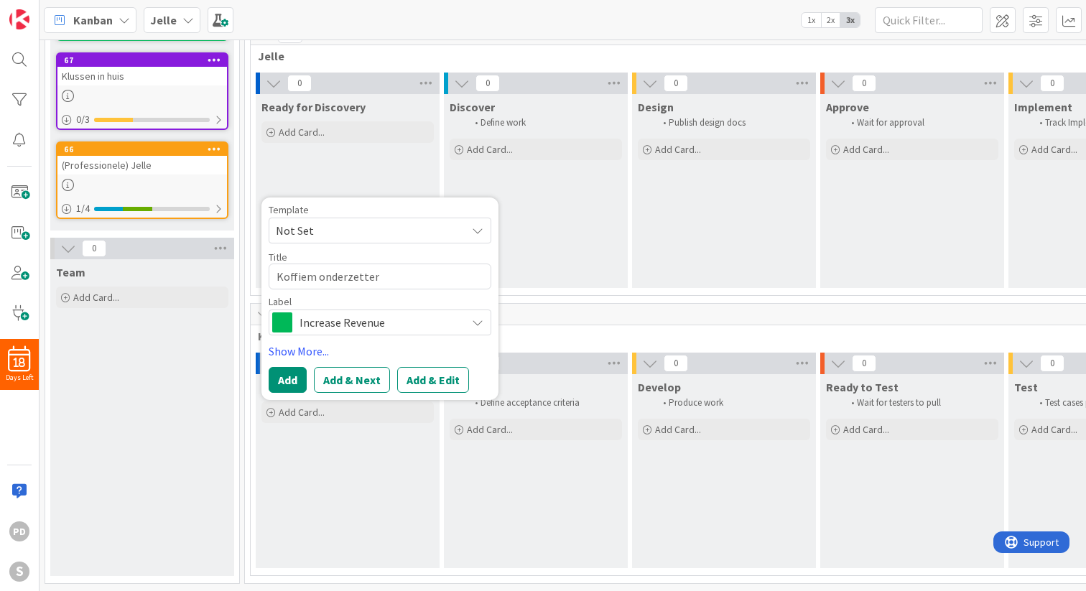
type textarea "Koffiema onderzetter"
type textarea "x"
type textarea "Koffiemac onderzetter"
type textarea "x"
type textarea "Koffiemach onderzetter"
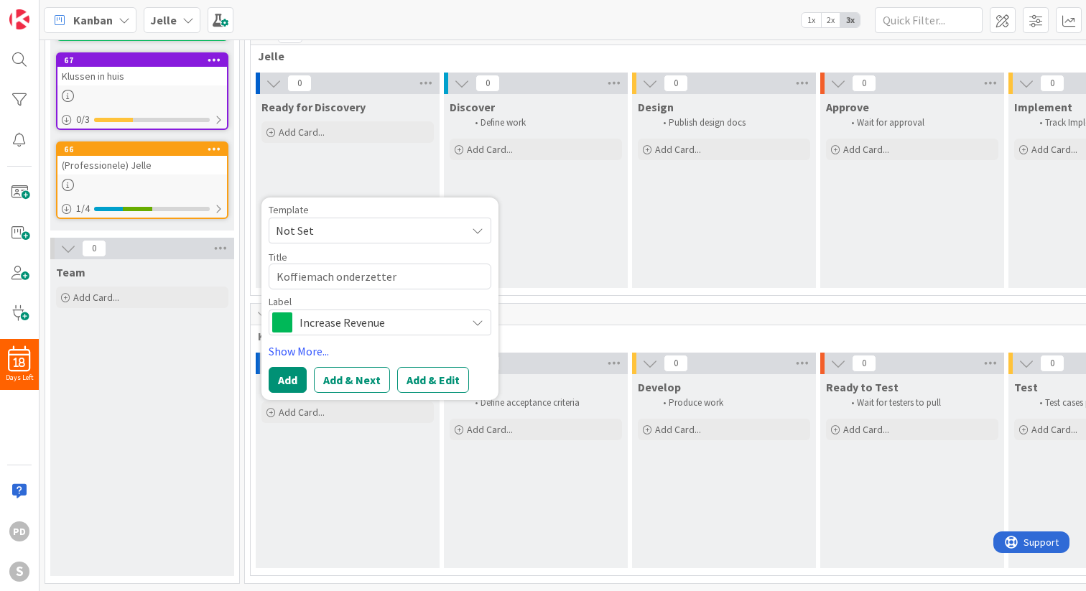
type textarea "x"
type textarea "Koffiemachi onderzetter"
type textarea "x"
type textarea "Koffiemachin onderzetter"
type textarea "x"
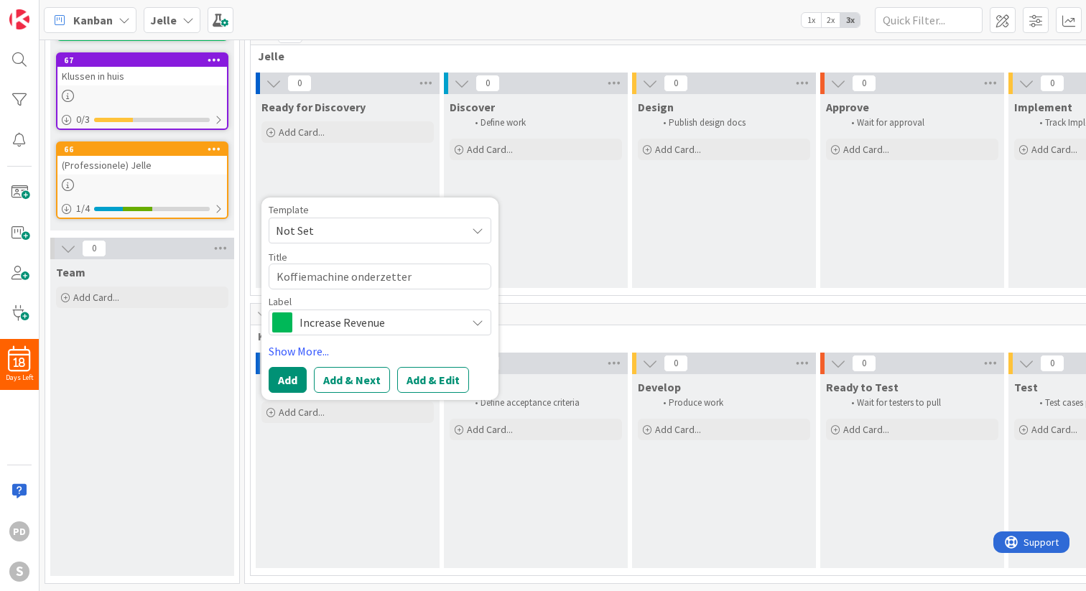
type textarea "Koffiemachine onderzetter"
click at [351, 325] on span "Increase Revenue" at bounding box center [379, 322] width 159 height 20
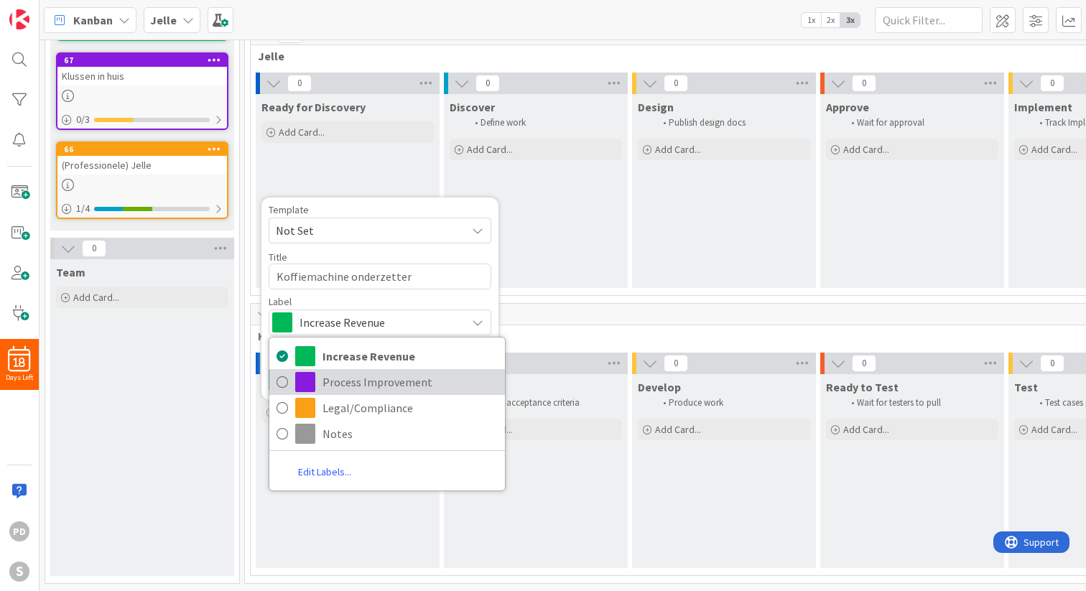
click at [341, 386] on span "Process Improvement" at bounding box center [410, 382] width 175 height 22
type textarea "x"
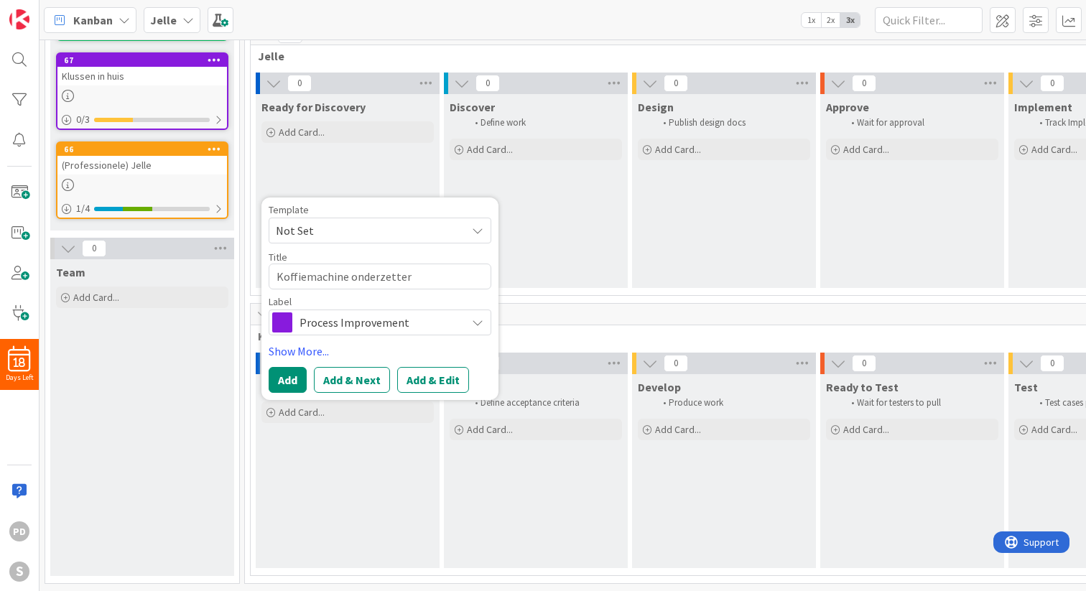
click at [337, 233] on span "Not Set" at bounding box center [366, 230] width 180 height 19
click at [336, 235] on span "Not Set" at bounding box center [366, 230] width 180 height 19
click at [291, 381] on button "Add" at bounding box center [288, 380] width 38 height 26
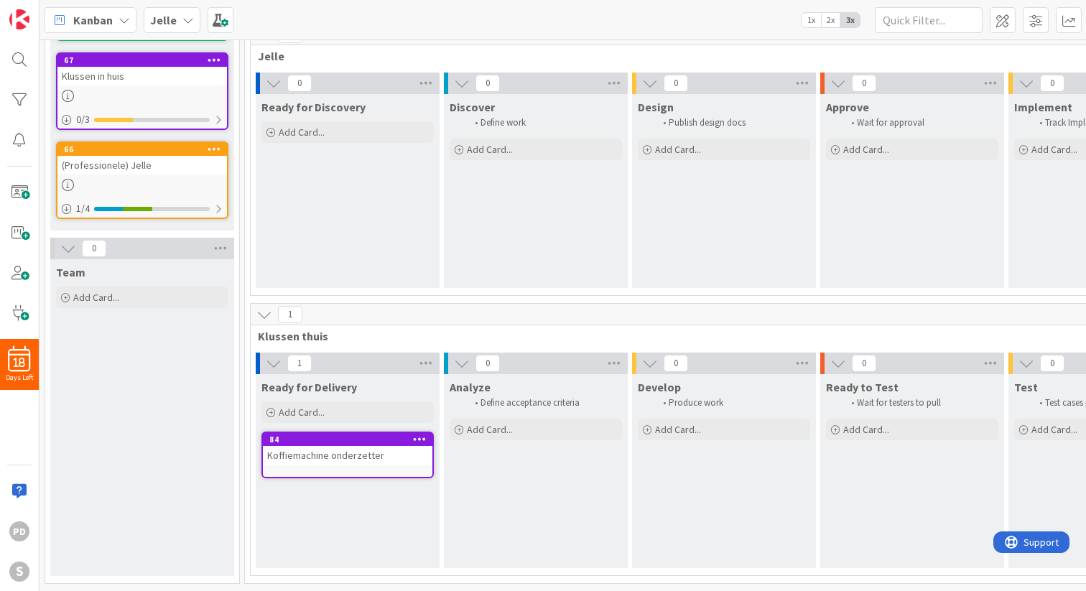
click at [416, 442] on icon at bounding box center [420, 439] width 14 height 10
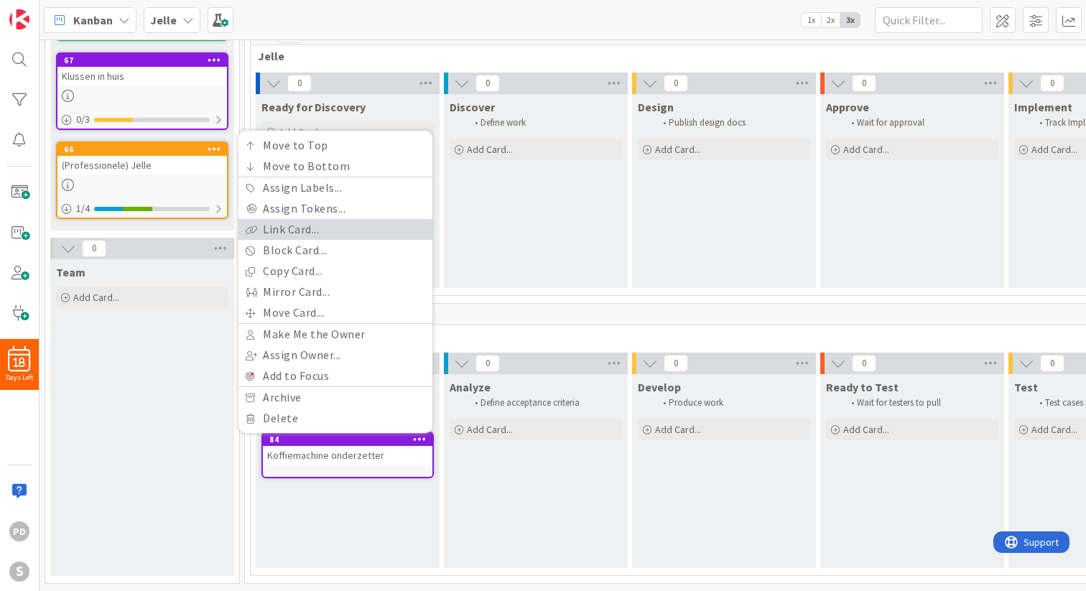
click at [302, 228] on link "Link Card..." at bounding box center [336, 229] width 194 height 21
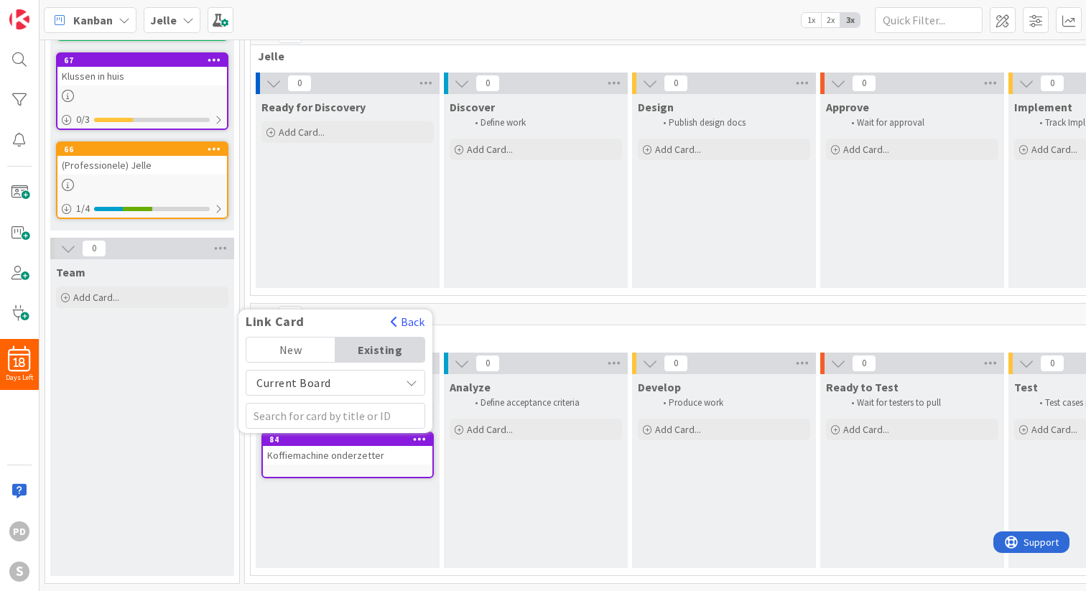
click at [352, 376] on span "Current Board" at bounding box center [323, 383] width 139 height 20
click at [351, 377] on span "Current Board" at bounding box center [323, 383] width 139 height 20
click at [323, 421] on input "text" at bounding box center [336, 416] width 180 height 26
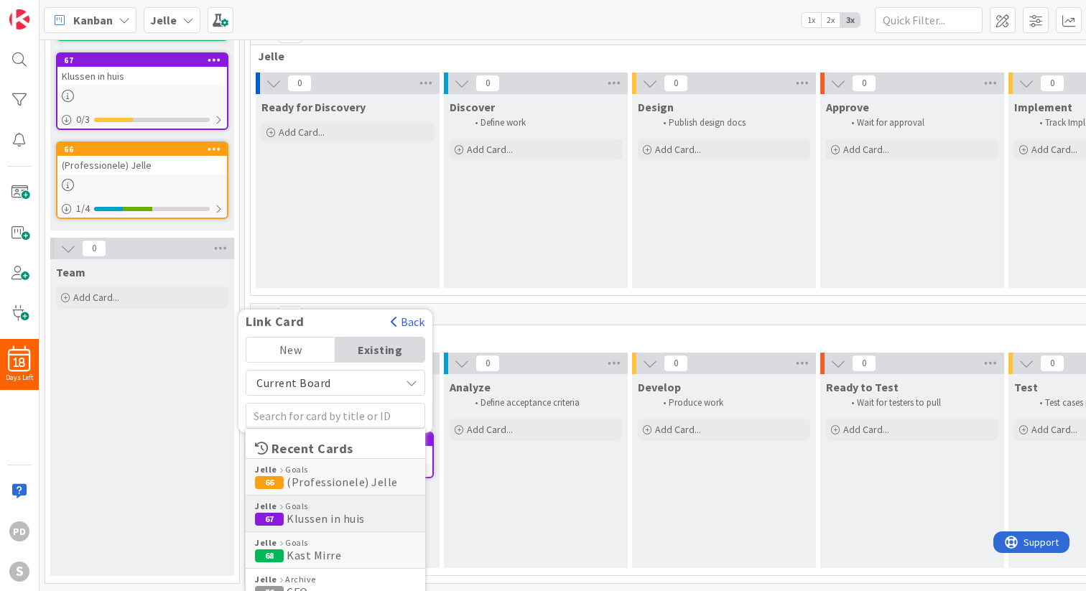
click at [315, 526] on div "[PERSON_NAME] Goals 67 Klussen in huis" at bounding box center [336, 513] width 180 height 37
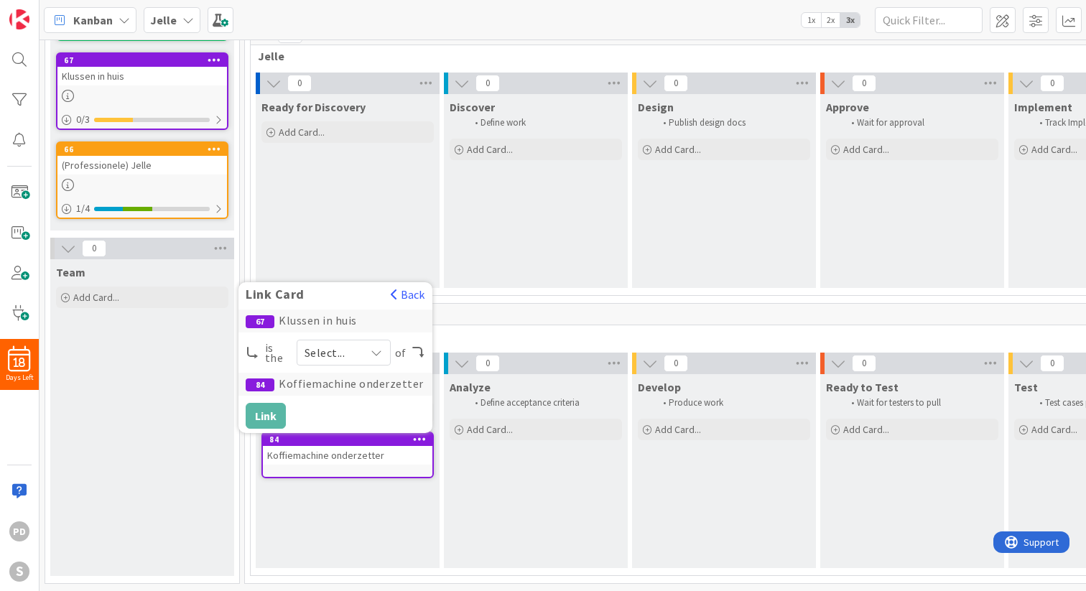
click at [361, 353] on div "Select..." at bounding box center [344, 353] width 94 height 26
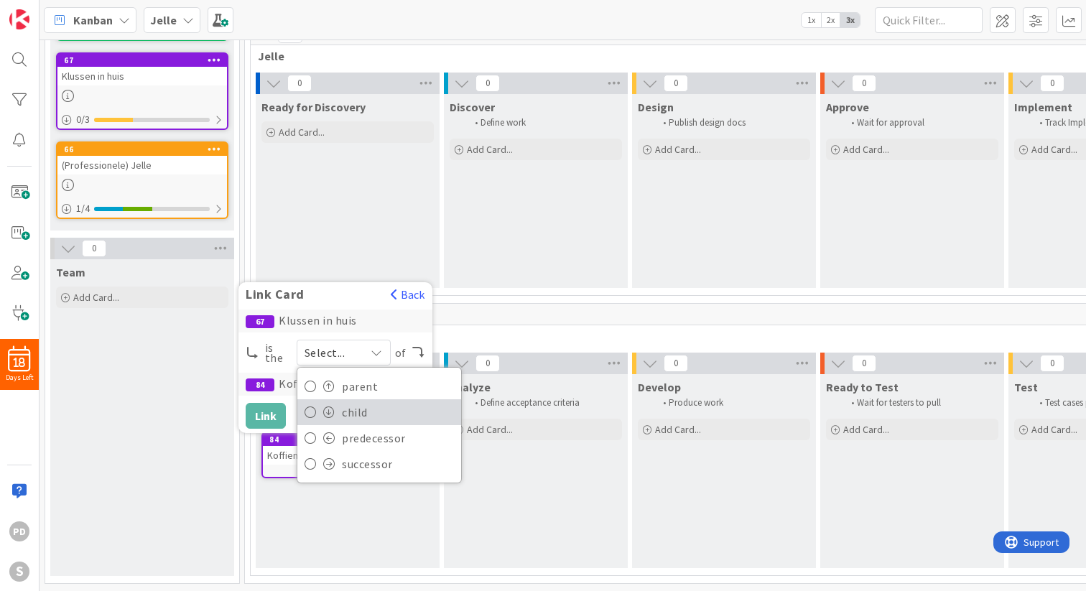
click at [357, 411] on span "child" at bounding box center [398, 413] width 112 height 22
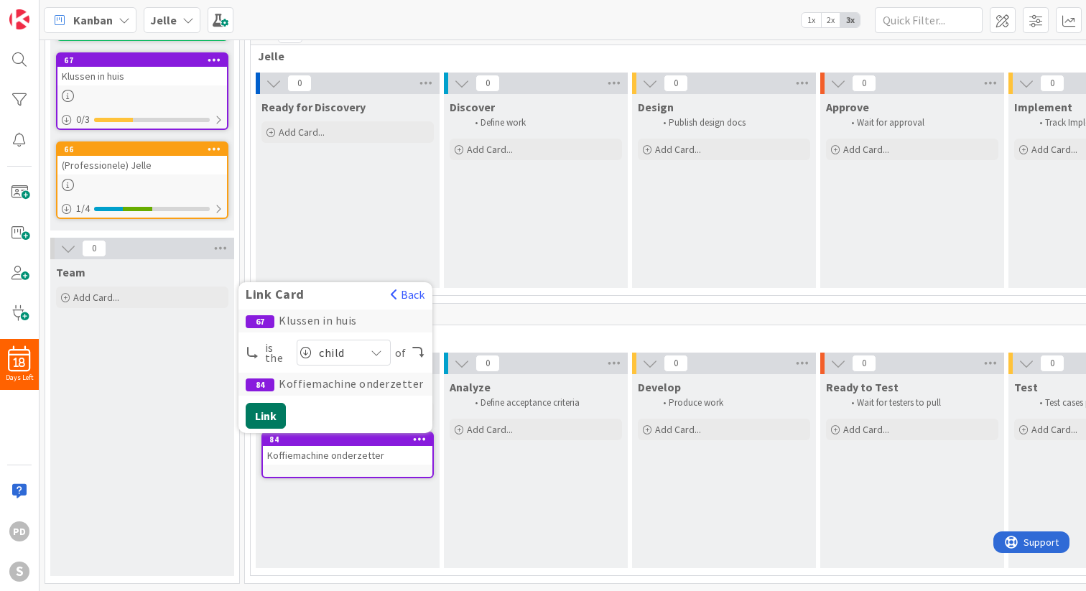
click at [277, 413] on button "Link" at bounding box center [266, 416] width 40 height 26
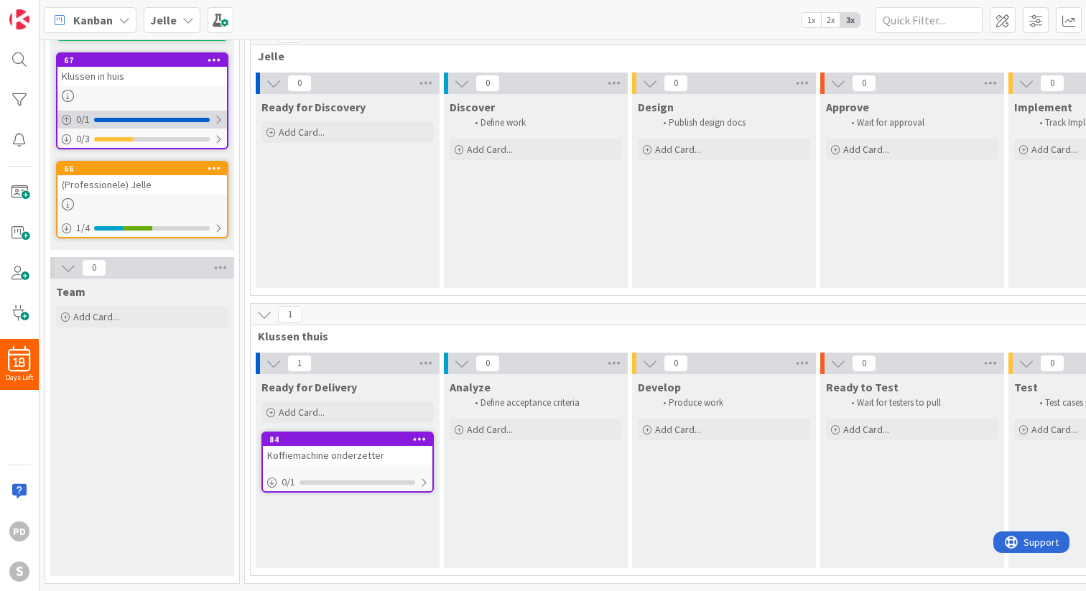
click at [218, 119] on div at bounding box center [218, 119] width 9 height 11
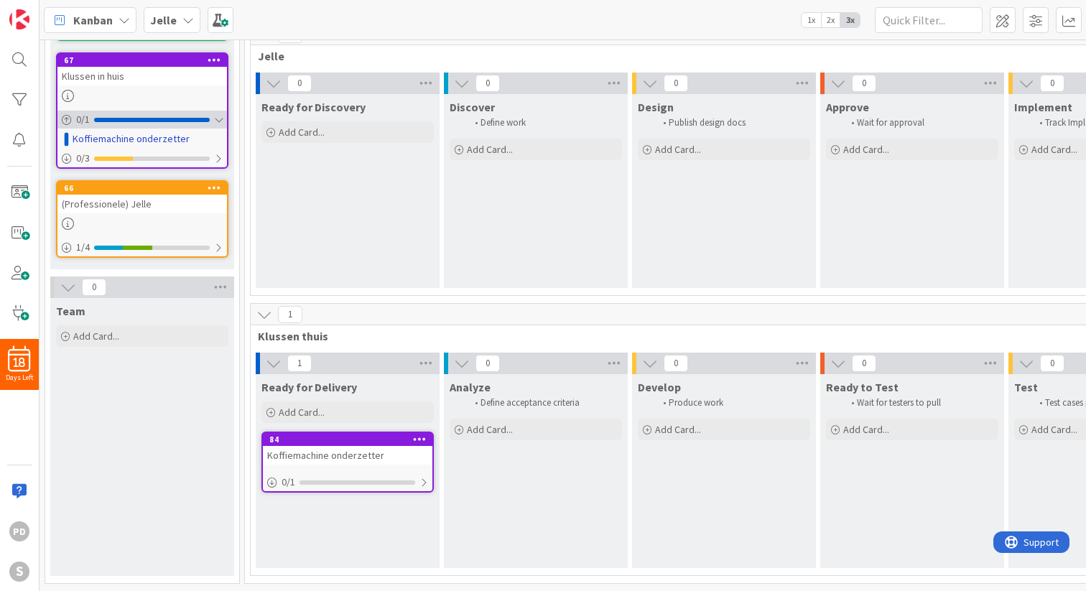
click at [218, 121] on div at bounding box center [218, 119] width 9 height 11
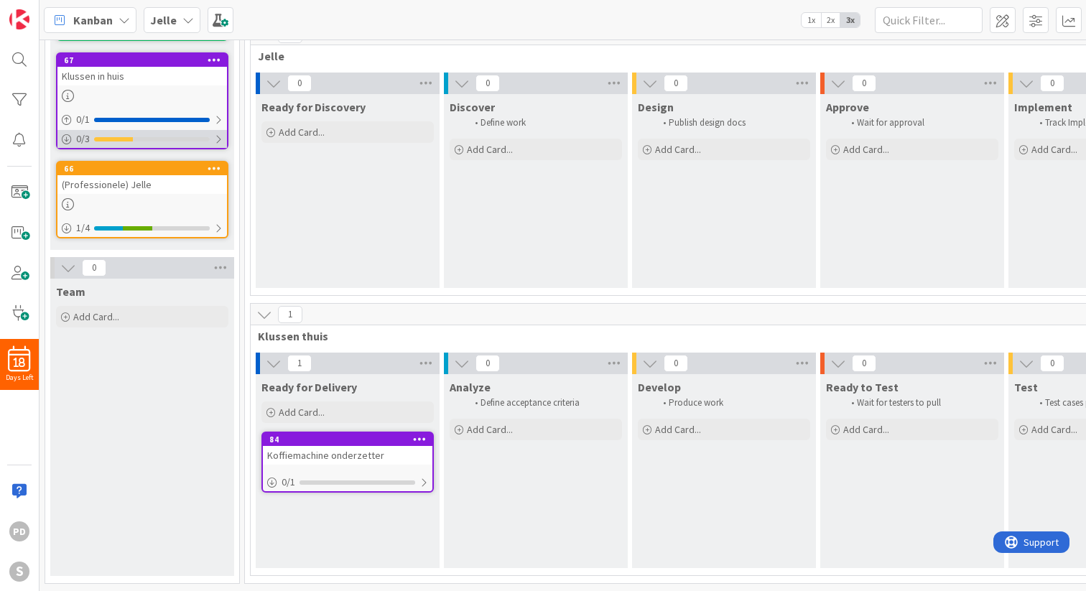
click at [218, 135] on div at bounding box center [218, 139] width 9 height 11
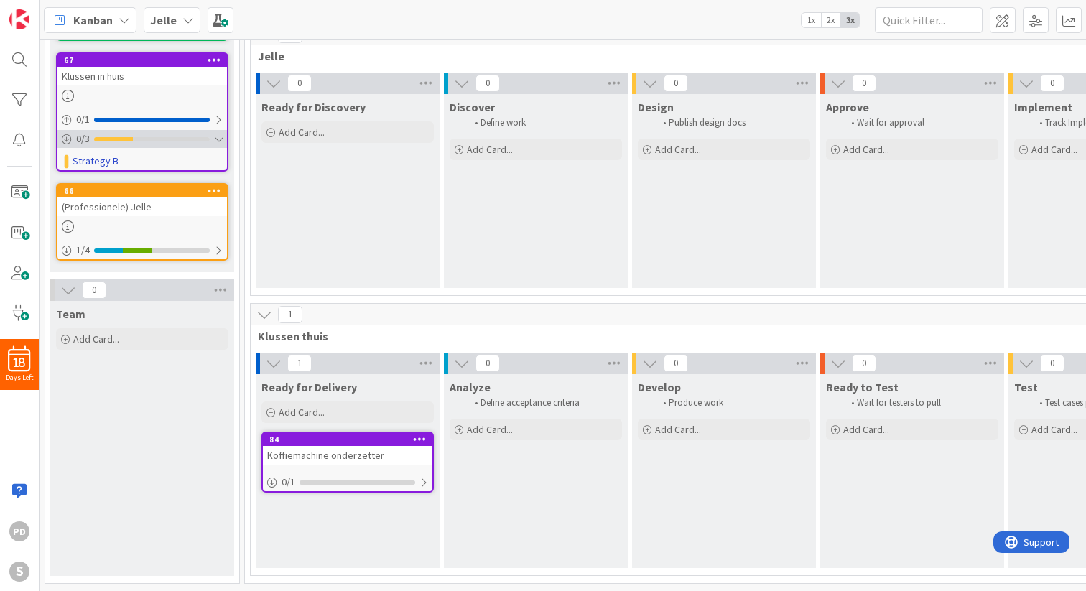
click at [218, 135] on div at bounding box center [218, 139] width 9 height 11
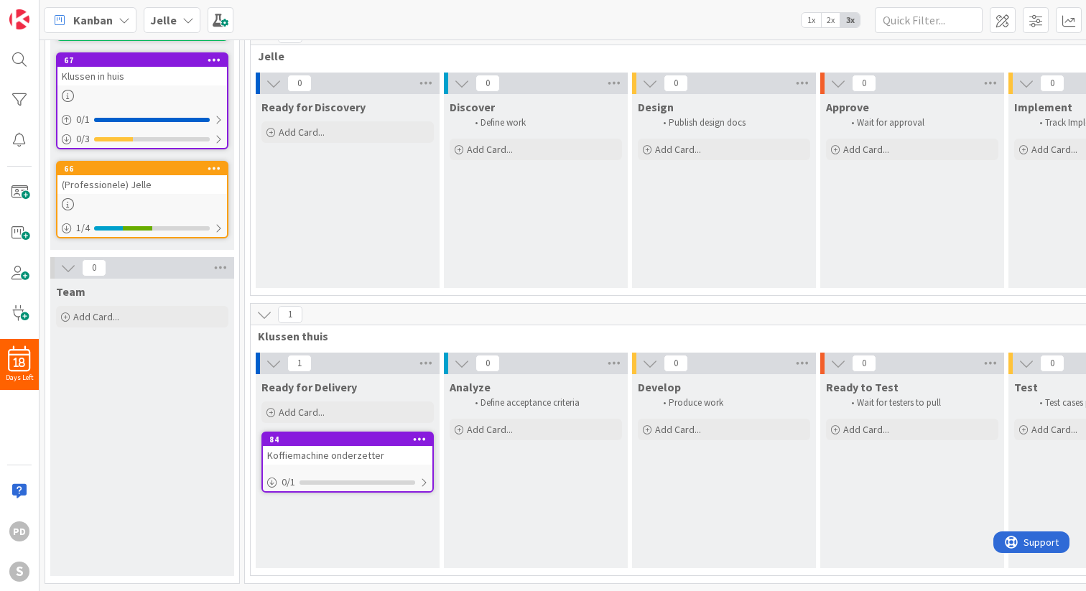
click at [213, 57] on icon at bounding box center [215, 60] width 14 height 10
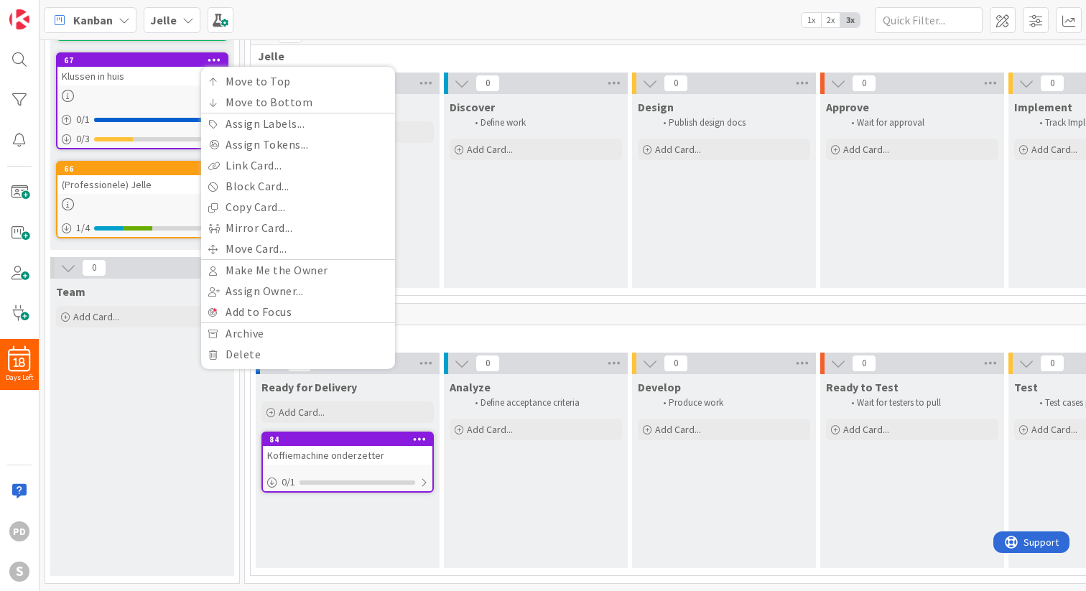
click at [142, 78] on div "Klussen in huis" at bounding box center [142, 76] width 170 height 19
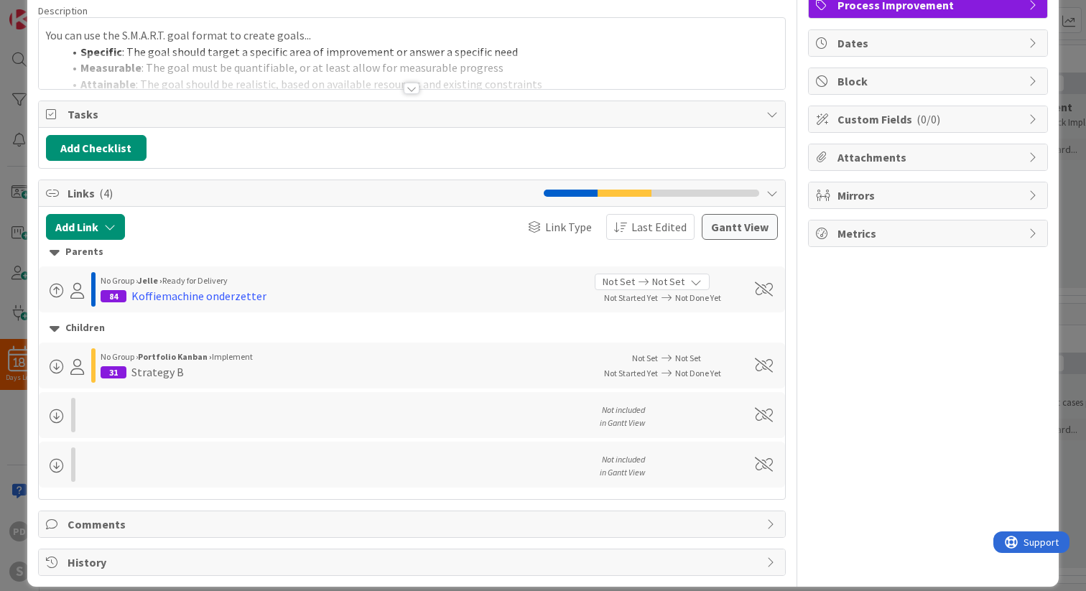
scroll to position [114, 0]
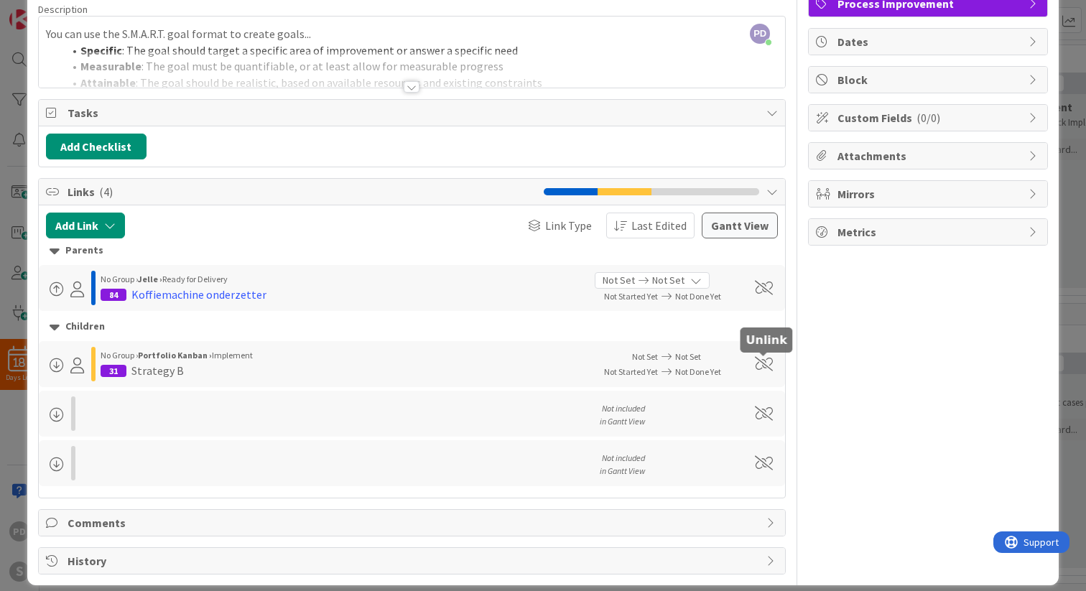
click at [769, 363] on span at bounding box center [764, 364] width 18 height 14
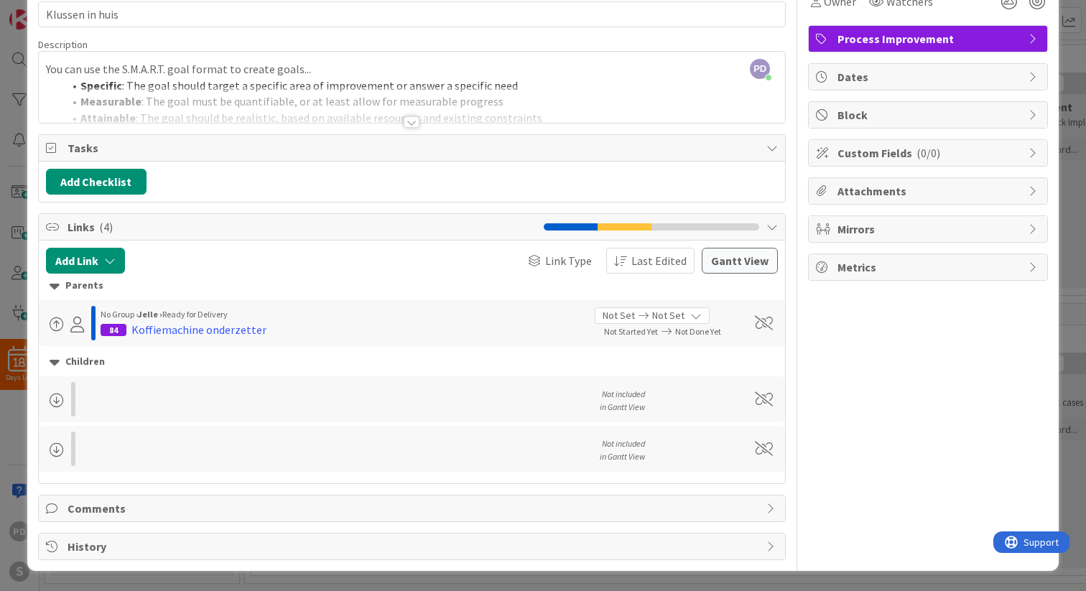
scroll to position [78, 0]
click at [761, 404] on span at bounding box center [764, 399] width 18 height 14
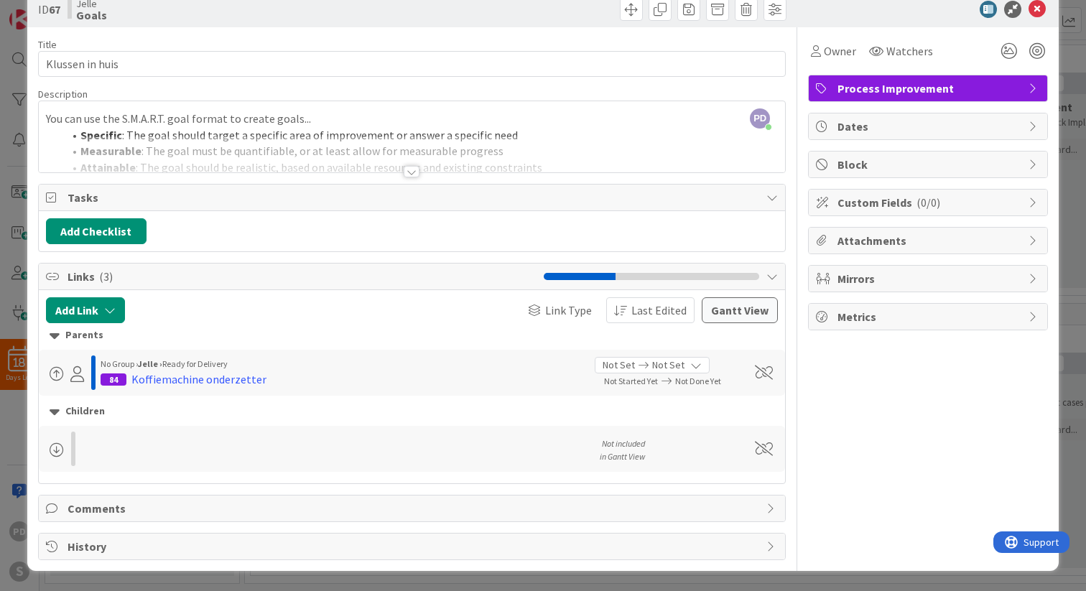
scroll to position [29, 0]
click at [761, 453] on span at bounding box center [764, 449] width 18 height 14
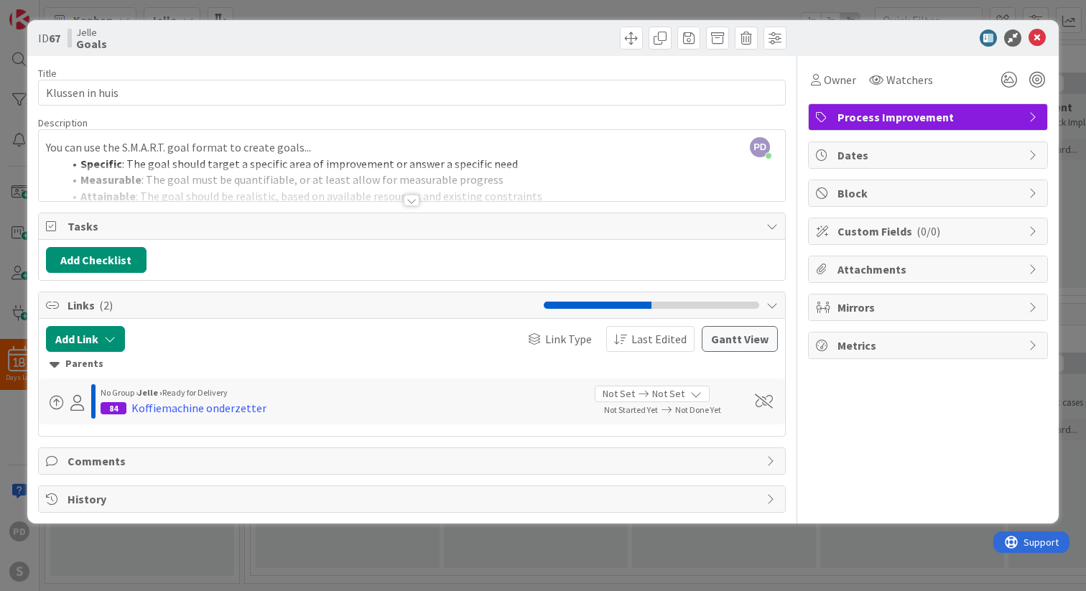
scroll to position [0, 0]
click at [1037, 40] on icon at bounding box center [1037, 37] width 17 height 17
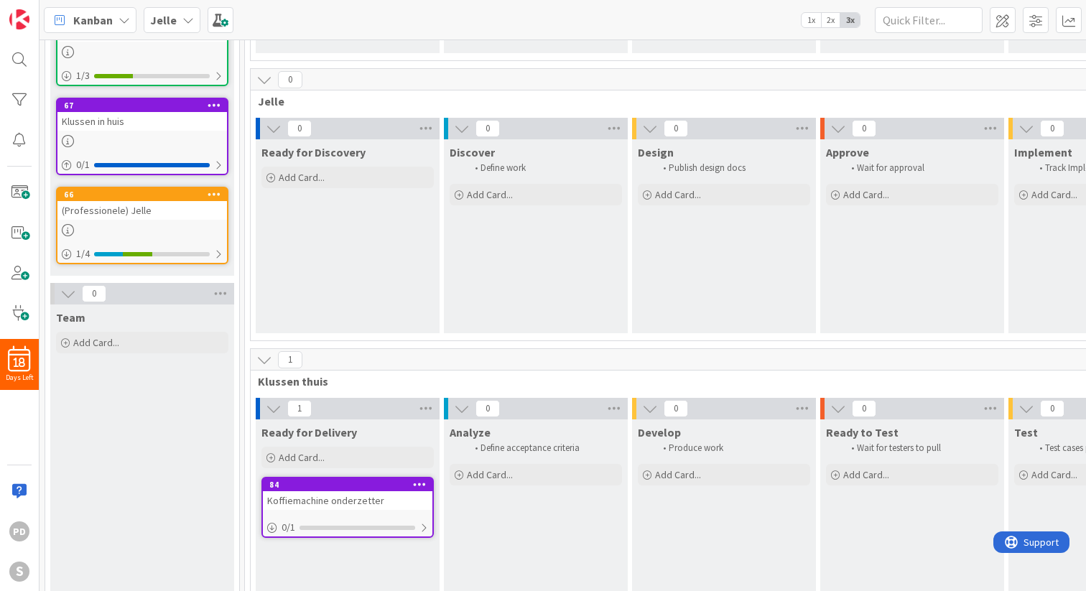
click at [170, 215] on div "(Professionele) Jelle" at bounding box center [142, 210] width 170 height 19
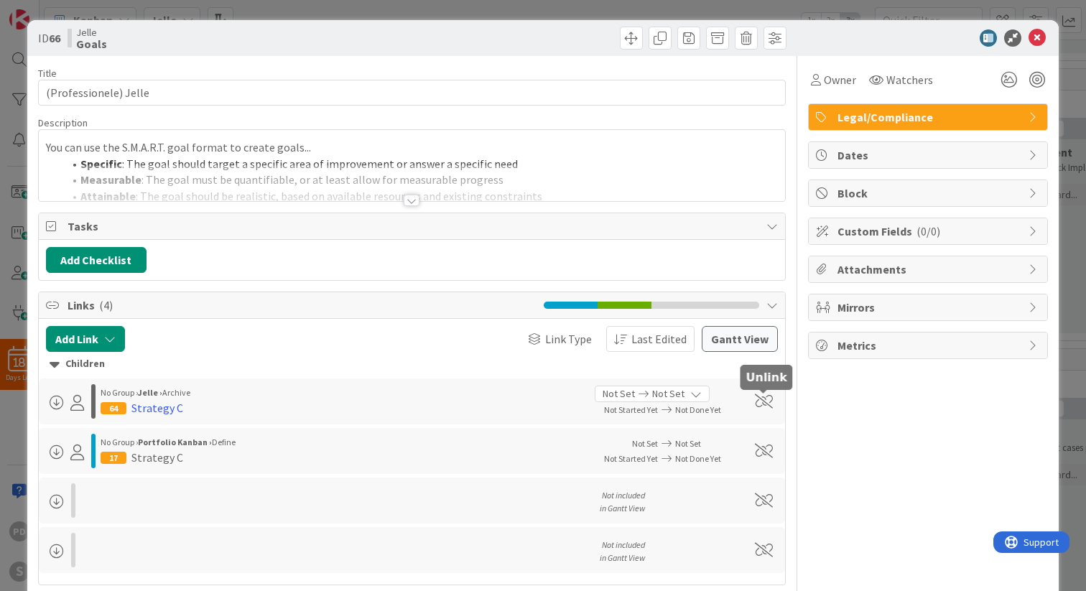
click at [767, 401] on span at bounding box center [764, 401] width 18 height 14
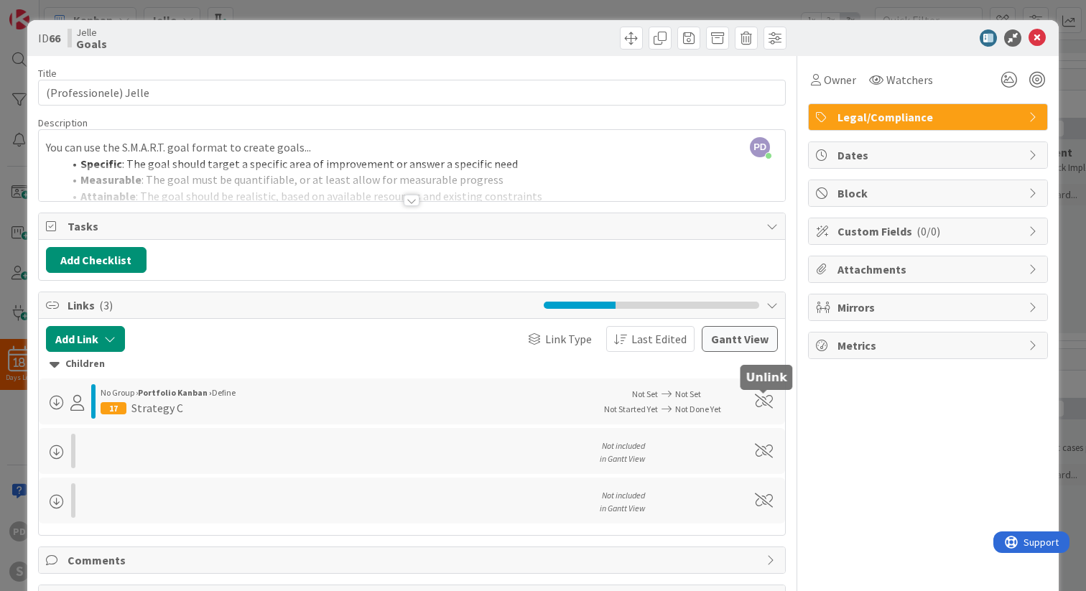
click at [765, 401] on span at bounding box center [764, 401] width 18 height 14
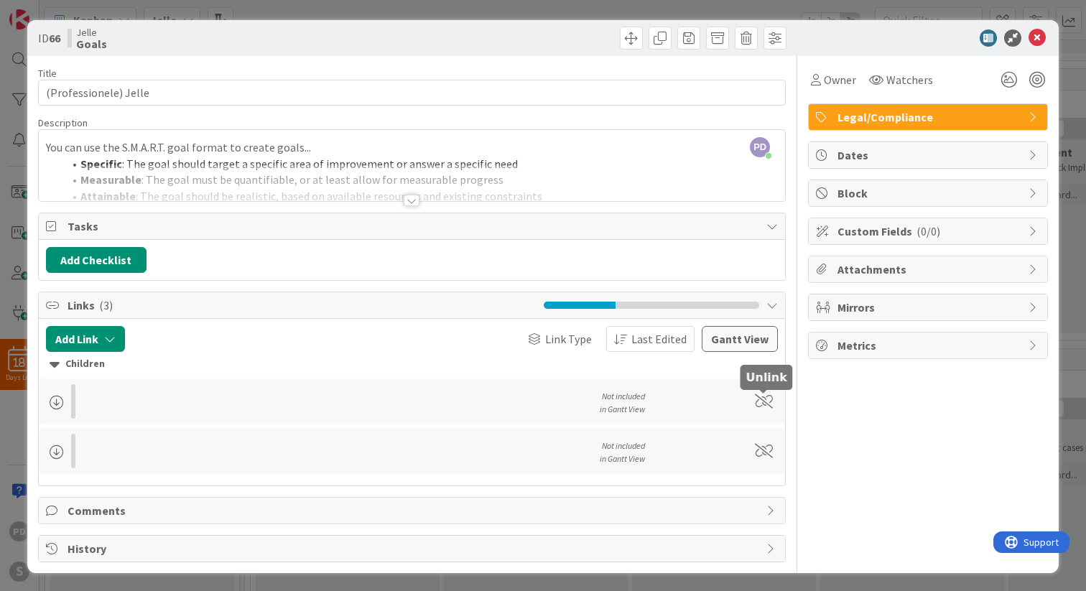
click at [765, 401] on span at bounding box center [764, 401] width 18 height 14
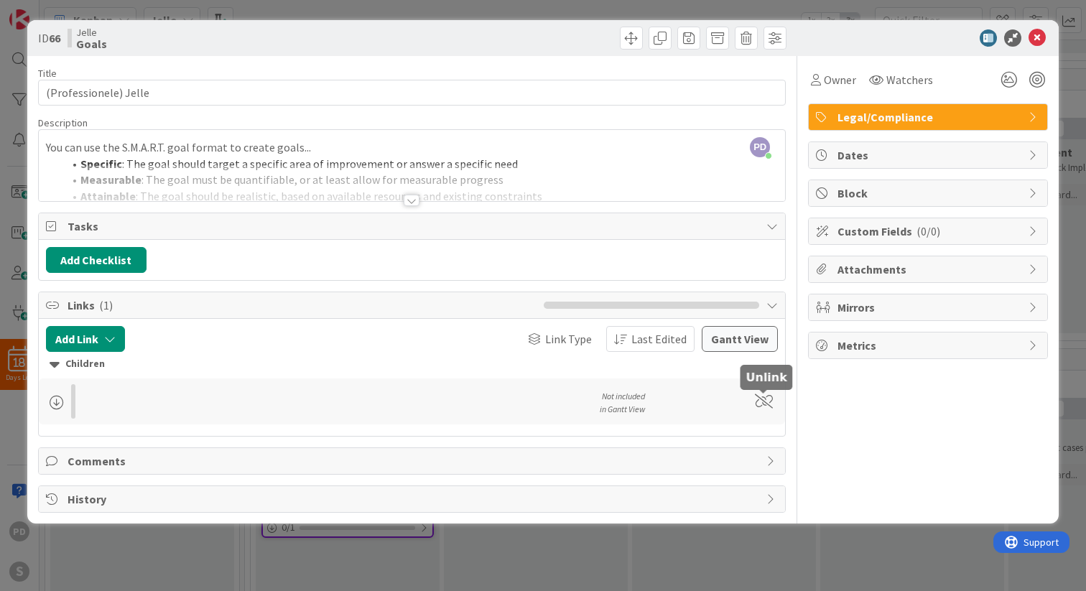
click at [765, 401] on span at bounding box center [764, 401] width 18 height 14
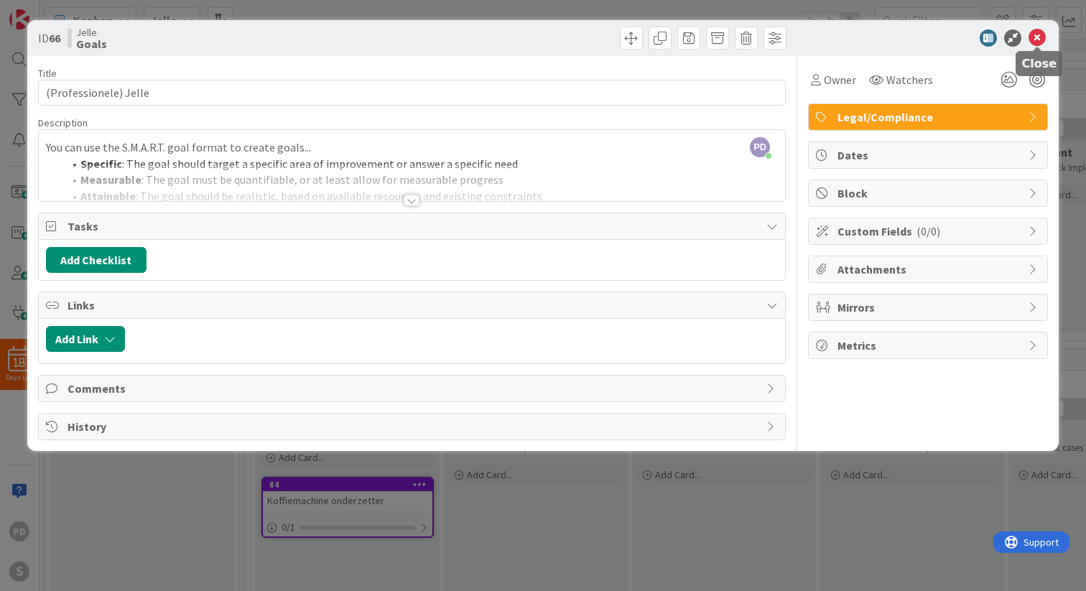
click at [1036, 39] on icon at bounding box center [1037, 37] width 17 height 17
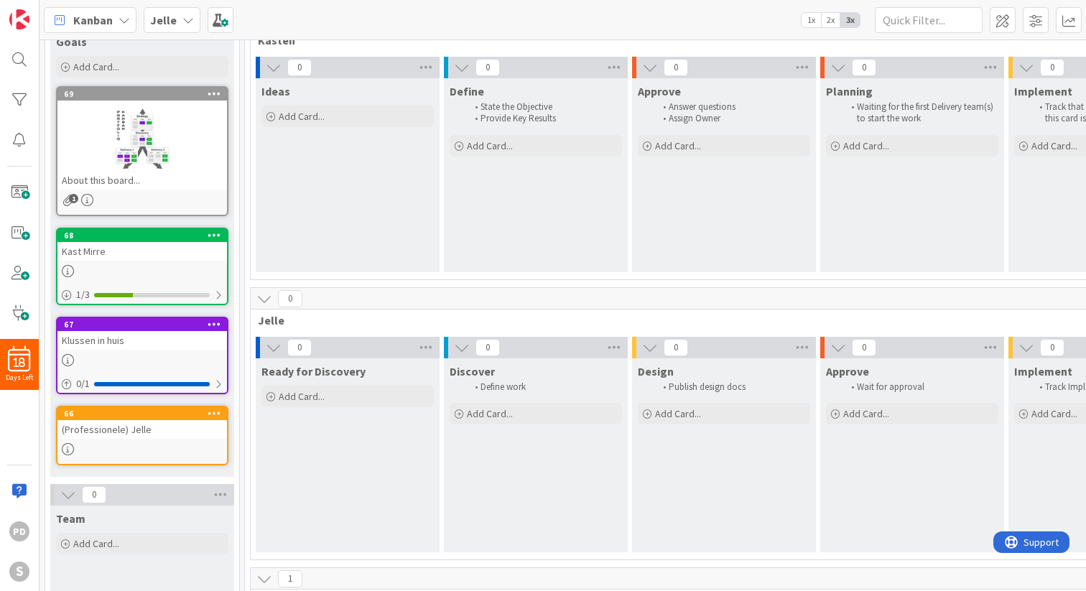
click at [169, 249] on div "Kast Mirre" at bounding box center [142, 251] width 170 height 19
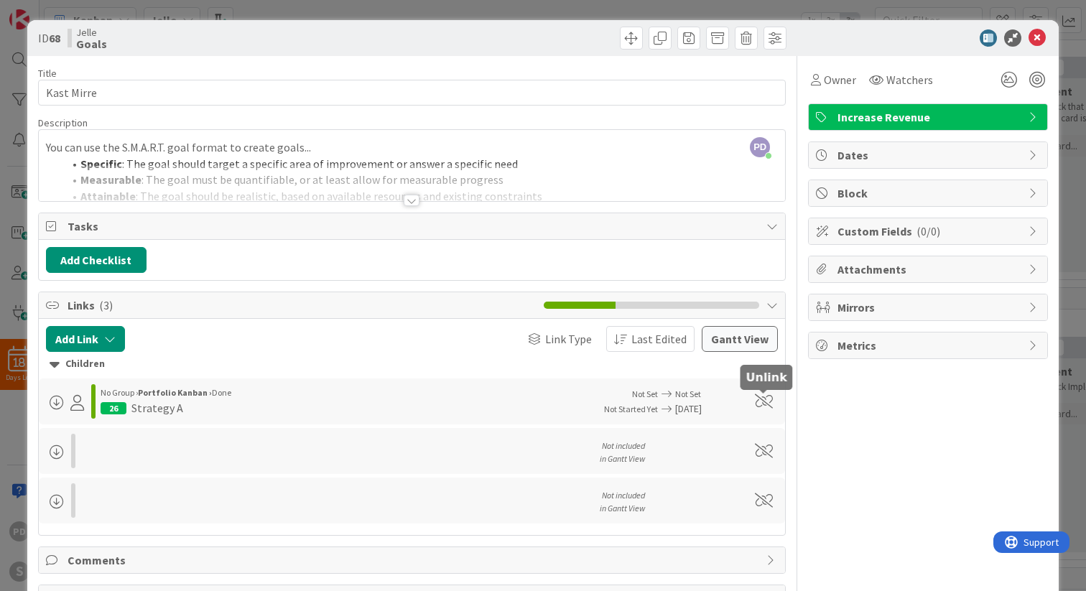
click at [765, 405] on span at bounding box center [764, 401] width 18 height 14
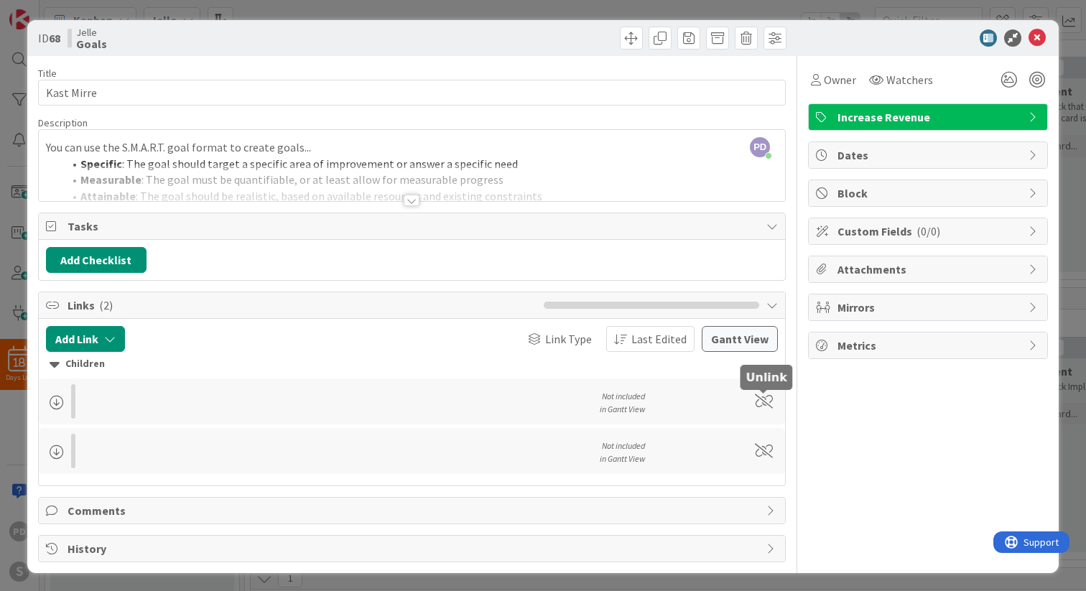
click at [765, 404] on span at bounding box center [764, 401] width 18 height 14
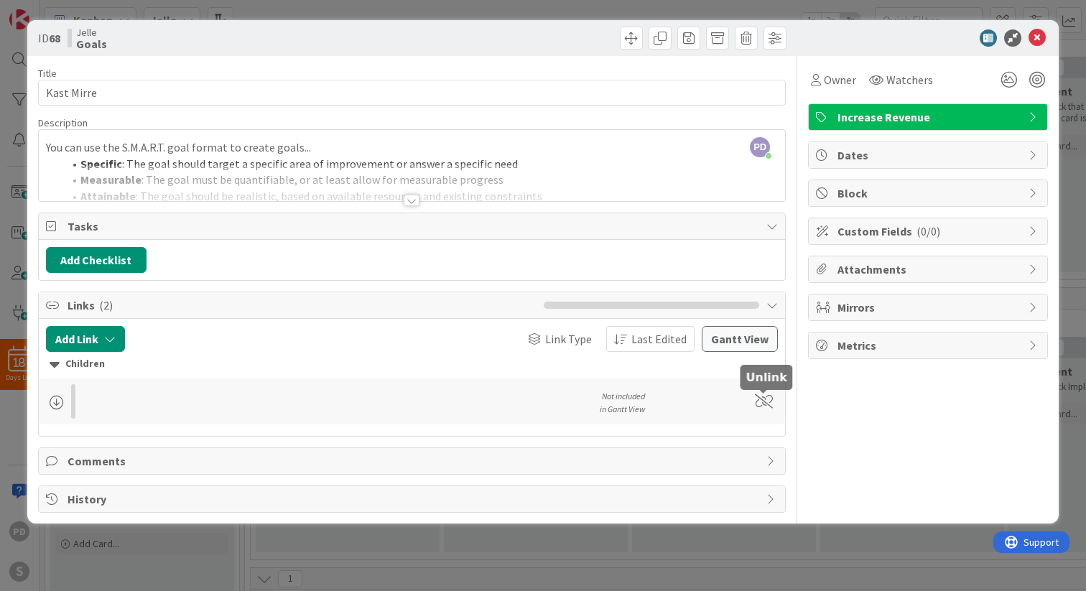
click at [765, 404] on span at bounding box center [764, 401] width 18 height 14
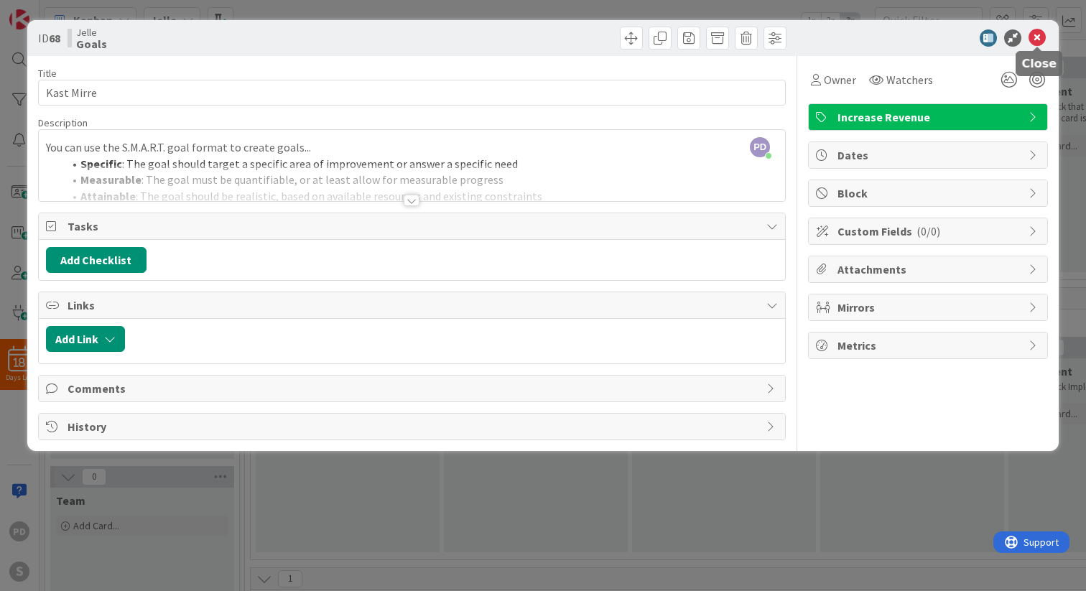
click at [1032, 36] on icon at bounding box center [1037, 37] width 17 height 17
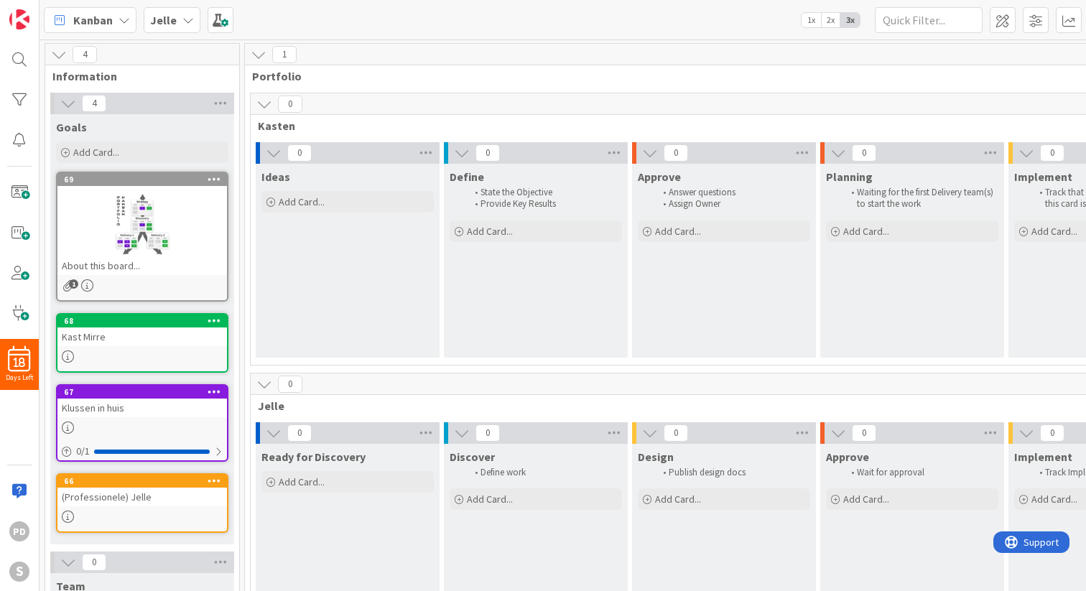
click at [261, 103] on icon at bounding box center [264, 104] width 16 height 16
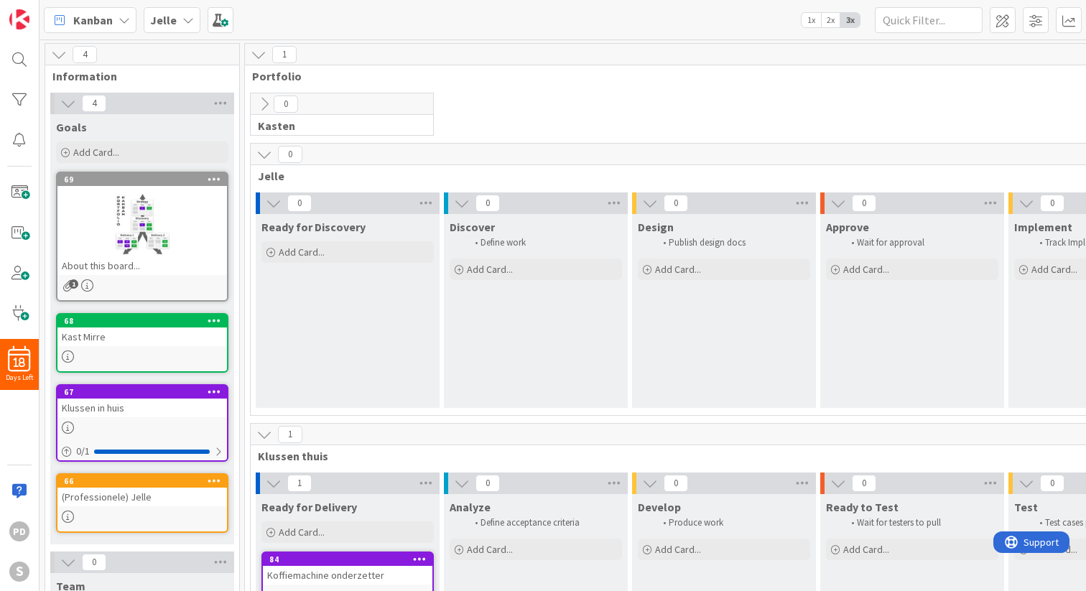
click at [267, 156] on icon at bounding box center [264, 155] width 16 height 16
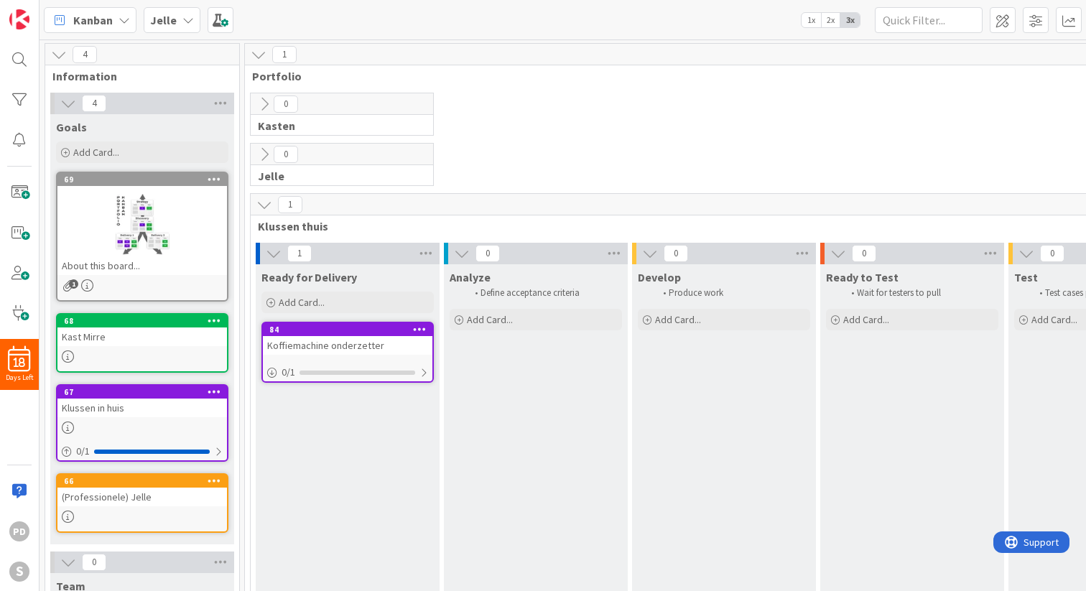
click at [364, 347] on div "Koffiemachine onderzetter" at bounding box center [348, 345] width 170 height 19
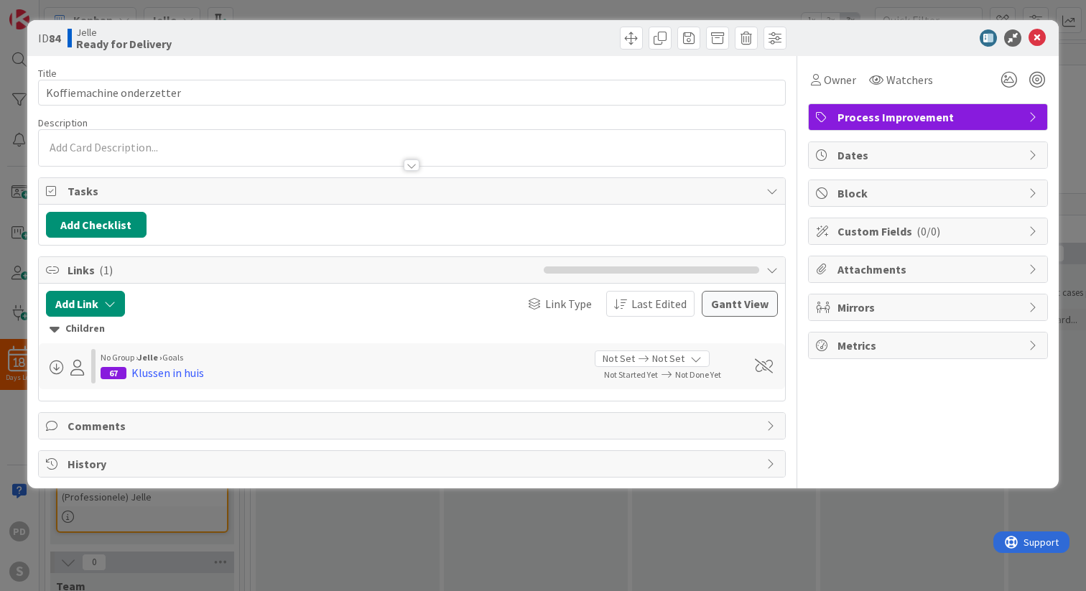
click at [102, 147] on div at bounding box center [412, 148] width 746 height 36
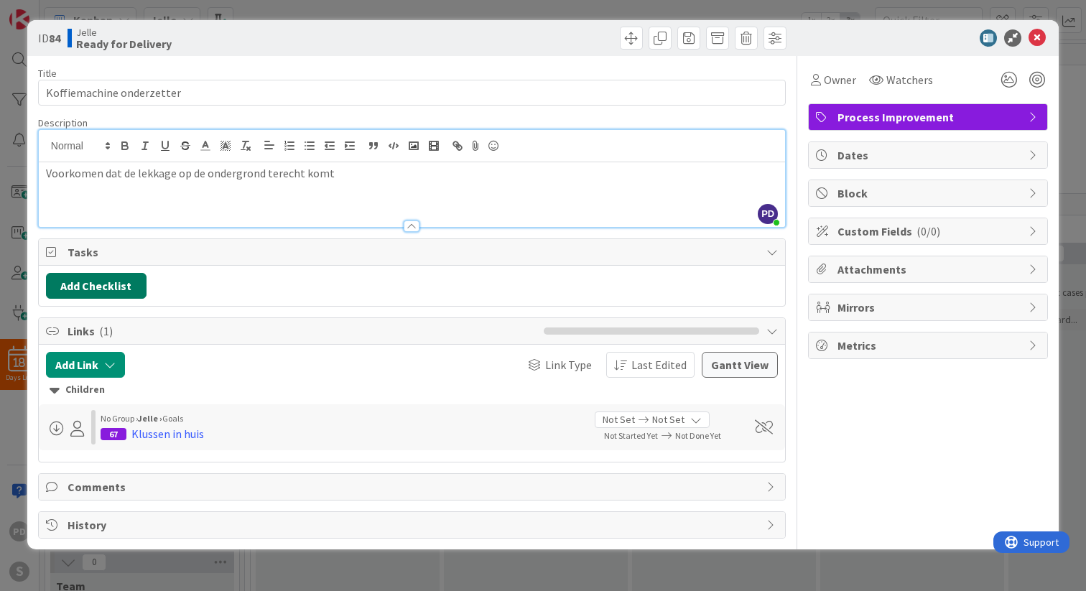
click at [99, 286] on button "Add Checklist" at bounding box center [96, 286] width 101 height 26
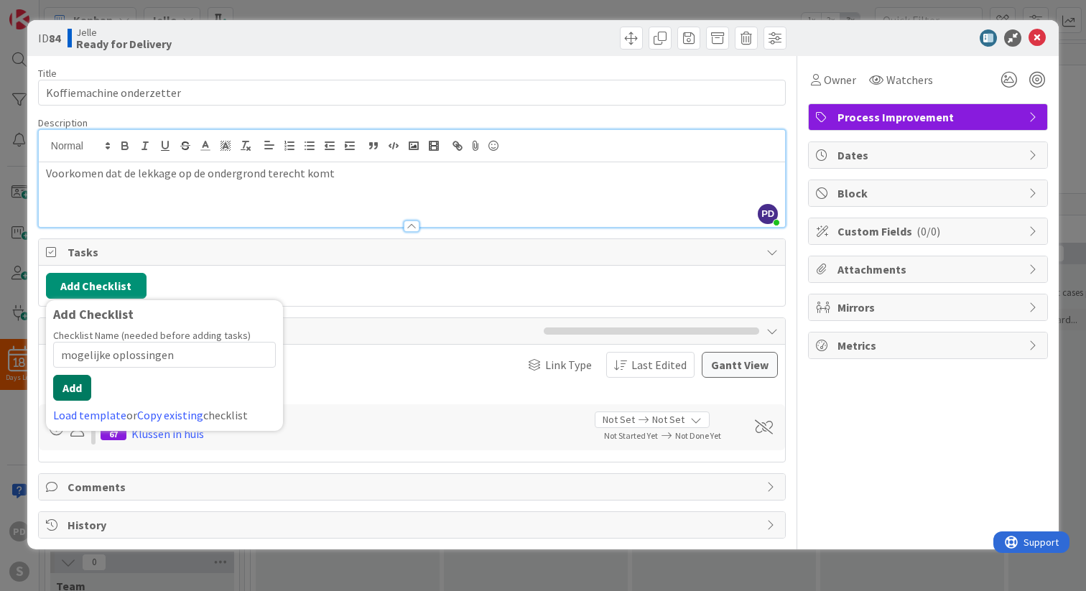
type input "mogelijke oplossingen"
click at [72, 392] on button "Add" at bounding box center [72, 388] width 38 height 26
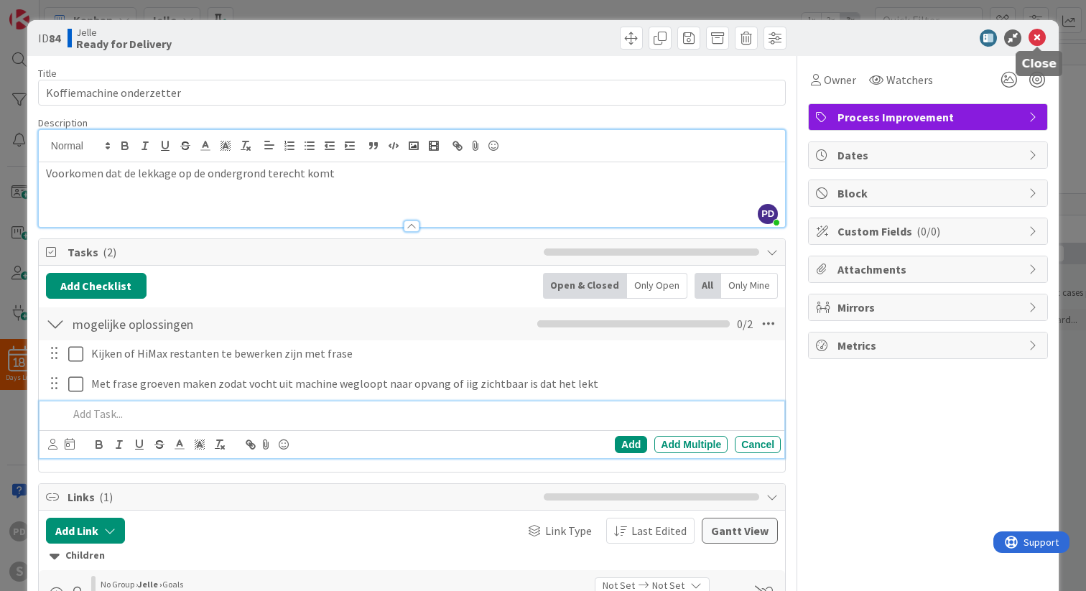
click at [1042, 34] on icon at bounding box center [1037, 37] width 17 height 17
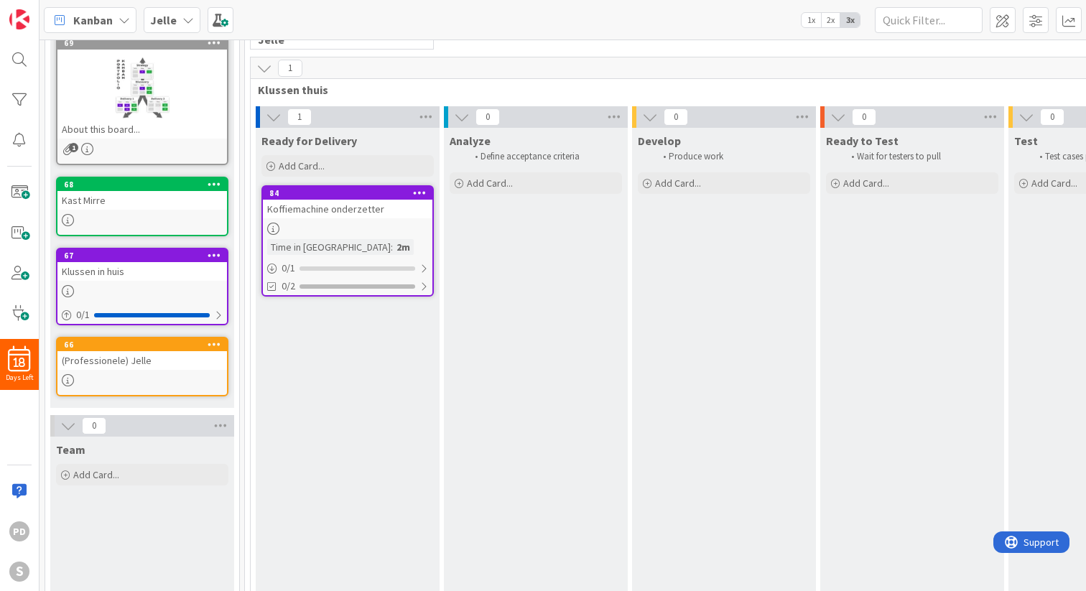
scroll to position [154, 0]
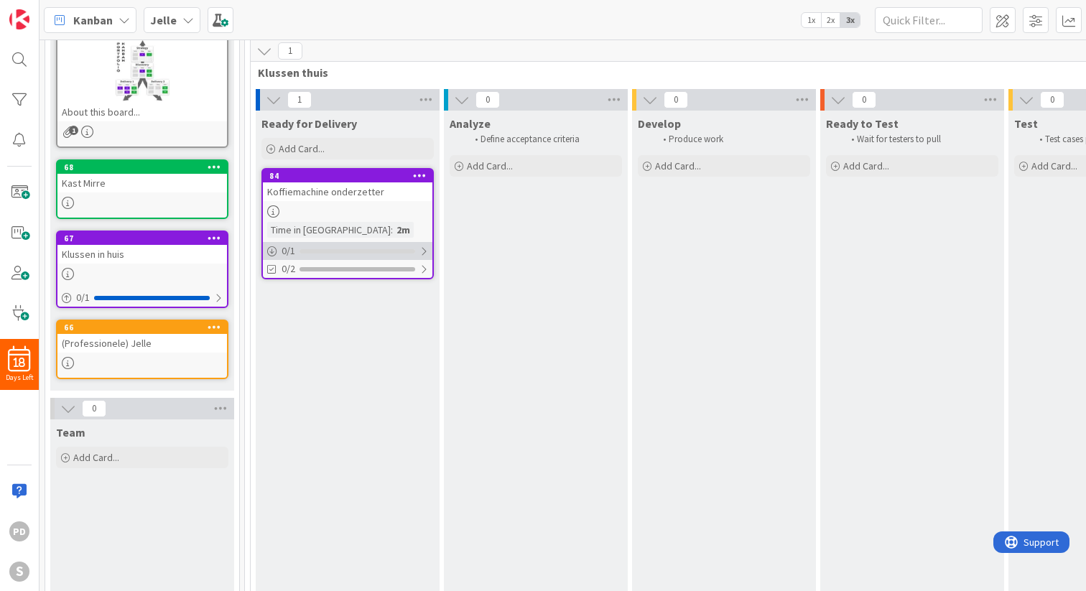
click at [426, 252] on div at bounding box center [424, 251] width 9 height 11
click at [425, 269] on div at bounding box center [424, 269] width 9 height 11
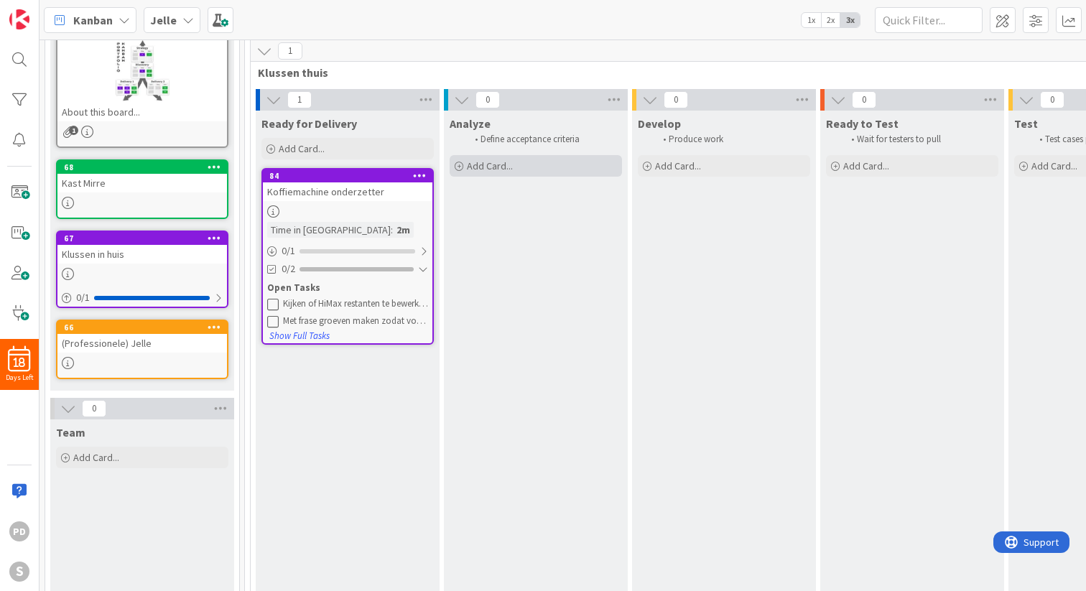
click at [498, 167] on span "Add Card..." at bounding box center [490, 165] width 46 height 13
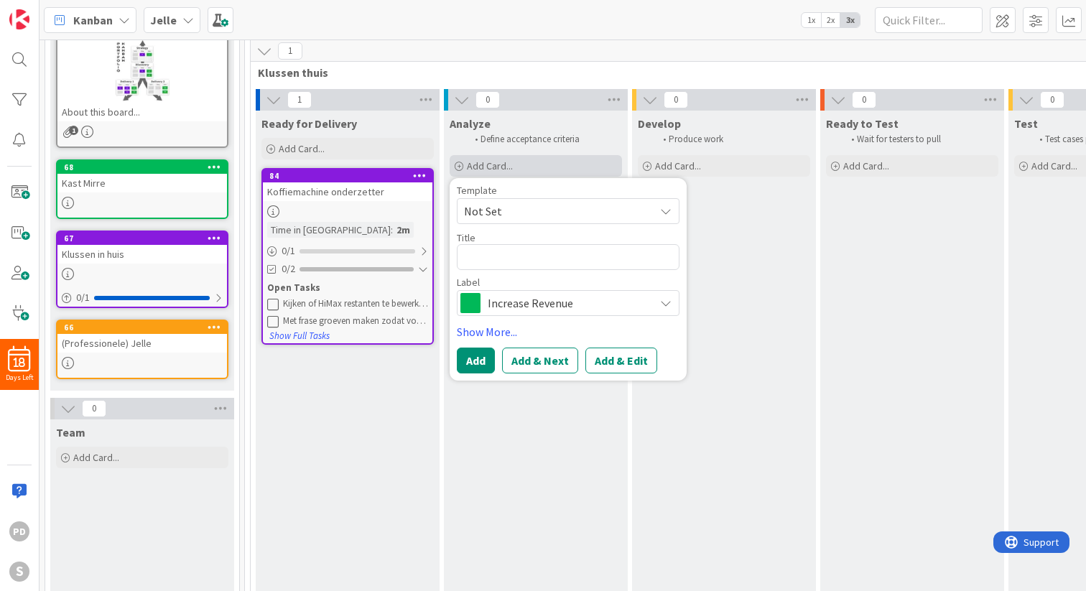
type textarea "x"
type textarea "H"
type textarea "x"
type textarea "Hi"
type textarea "x"
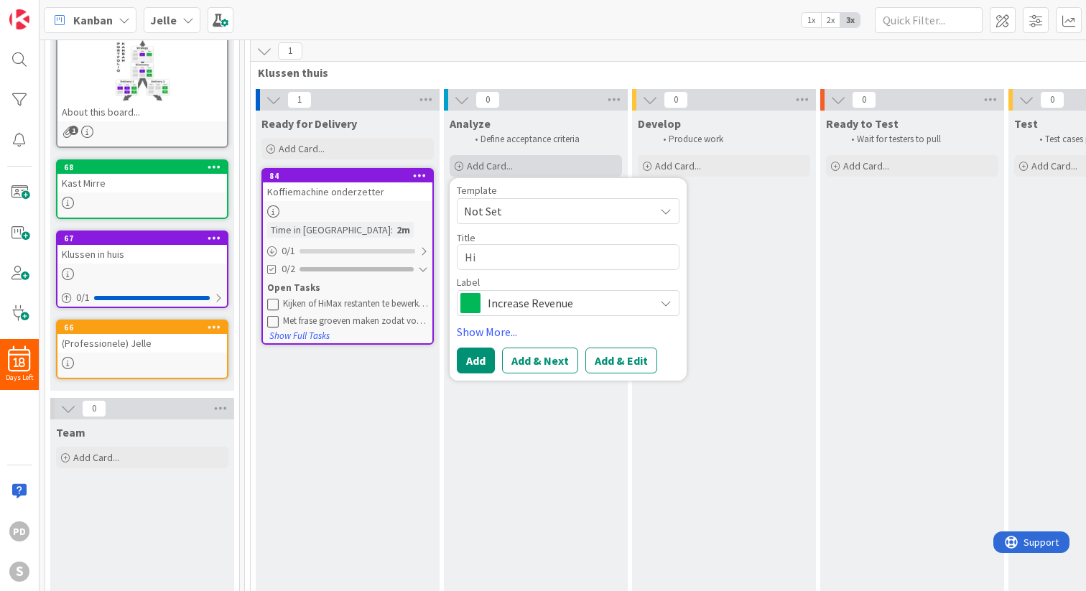
type textarea "Him"
type textarea "x"
type textarea "Hima"
type textarea "x"
type textarea "Himax"
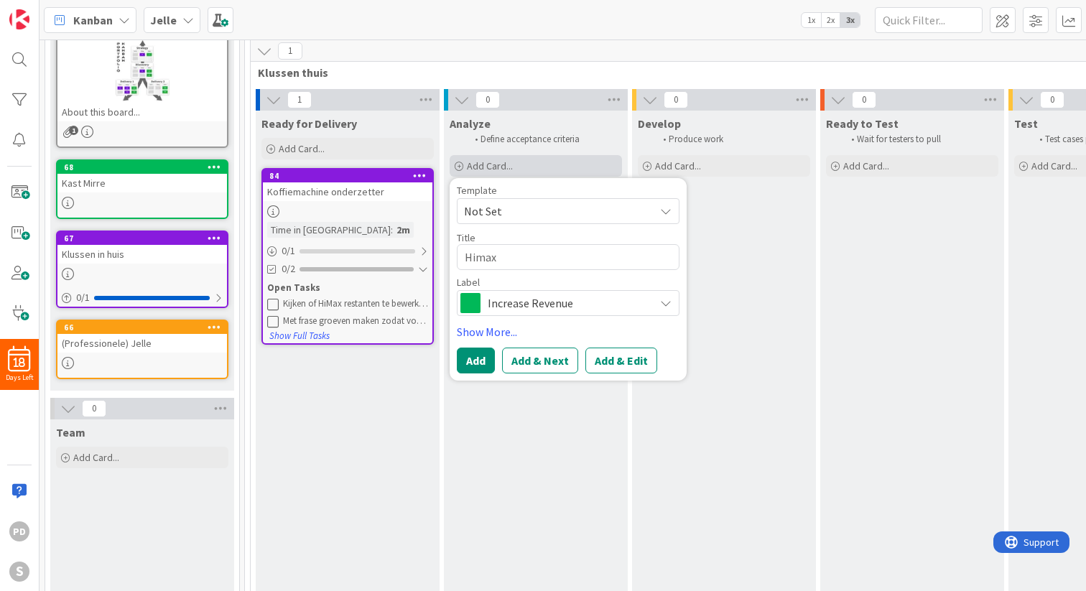
type textarea "x"
type textarea "Himax"
type textarea "x"
type textarea "Himax a"
type textarea "x"
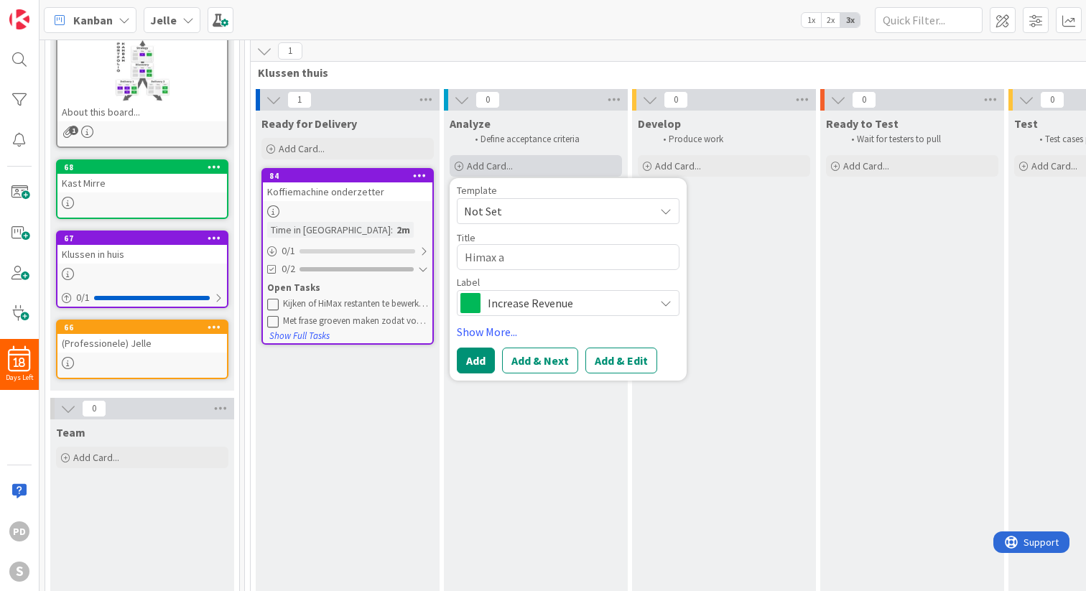
type textarea "Himax an"
type textarea "x"
type textarea "Himax ana"
type textarea "x"
type textarea "Himax anal"
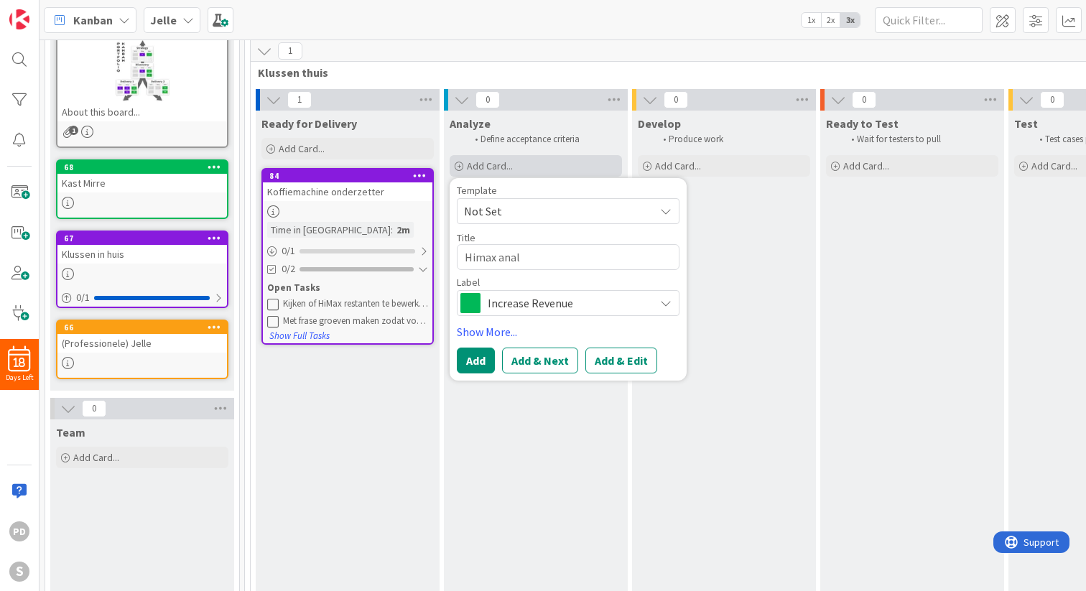
type textarea "x"
type textarea "Himax analy"
type textarea "x"
type textarea "Himax analys"
type textarea "x"
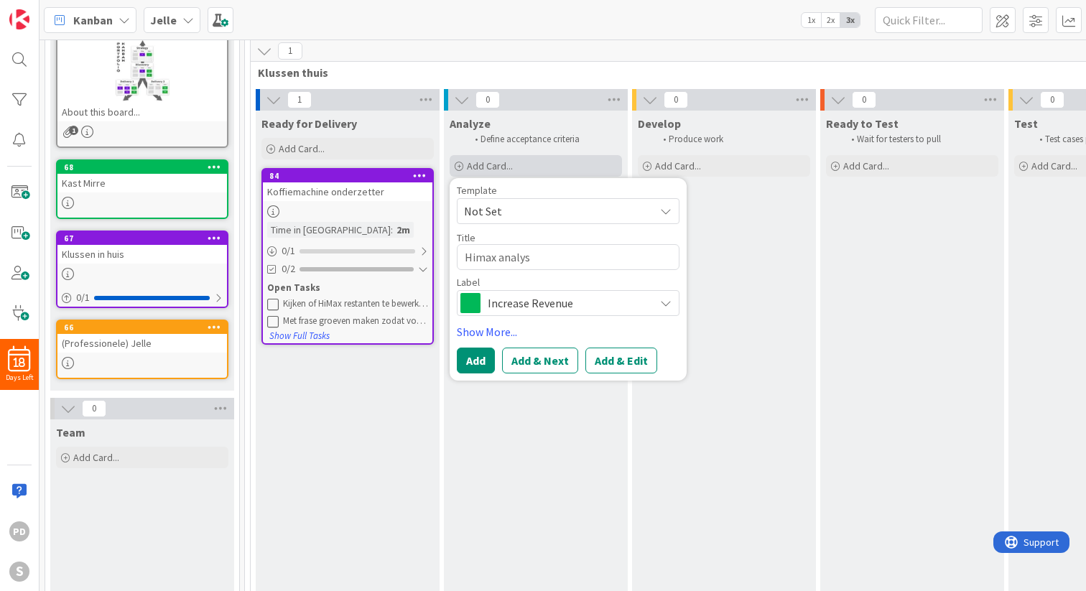
type textarea "Himax analyse"
type textarea "x"
type textarea "Himax analyser"
type textarea "x"
type textarea "Himax analysere"
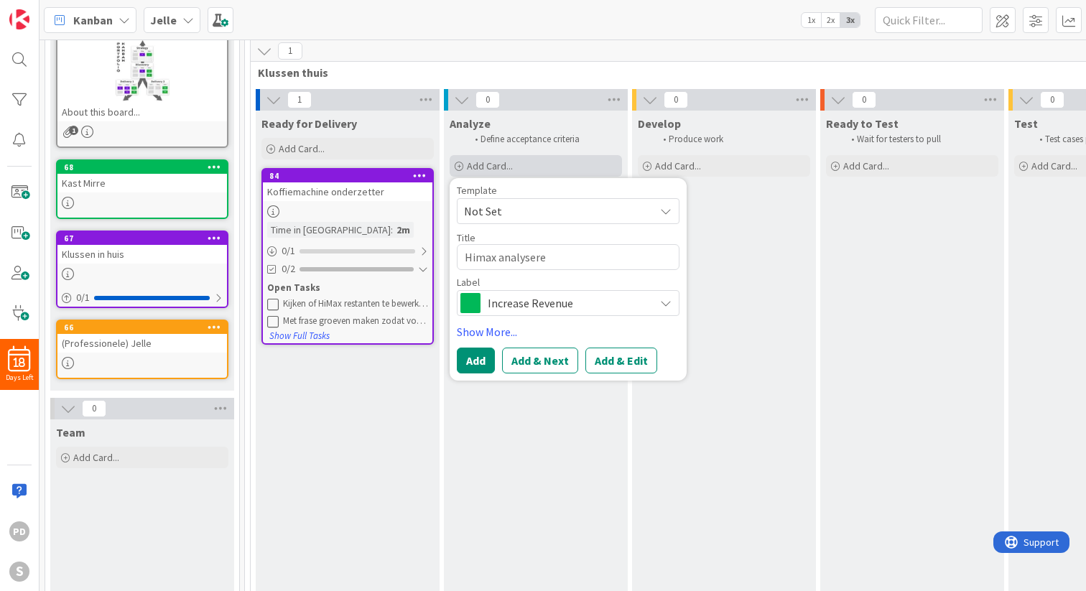
type textarea "x"
type textarea "Himax analyseren"
type textarea "x"
type textarea "Himax analyseren"
type textarea "x"
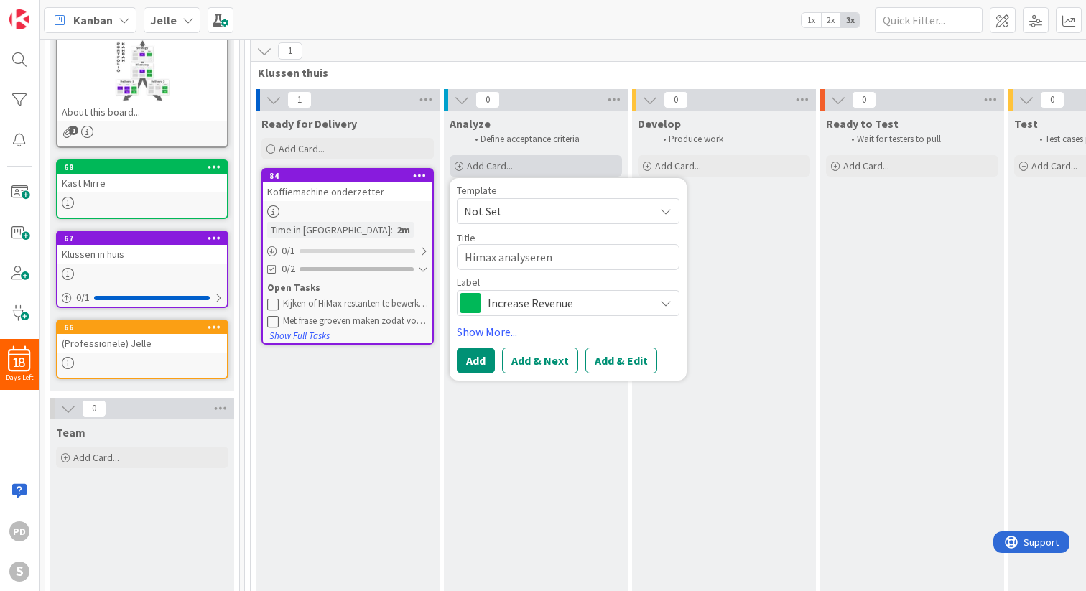
type textarea "Himax analyseren o"
type textarea "x"
type textarea "Himax analyseren ov"
type textarea "x"
type textarea "Himax analyseren o"
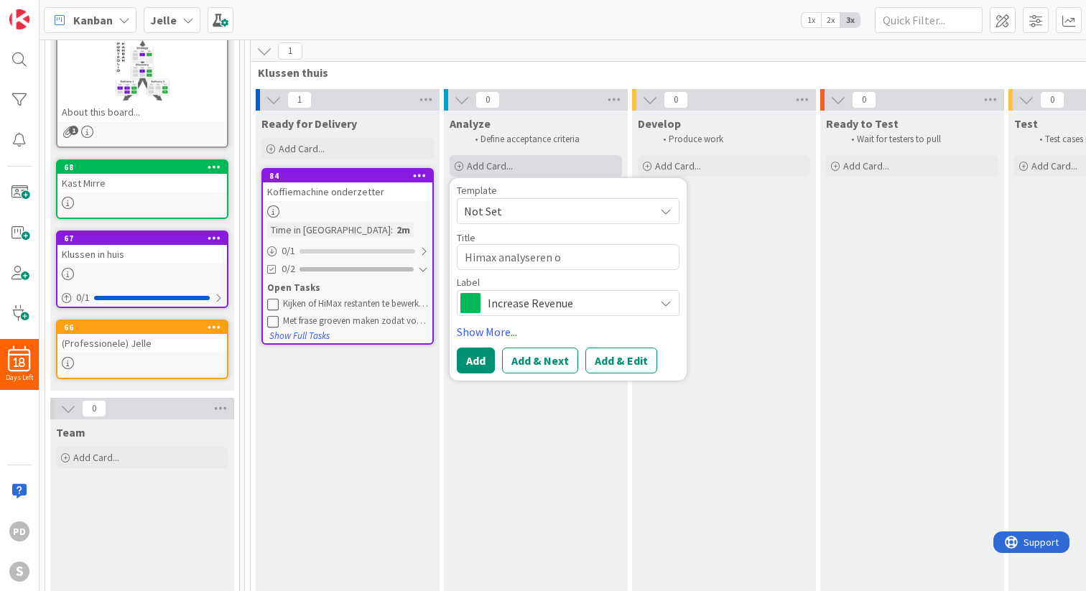
type textarea "x"
type textarea "Himax analyseren of"
type textarea "x"
type textarea "Himax analyseren of"
type textarea "x"
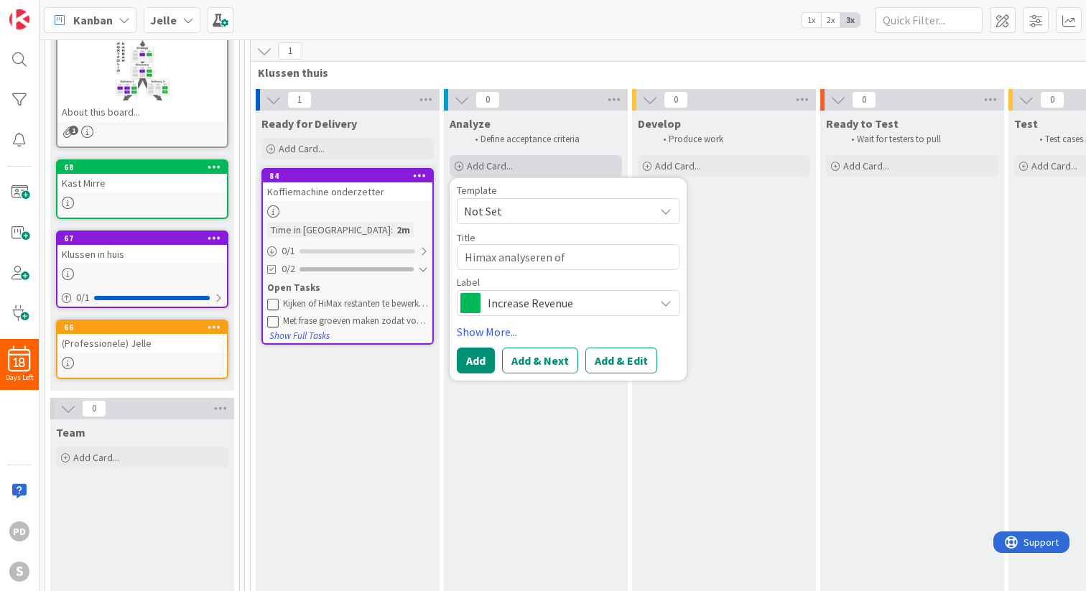
type textarea "Himax analyseren of h"
type textarea "x"
type textarea "Himax analyseren of he"
type textarea "x"
type textarea "Himax analyseren of het"
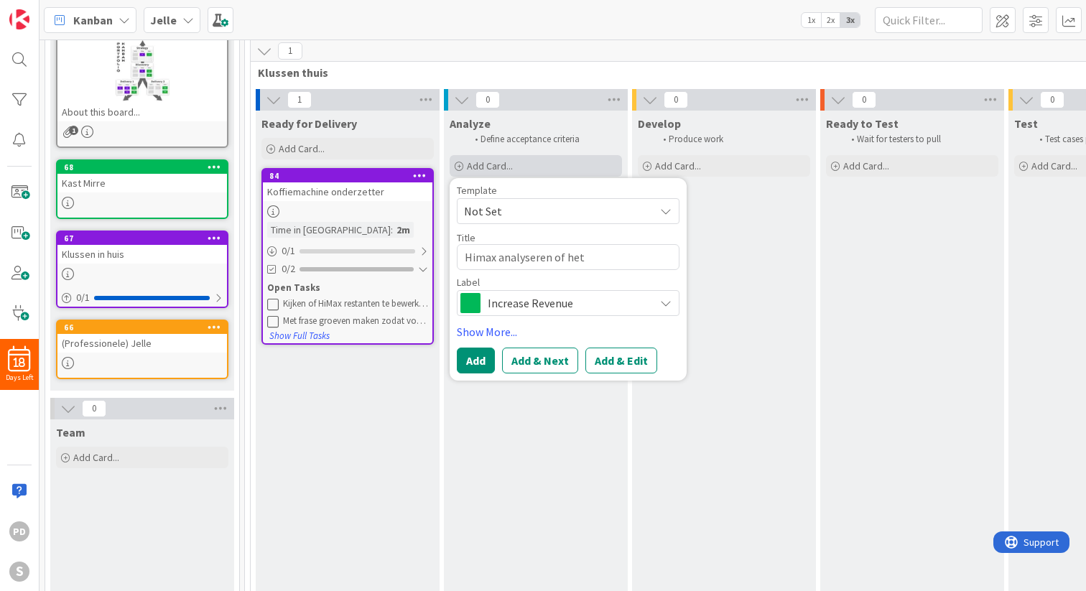
type textarea "x"
type textarea "Himax analyseren of het b"
type textarea "x"
type textarea "Himax analyseren of het be"
type textarea "x"
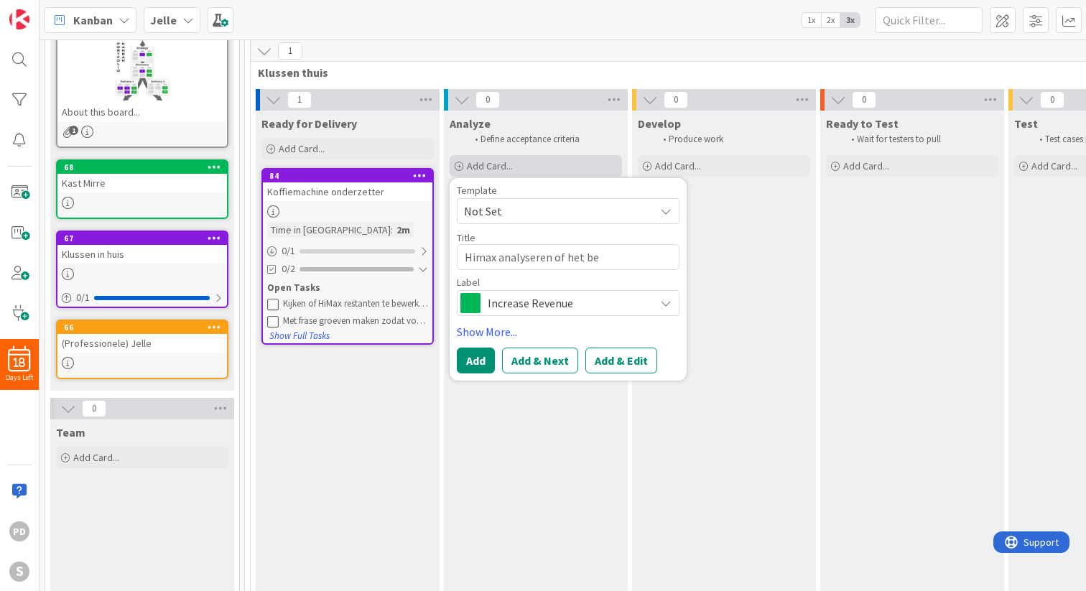
type textarea "Himax analyseren of het bew"
type textarea "x"
type textarea "Himax analyseren of het bewe"
type textarea "x"
type textarea "Himax analyseren of het bewer"
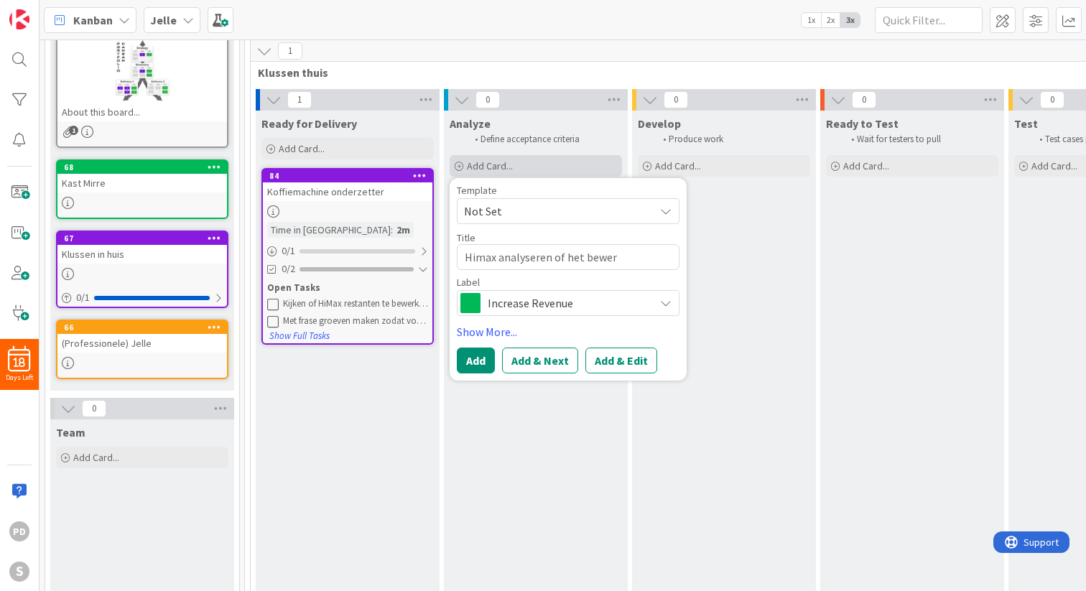
type textarea "x"
type textarea "Himax analyseren of het bewerk"
type textarea "x"
type textarea "Himax analyseren of het bewerkb"
type textarea "x"
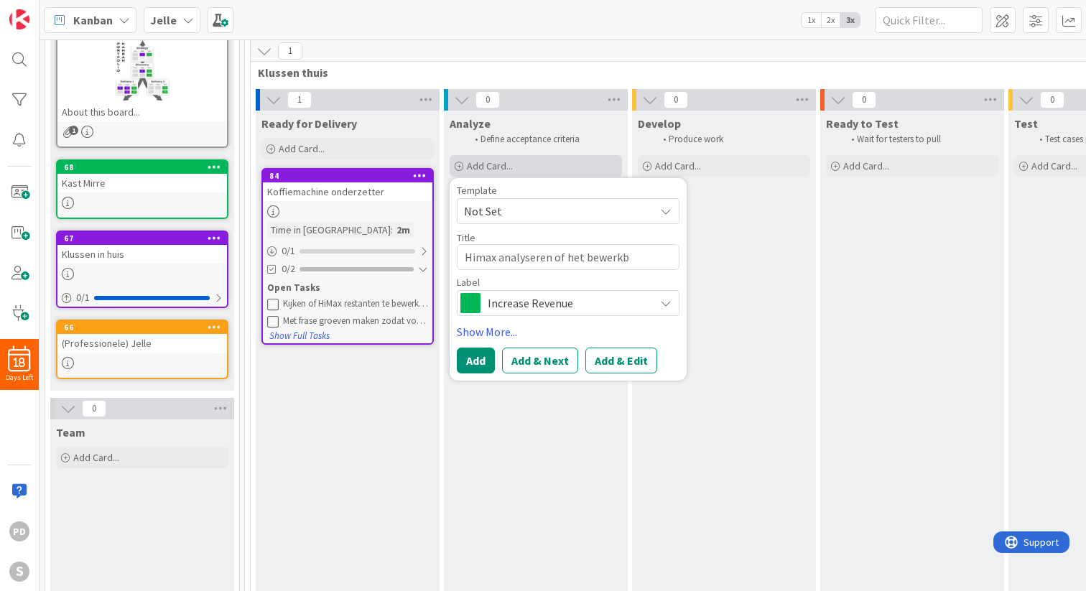
type textarea "Himax analyseren of het bewerkba"
type textarea "x"
type textarea "Himax analyseren of het bewerkbaa"
type textarea "x"
type textarea "Himax analyseren of het bewerkbaar"
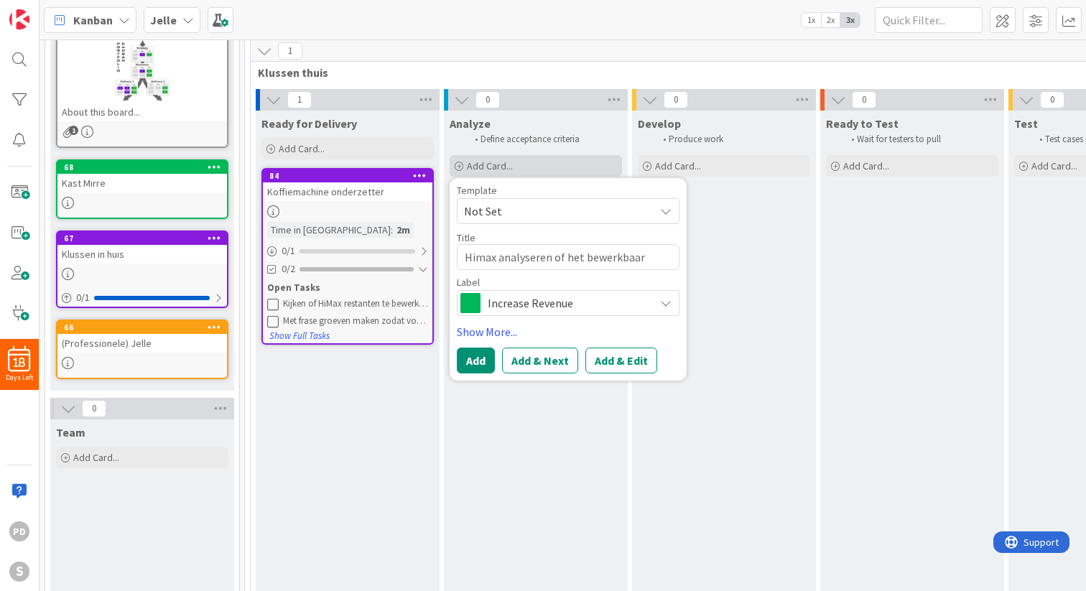
type textarea "x"
type textarea "Himax analyseren of het bewerkbaar"
type textarea "x"
type textarea "Himax analyseren of het bewerkbaar i"
type textarea "x"
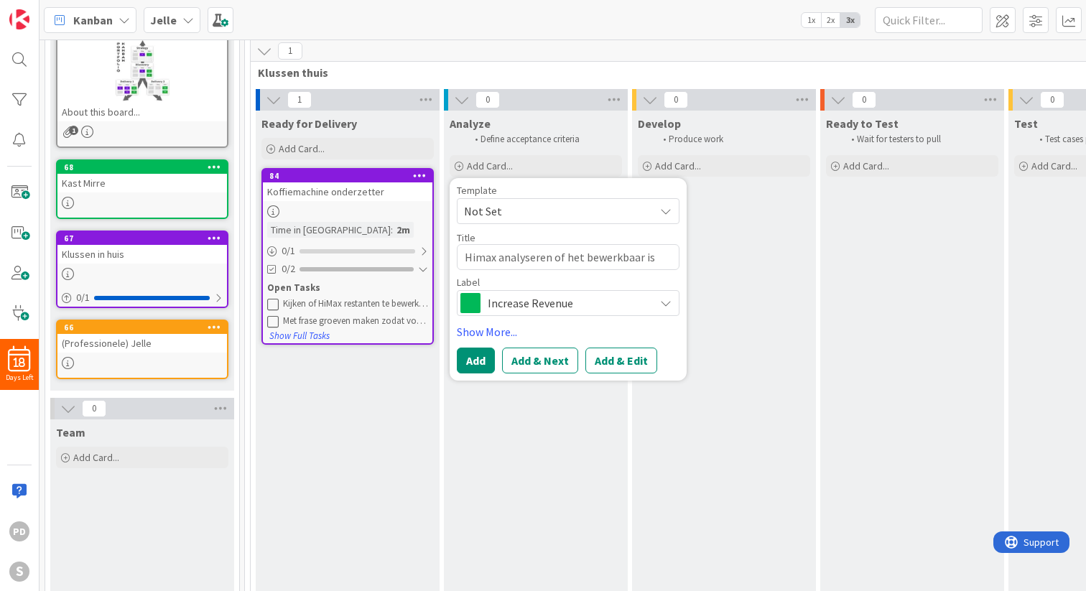
type textarea "Himax analyseren of het bewerkbaar is"
click at [542, 298] on span "Increase Revenue" at bounding box center [567, 303] width 159 height 20
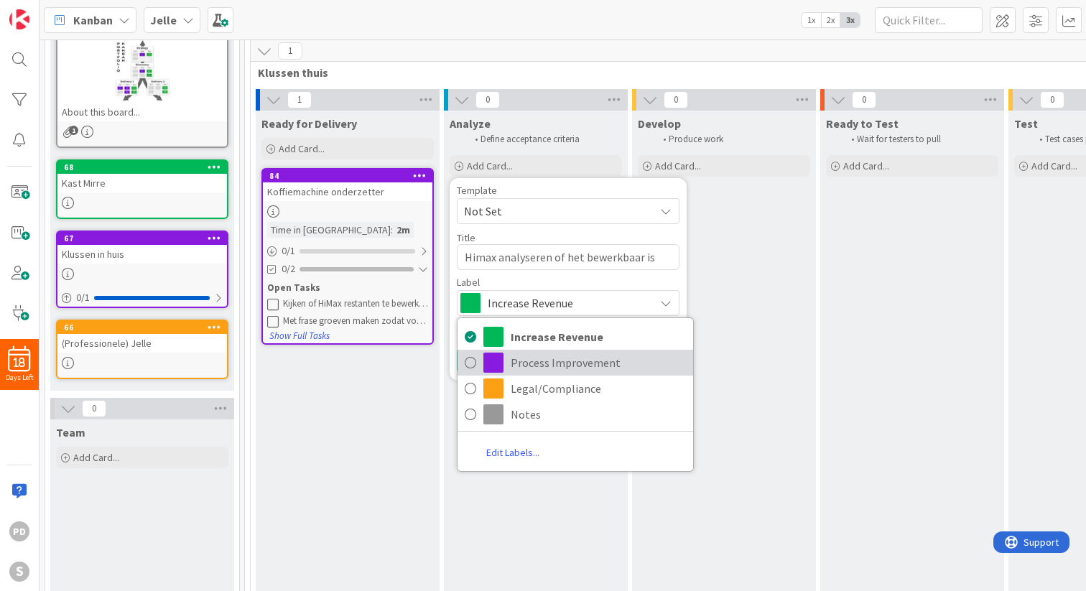
click at [537, 362] on span "Process Improvement" at bounding box center [598, 363] width 175 height 22
type textarea "x"
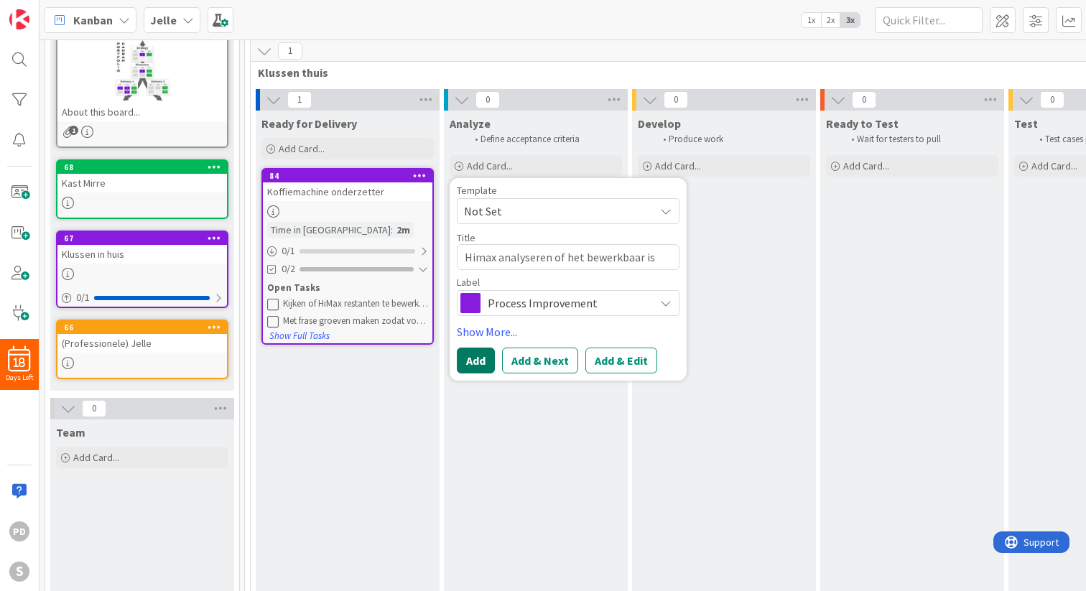
click at [478, 366] on button "Add" at bounding box center [476, 361] width 38 height 26
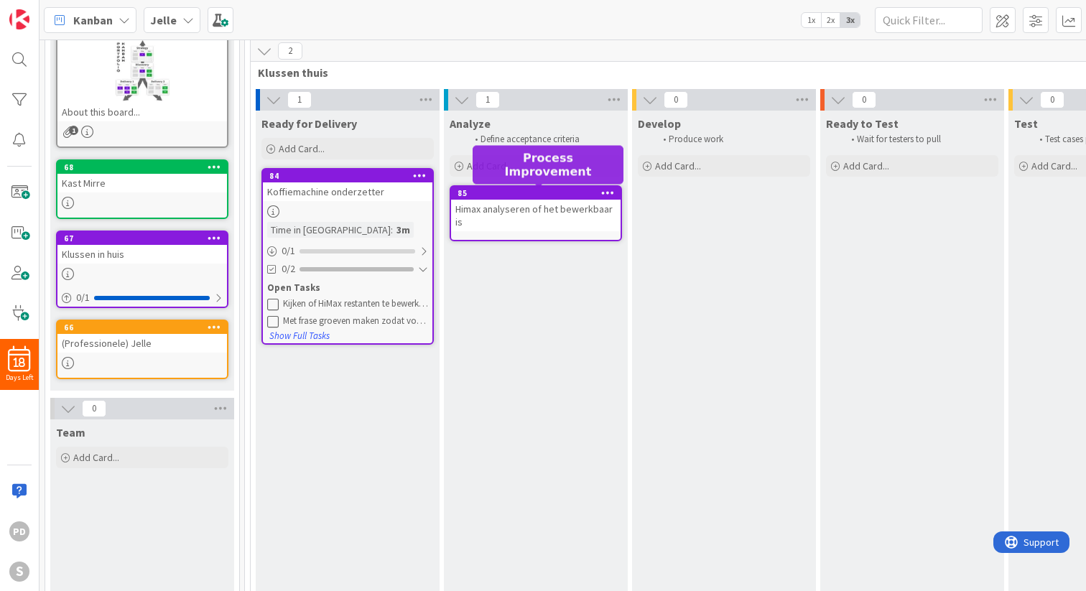
click at [506, 205] on div "Himax analyseren of het bewerkbaar is" at bounding box center [536, 216] width 170 height 32
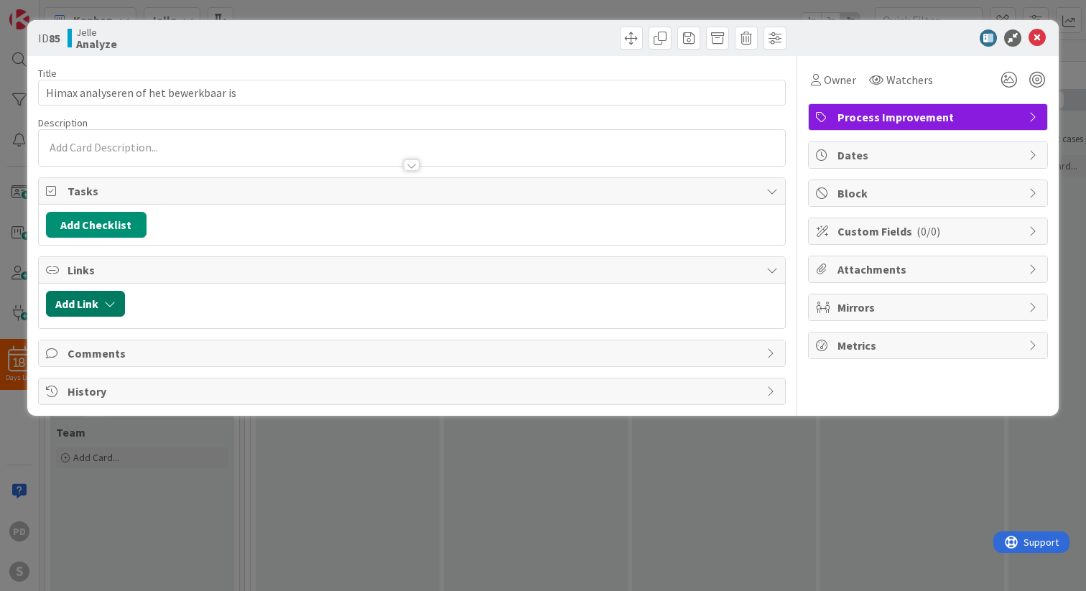
click at [86, 308] on button "Add Link" at bounding box center [85, 304] width 79 height 26
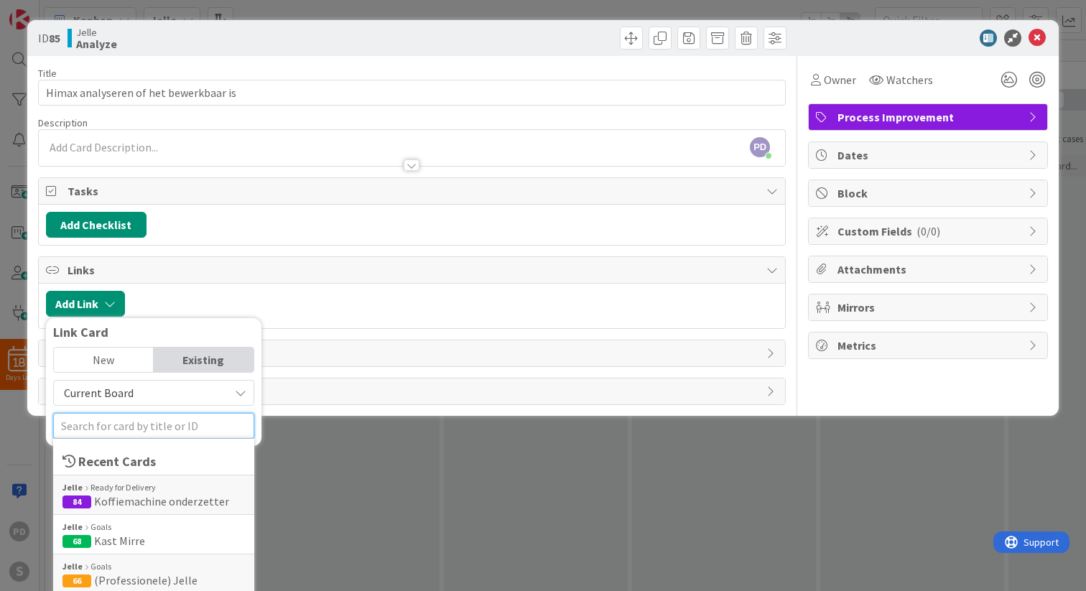
click at [111, 430] on input "text" at bounding box center [153, 426] width 201 height 26
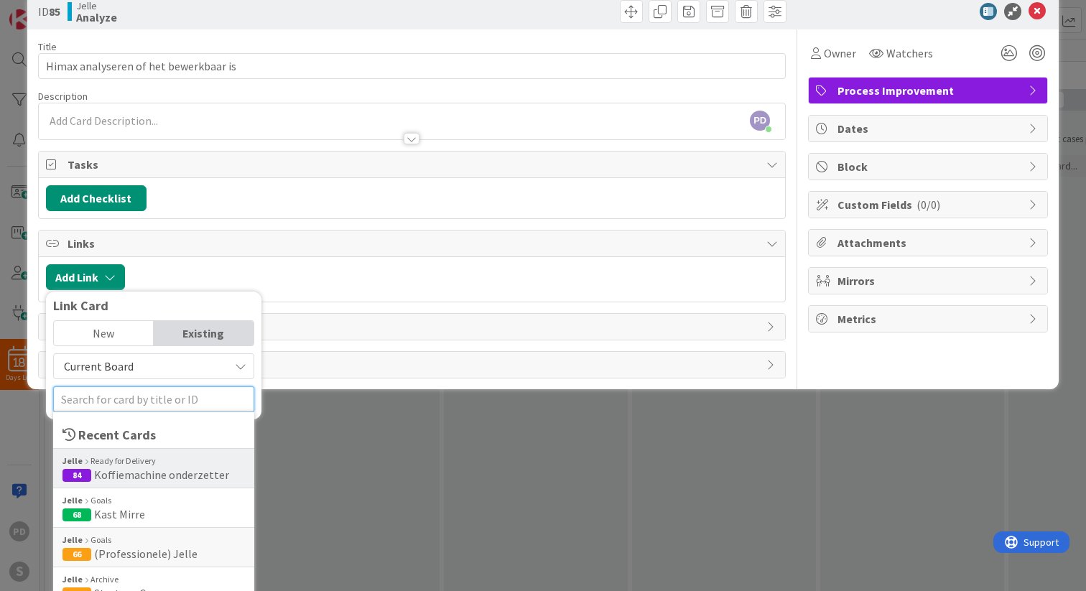
scroll to position [42, 0]
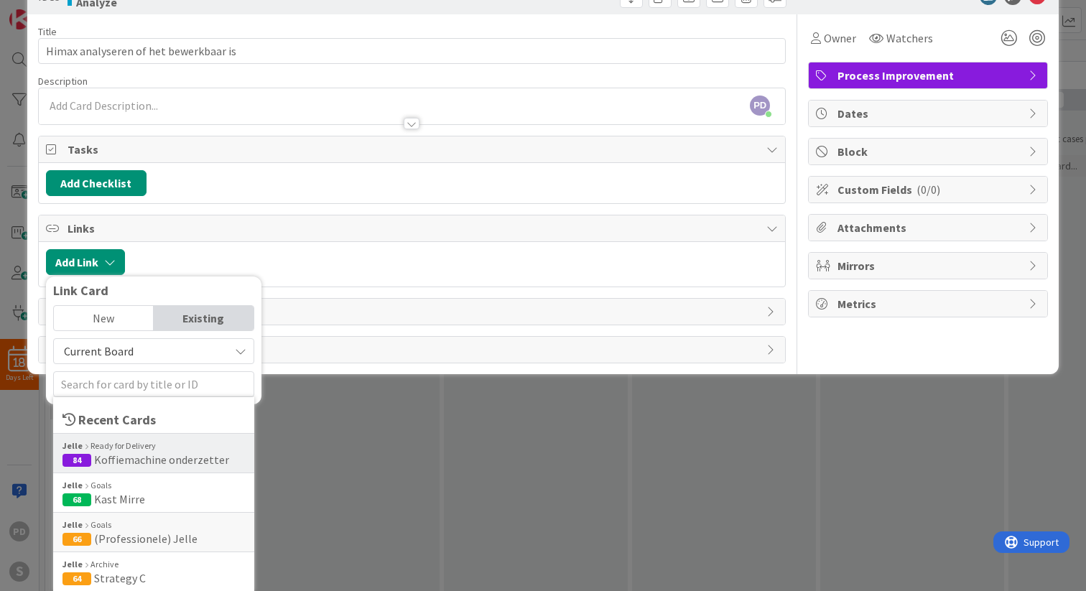
click at [117, 458] on span "Koffiemachine onderzetter" at bounding box center [161, 460] width 135 height 14
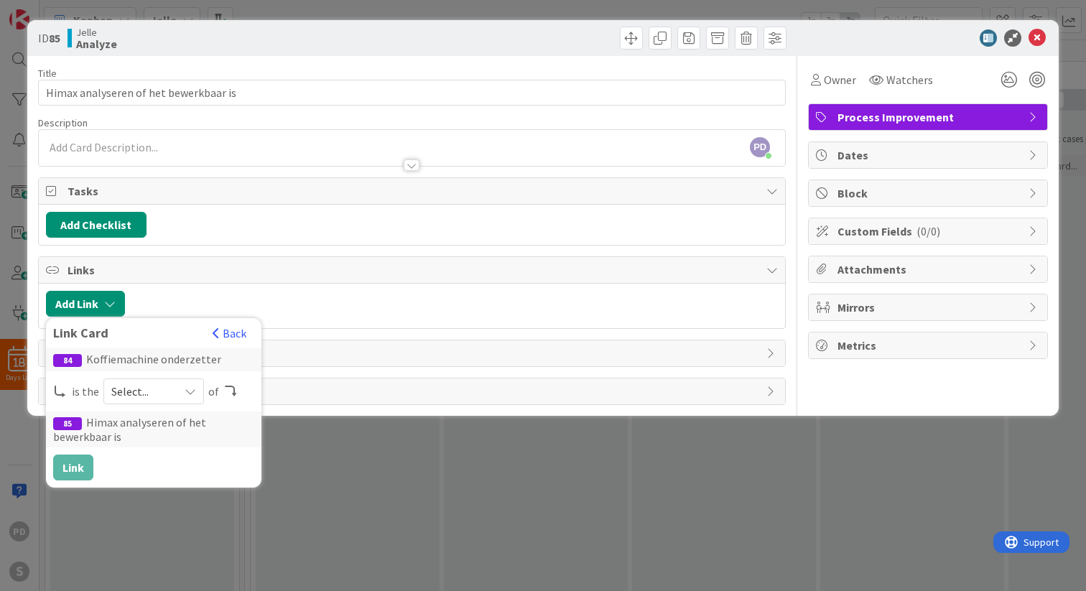
click at [180, 388] on div "Select..." at bounding box center [153, 392] width 101 height 26
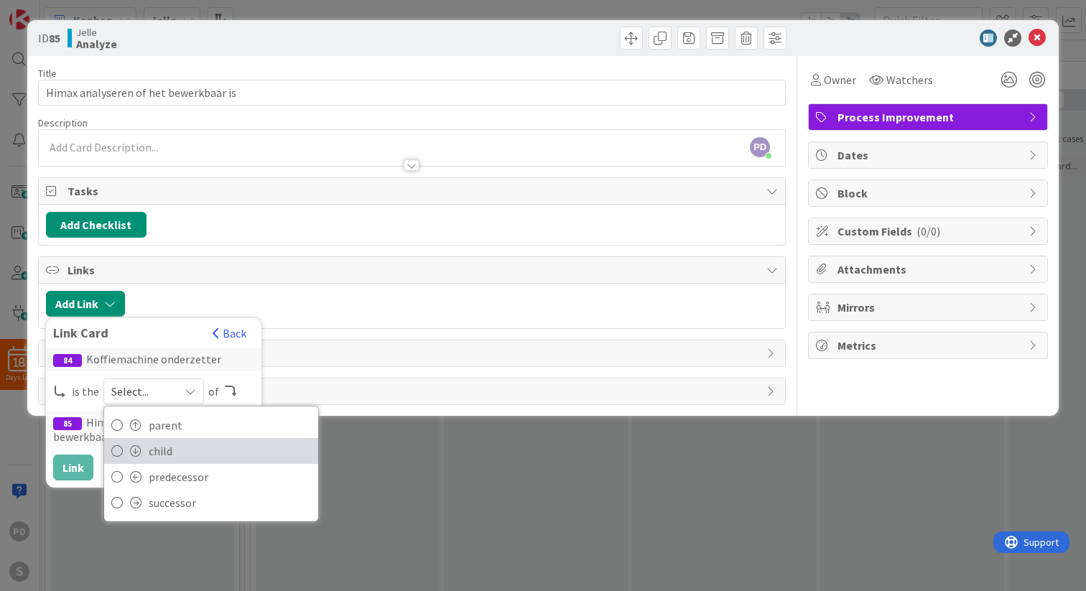
click at [156, 450] on span "child" at bounding box center [230, 451] width 162 height 22
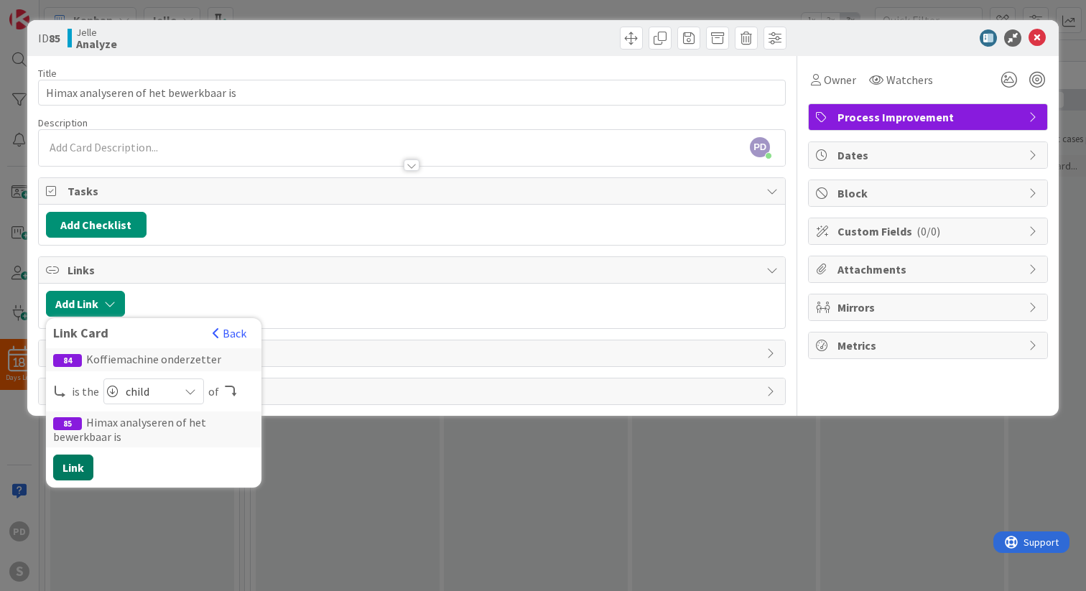
click at [70, 468] on button "Link" at bounding box center [73, 468] width 40 height 26
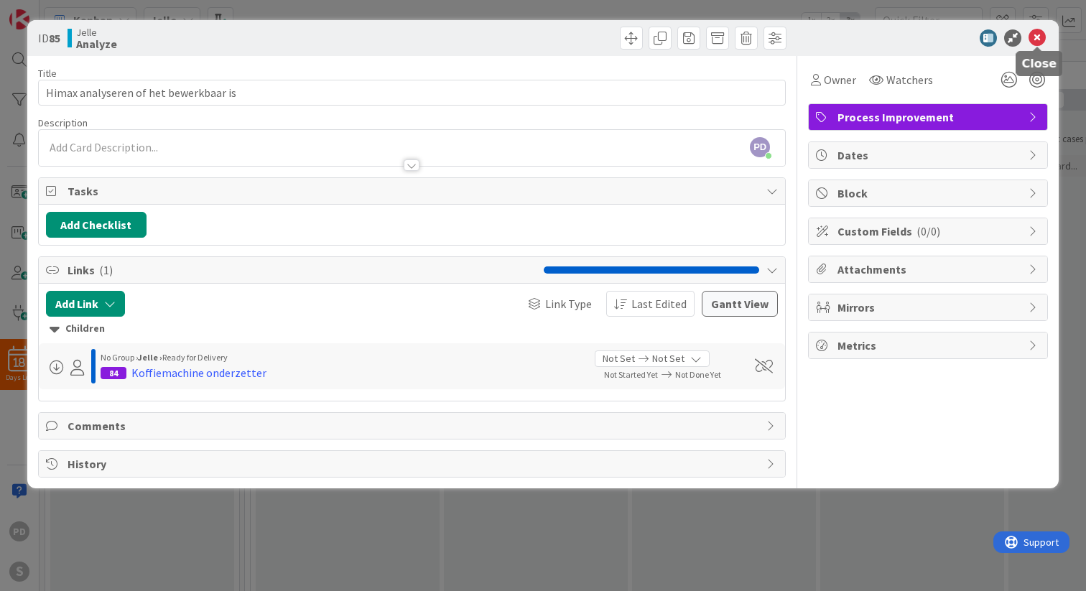
click at [1036, 35] on icon at bounding box center [1037, 37] width 17 height 17
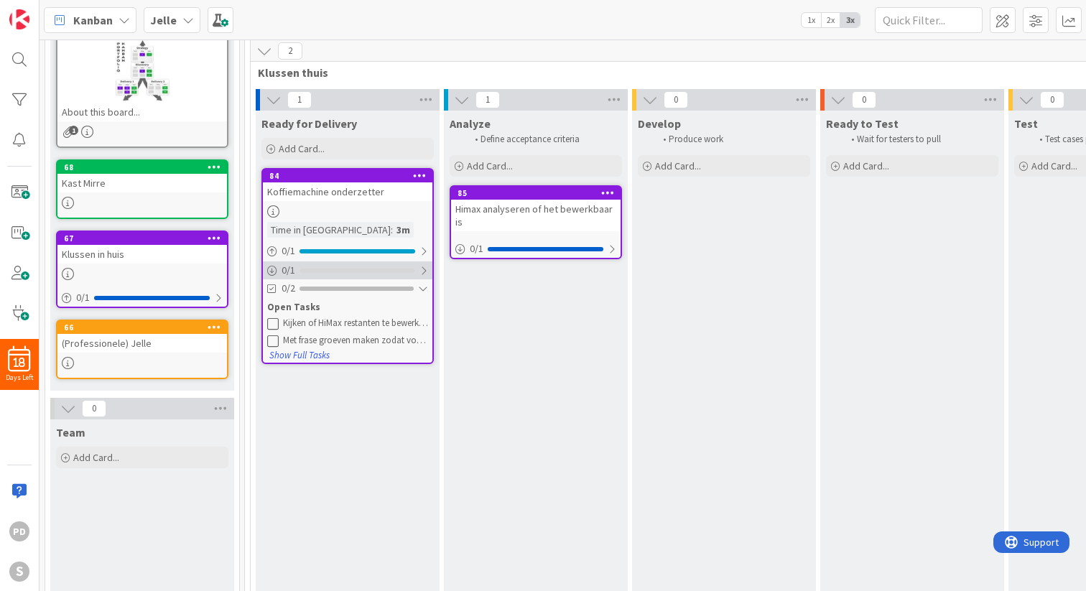
click at [425, 273] on div at bounding box center [424, 270] width 9 height 11
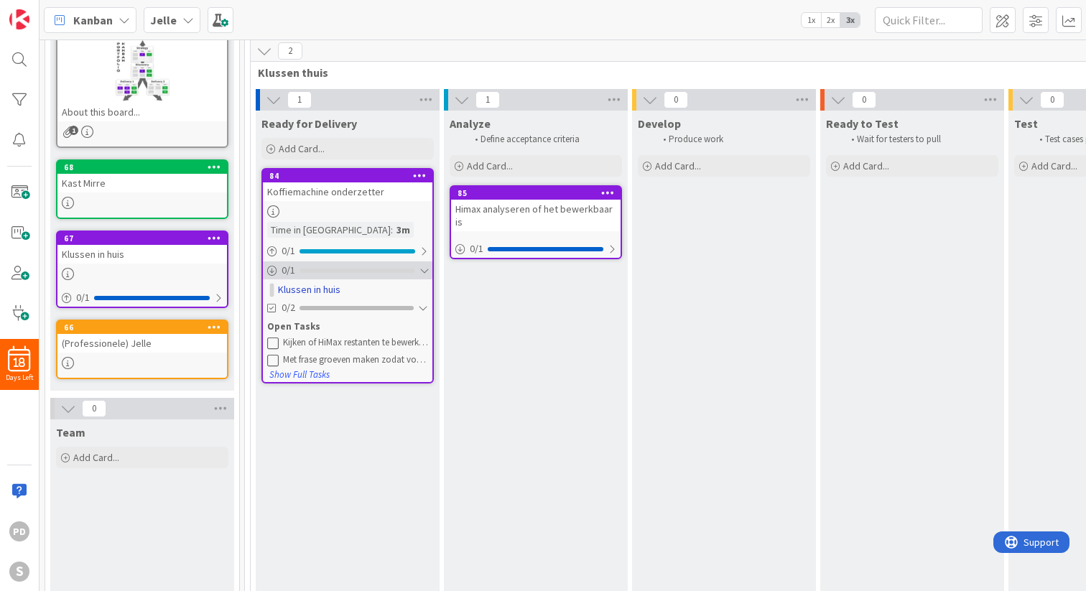
click at [425, 273] on div at bounding box center [424, 270] width 9 height 11
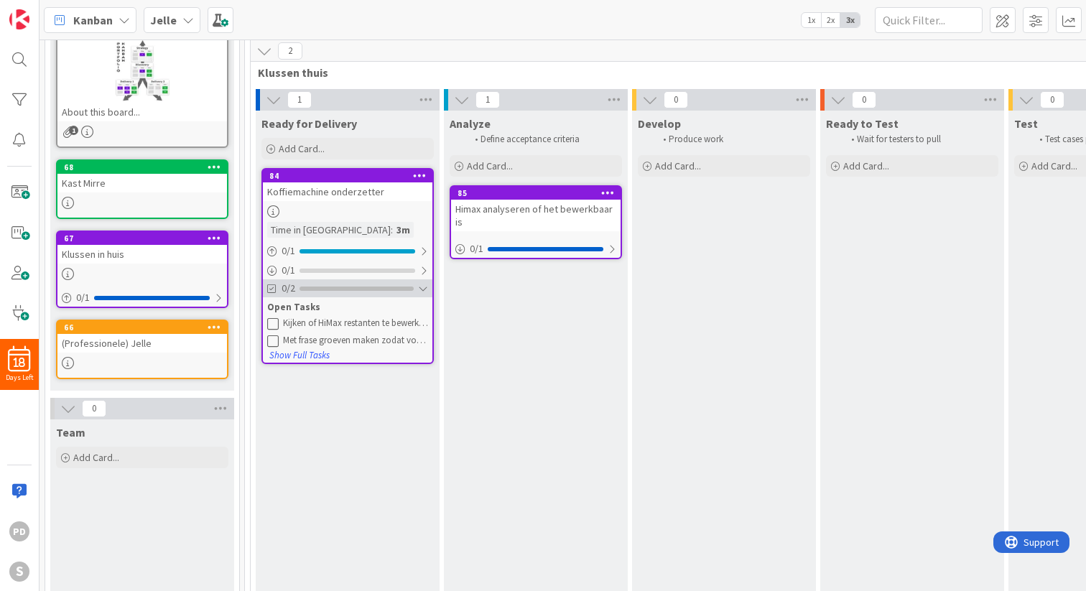
click at [426, 288] on div at bounding box center [423, 288] width 10 height 11
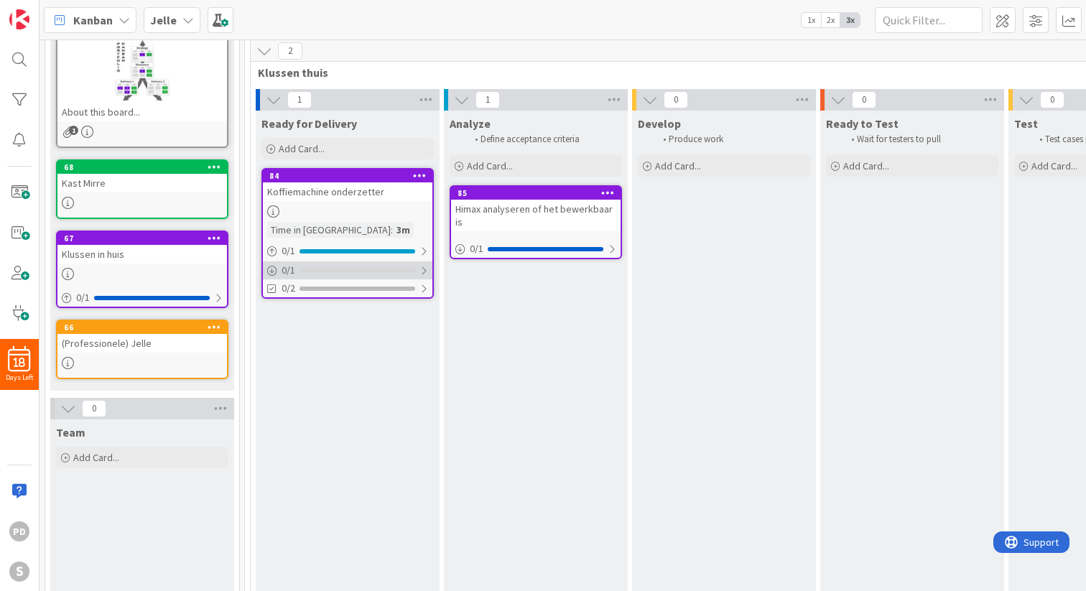
click at [422, 268] on div at bounding box center [424, 270] width 9 height 11
click at [422, 290] on div at bounding box center [424, 288] width 9 height 11
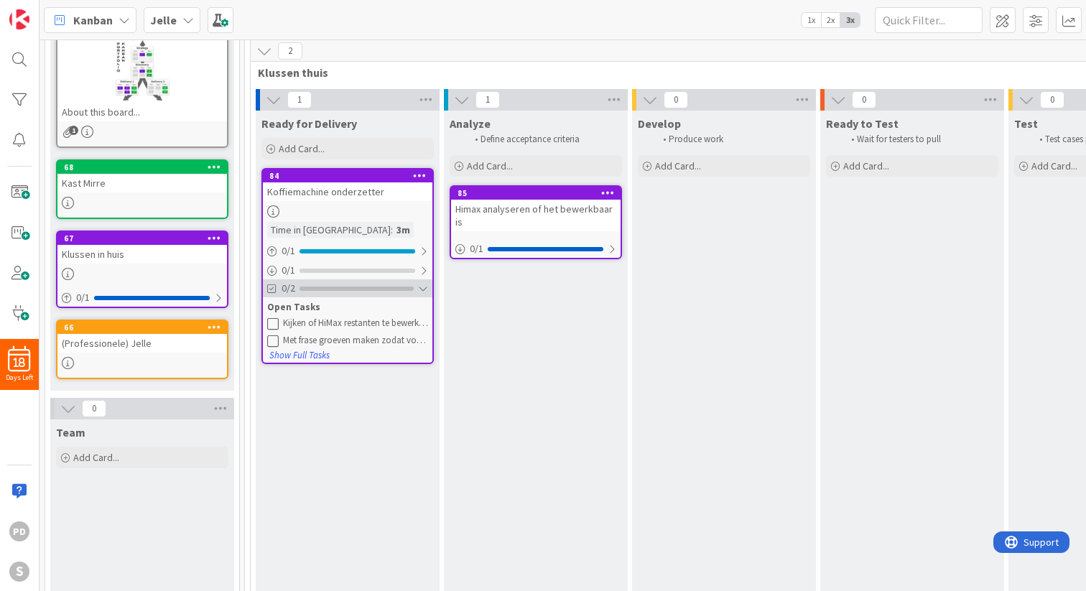
click at [422, 290] on div at bounding box center [423, 288] width 10 height 11
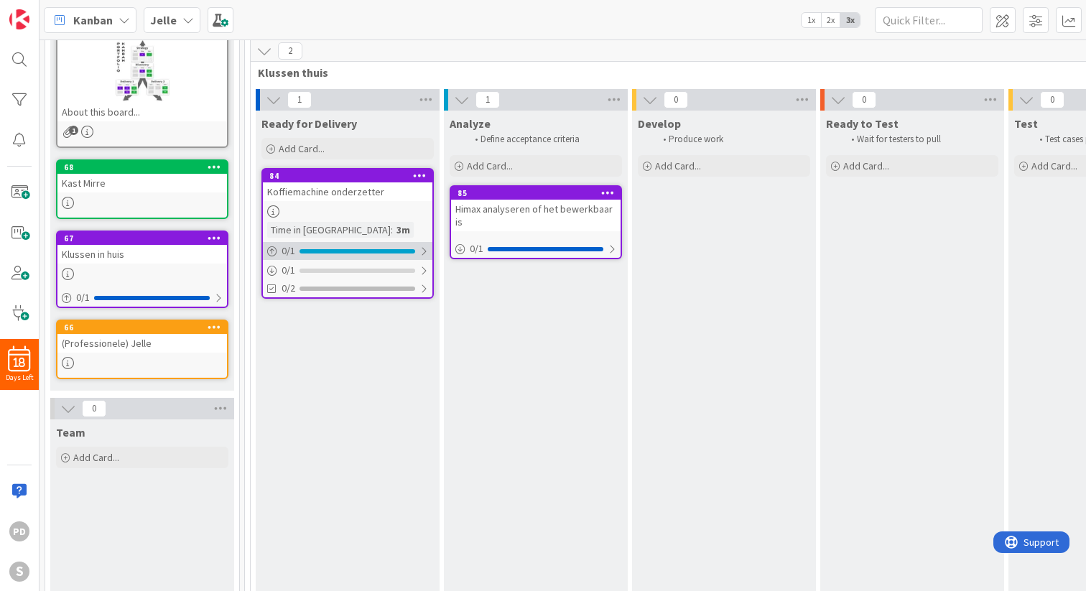
click at [426, 248] on div at bounding box center [424, 251] width 9 height 11
click at [423, 249] on div at bounding box center [424, 251] width 9 height 11
click at [421, 266] on div at bounding box center [424, 270] width 9 height 11
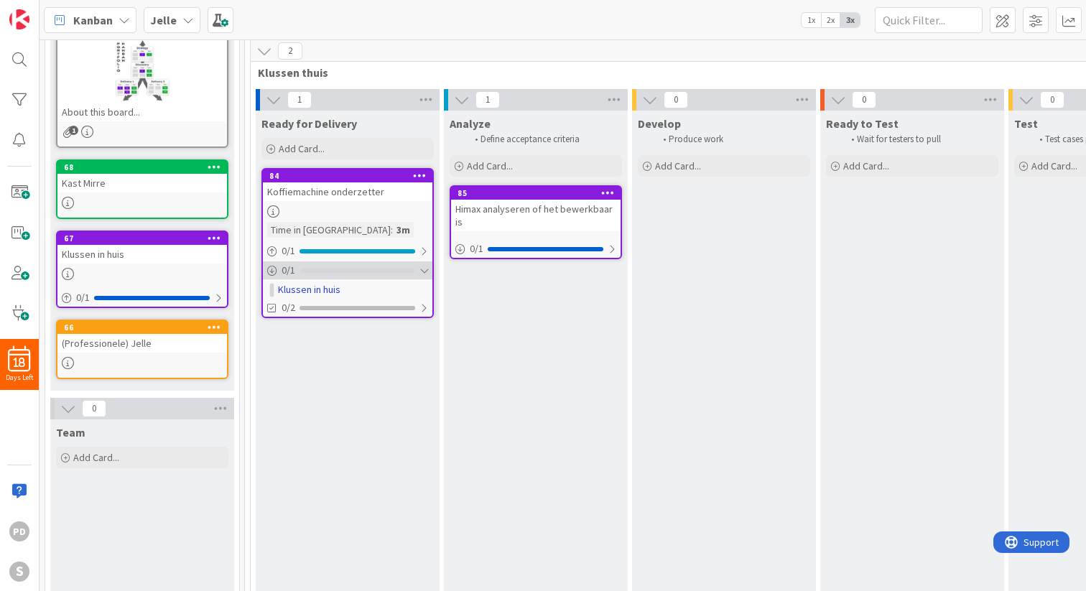
click at [421, 266] on div at bounding box center [424, 270] width 9 height 11
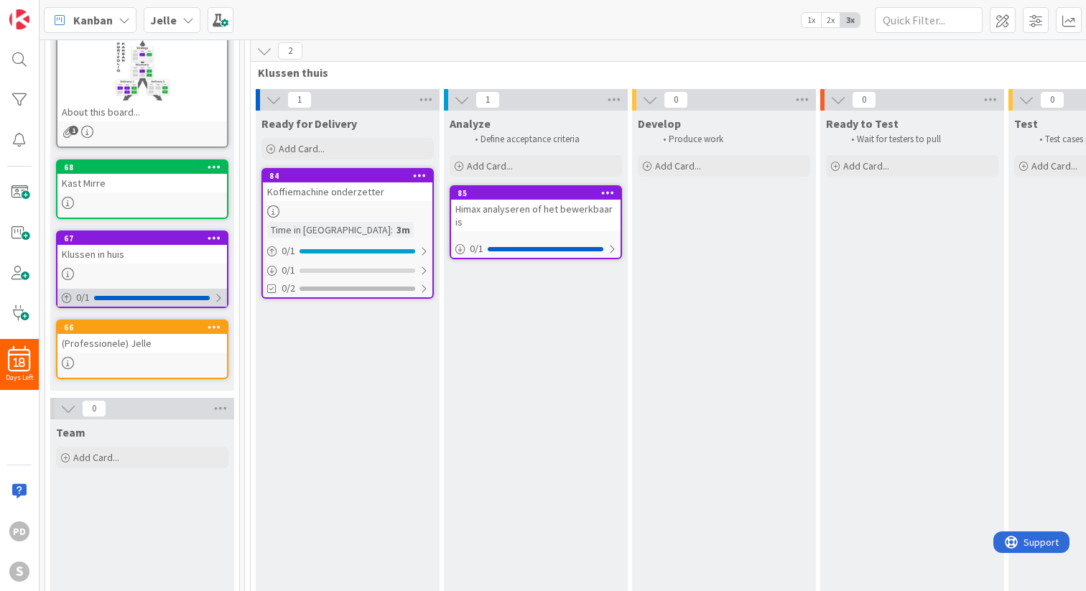
click at [221, 296] on div at bounding box center [218, 297] width 9 height 11
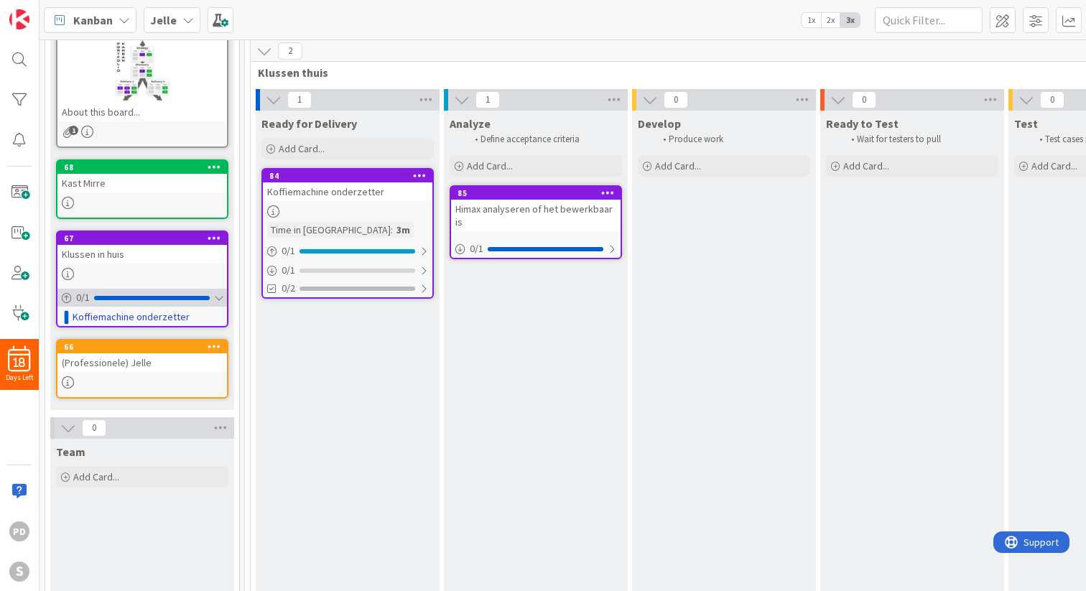
click at [221, 297] on div at bounding box center [218, 297] width 9 height 11
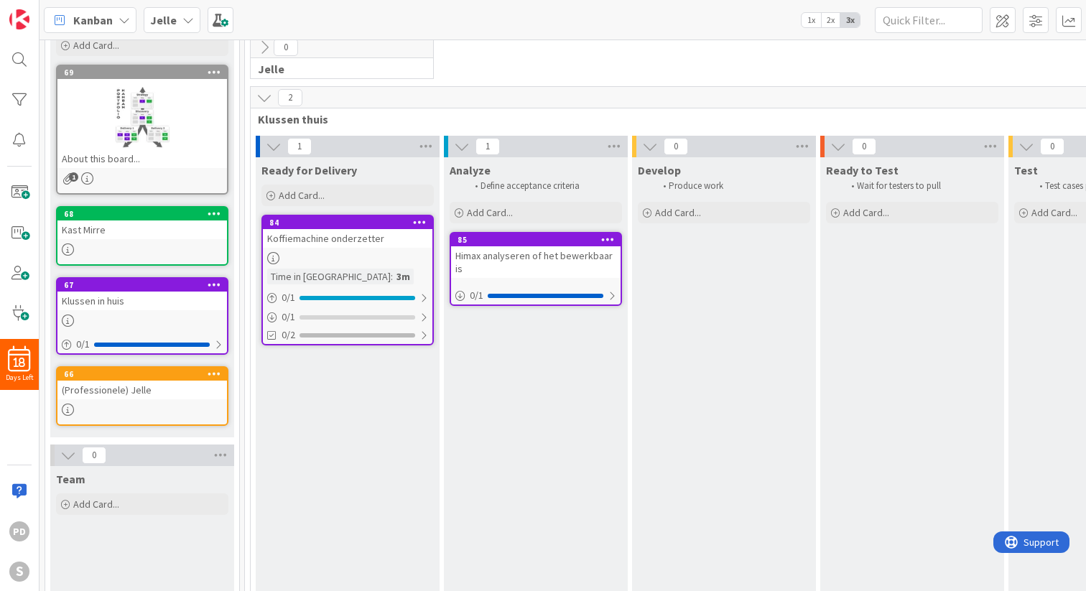
scroll to position [104, 0]
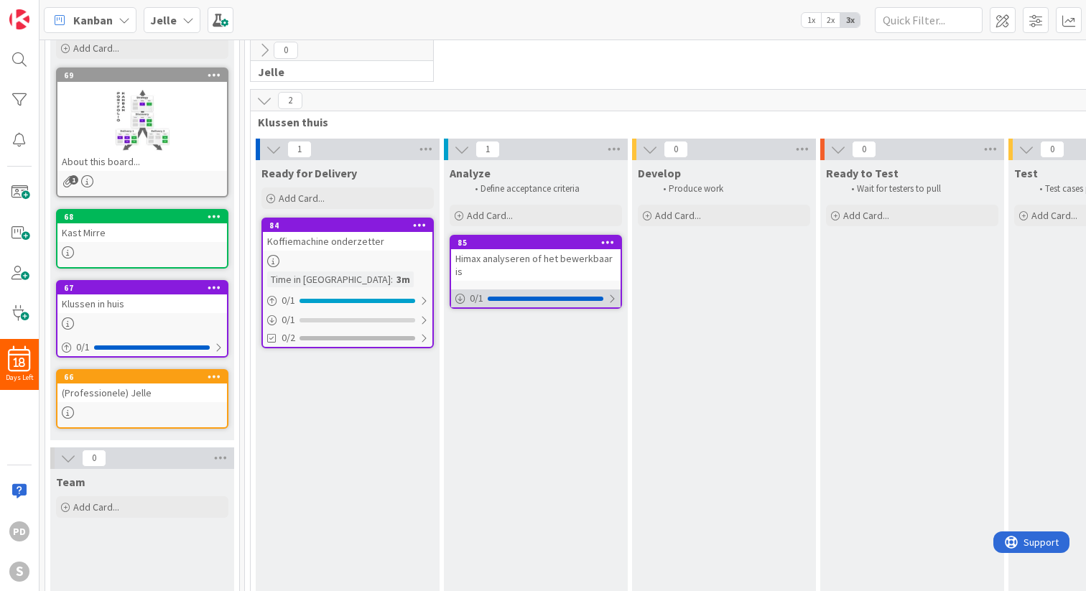
click at [612, 299] on div at bounding box center [612, 298] width 9 height 11
click at [547, 377] on div "Analyze Define acceptance criteria Add Card... Template Not Set Title 0 / 128 L…" at bounding box center [536, 407] width 184 height 495
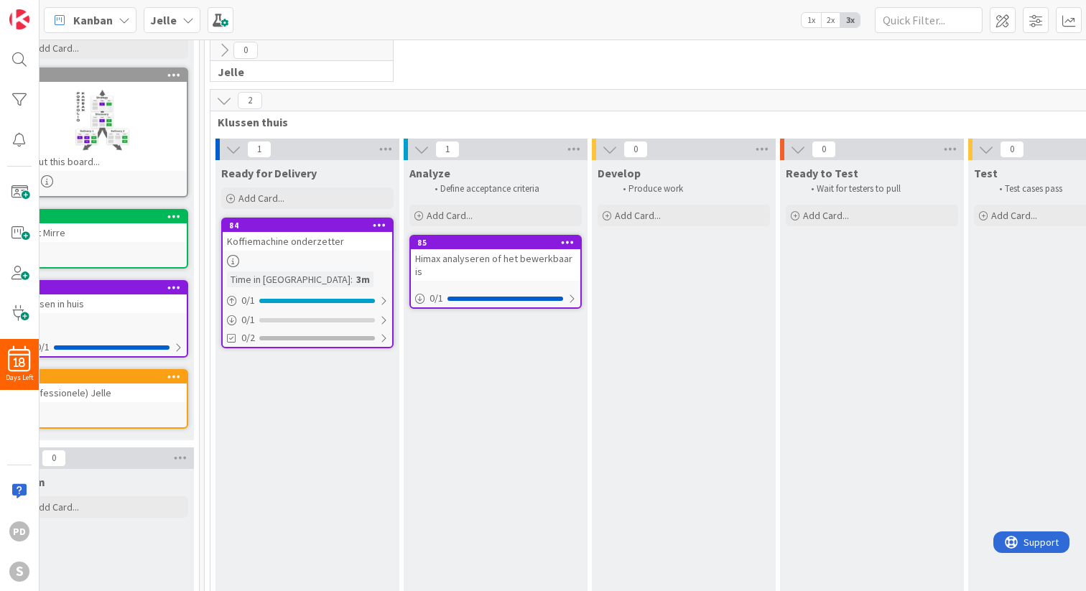
scroll to position [104, 19]
